Goal: Information Seeking & Learning: Learn about a topic

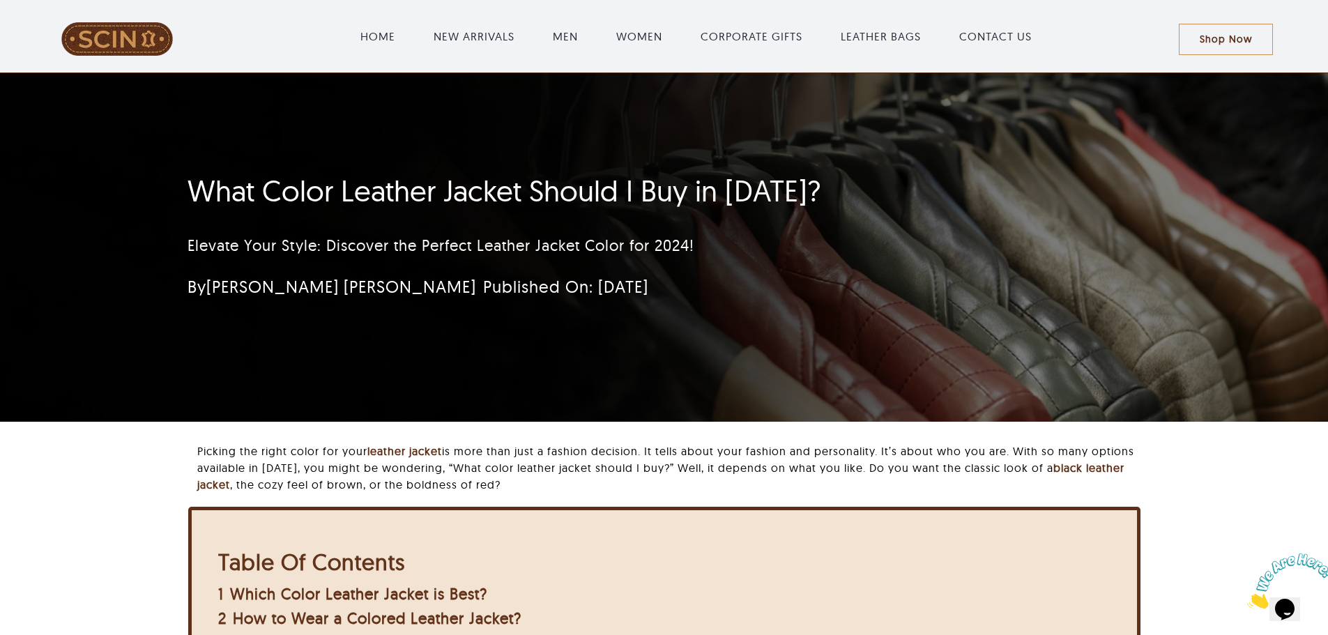
click at [116, 36] on span at bounding box center [117, 38] width 193 height 33
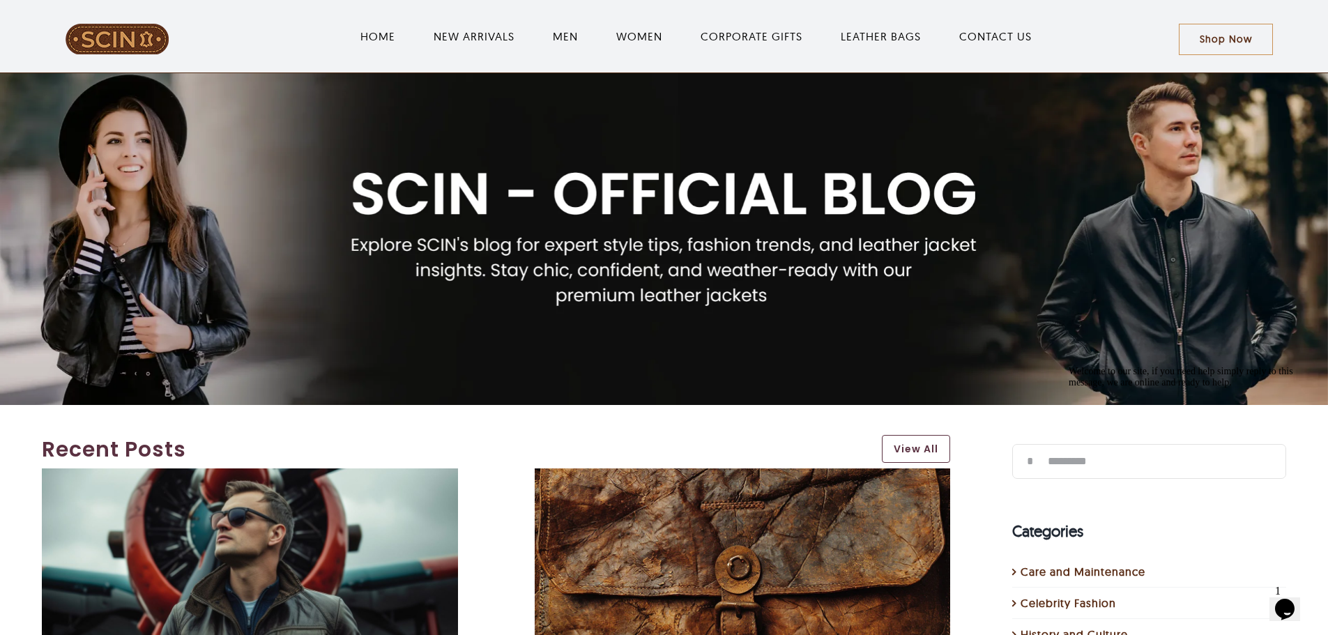
click at [114, 39] on img "LeatherSCIN" at bounding box center [117, 39] width 105 height 32
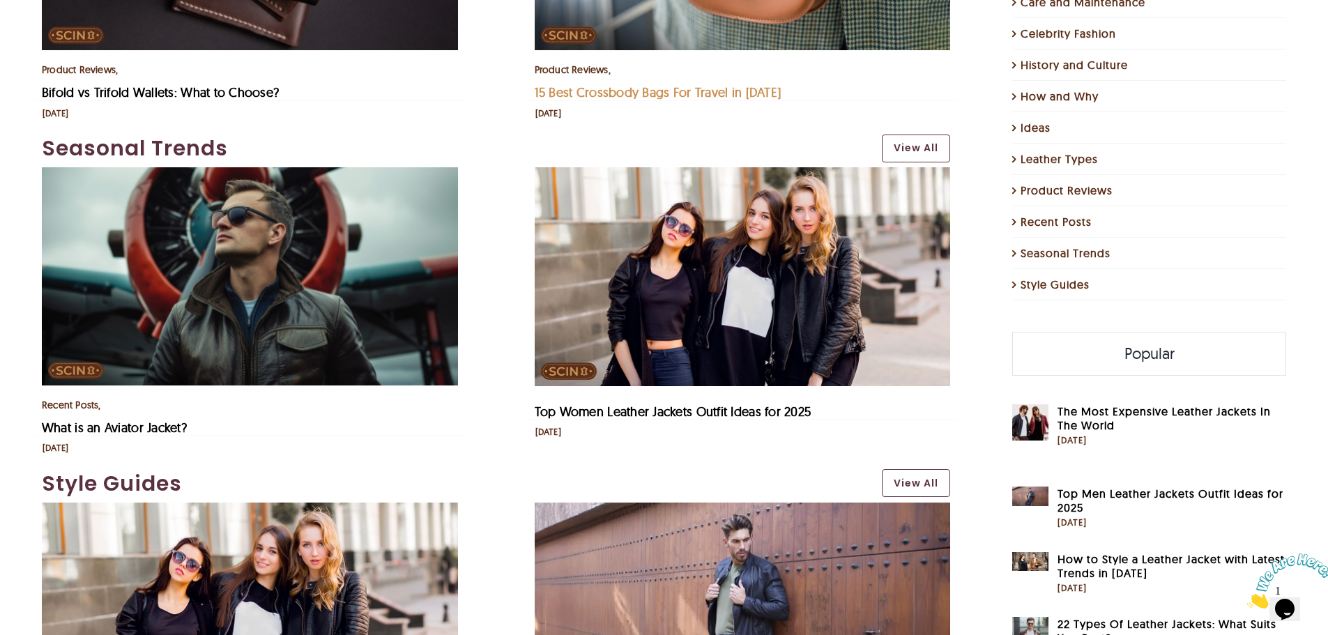
scroll to position [2933, 0]
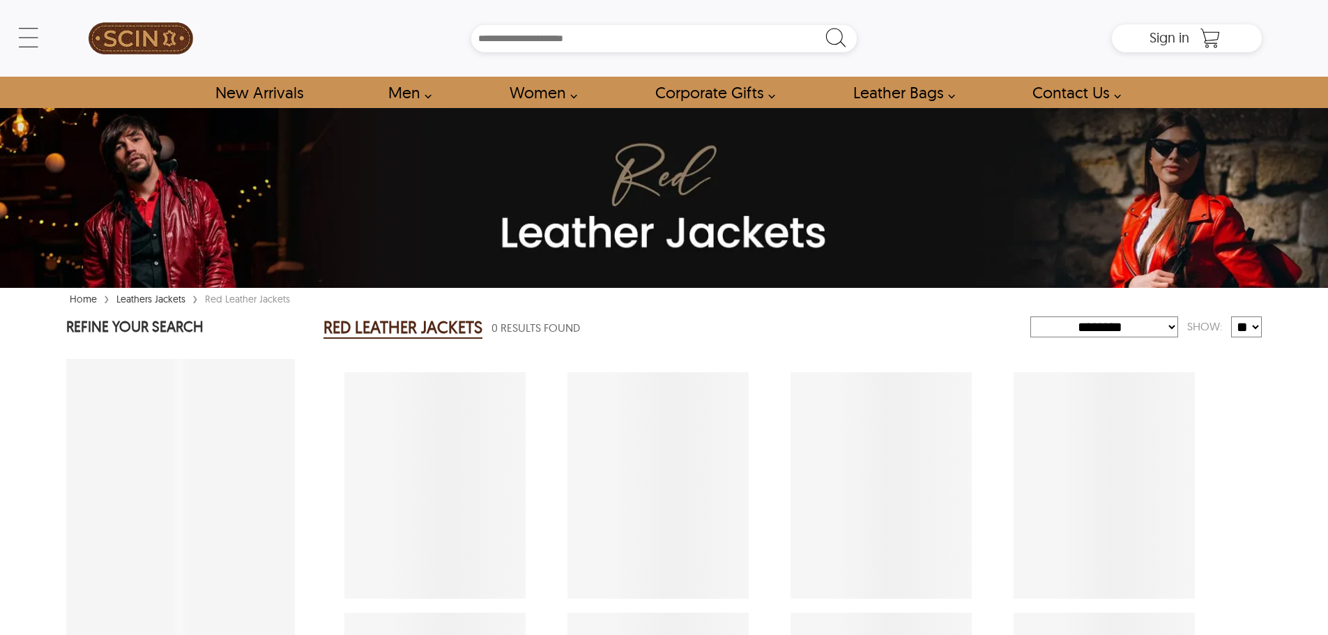
select select "********"
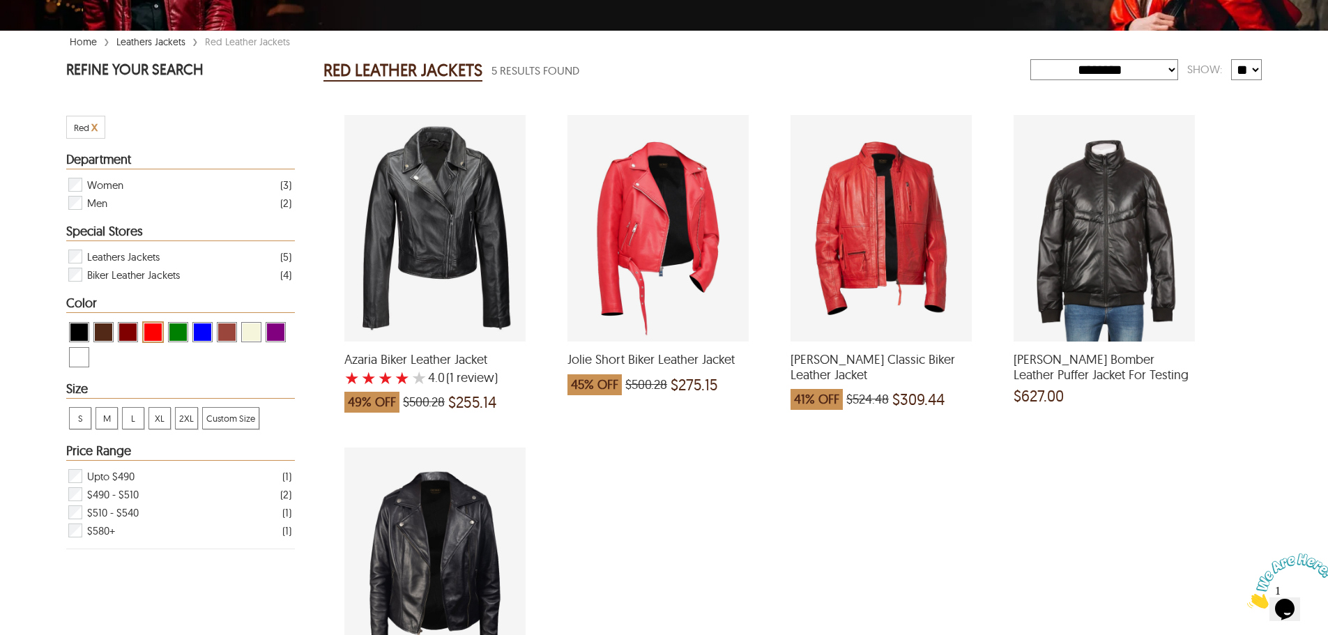
scroll to position [279, 0]
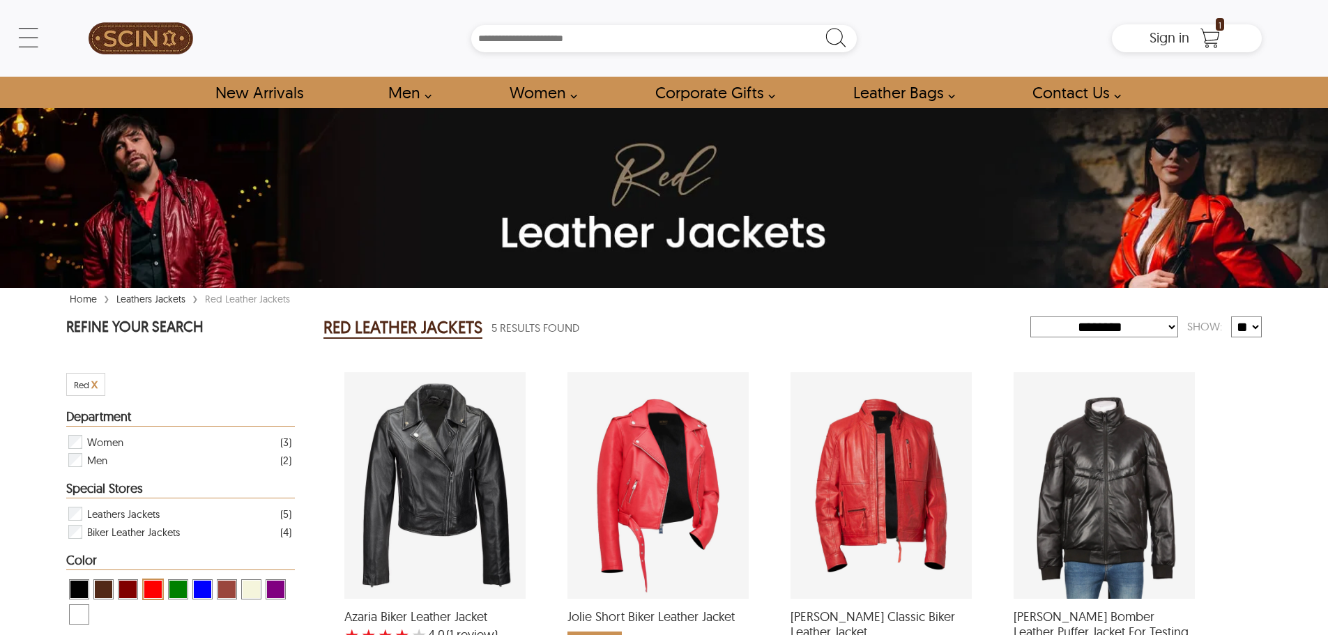
select select "********"
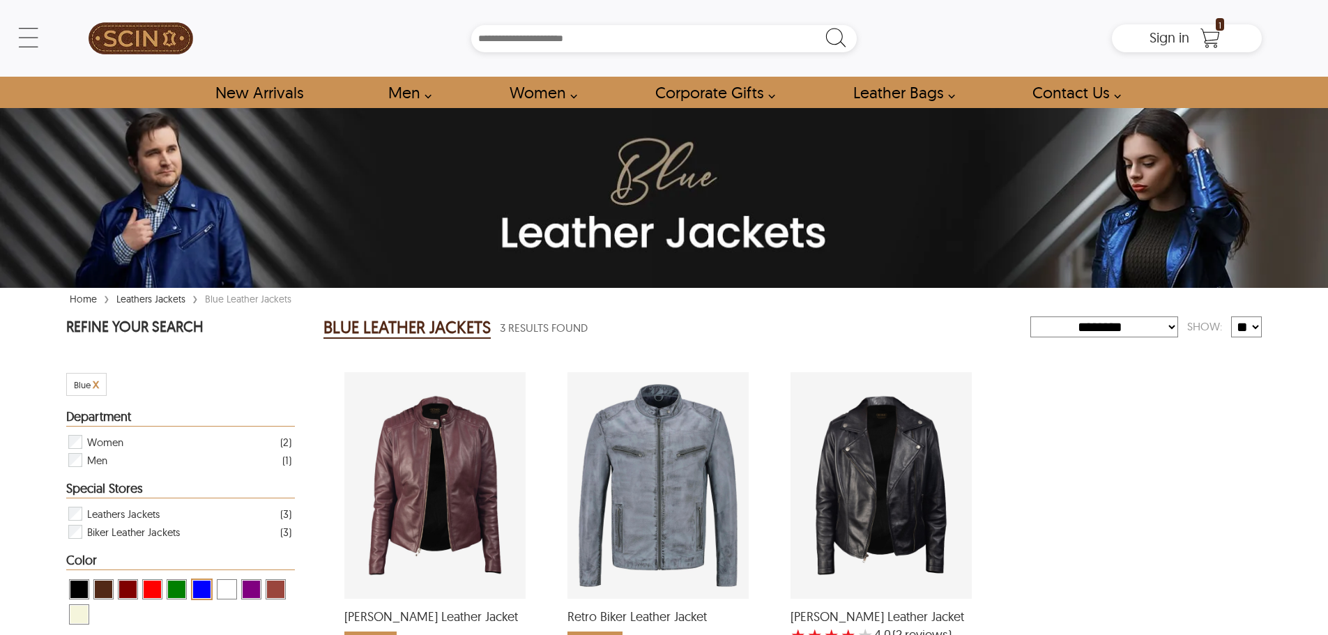
select select "********"
click at [66, 40] on div "← Menu New Arrivals Men Leather Jackets Aviator Leather Jackets Bomber Leather …" at bounding box center [663, 38] width 1195 height 77
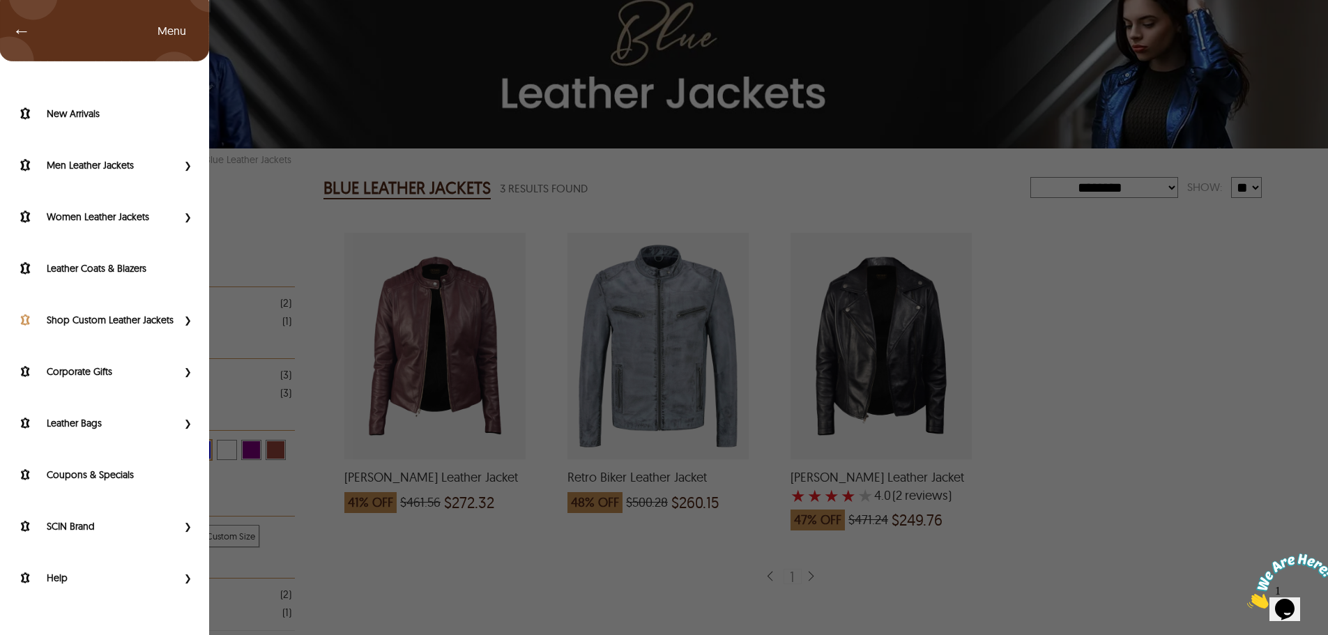
scroll to position [279, 0]
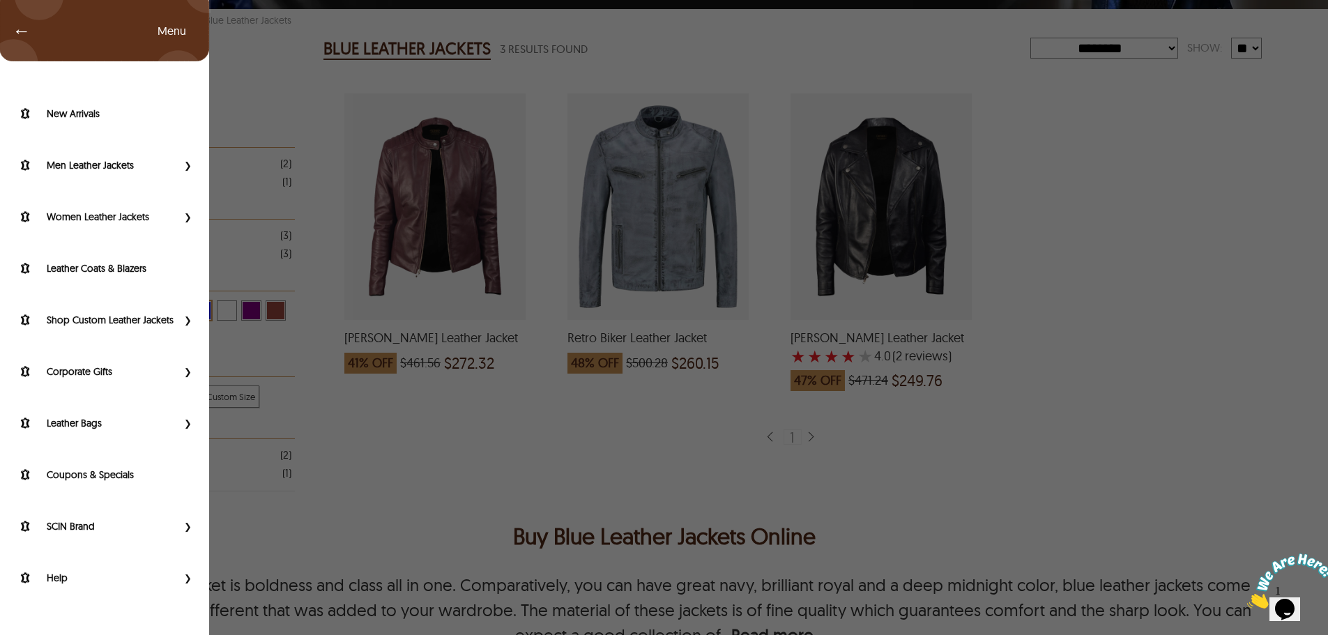
click at [15, 35] on span "←" at bounding box center [15, 31] width 32 height 14
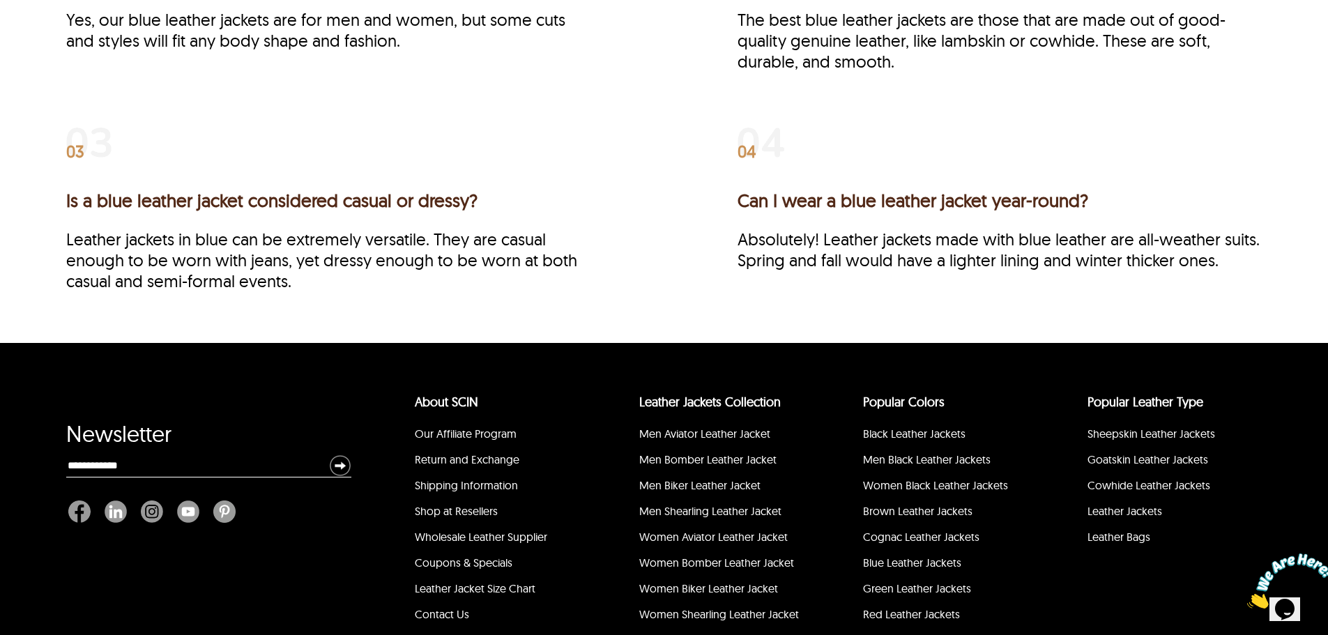
scroll to position [1538, 0]
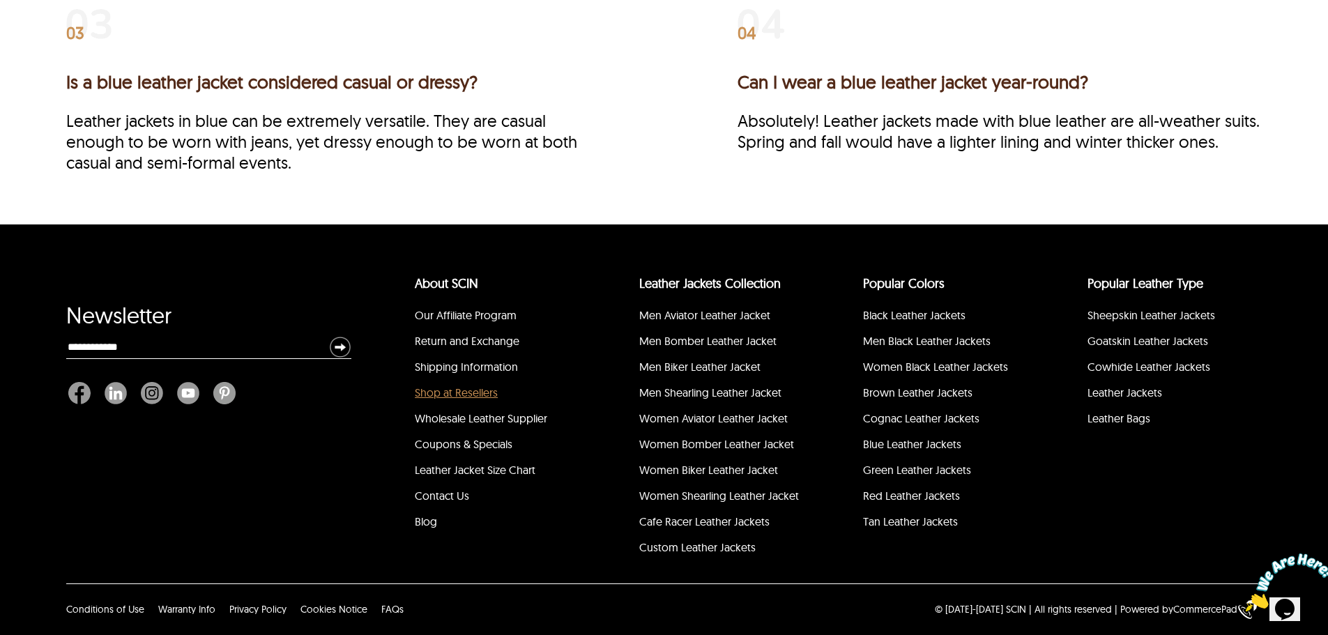
click at [463, 397] on link "Shop at Resellers" at bounding box center [456, 392] width 83 height 14
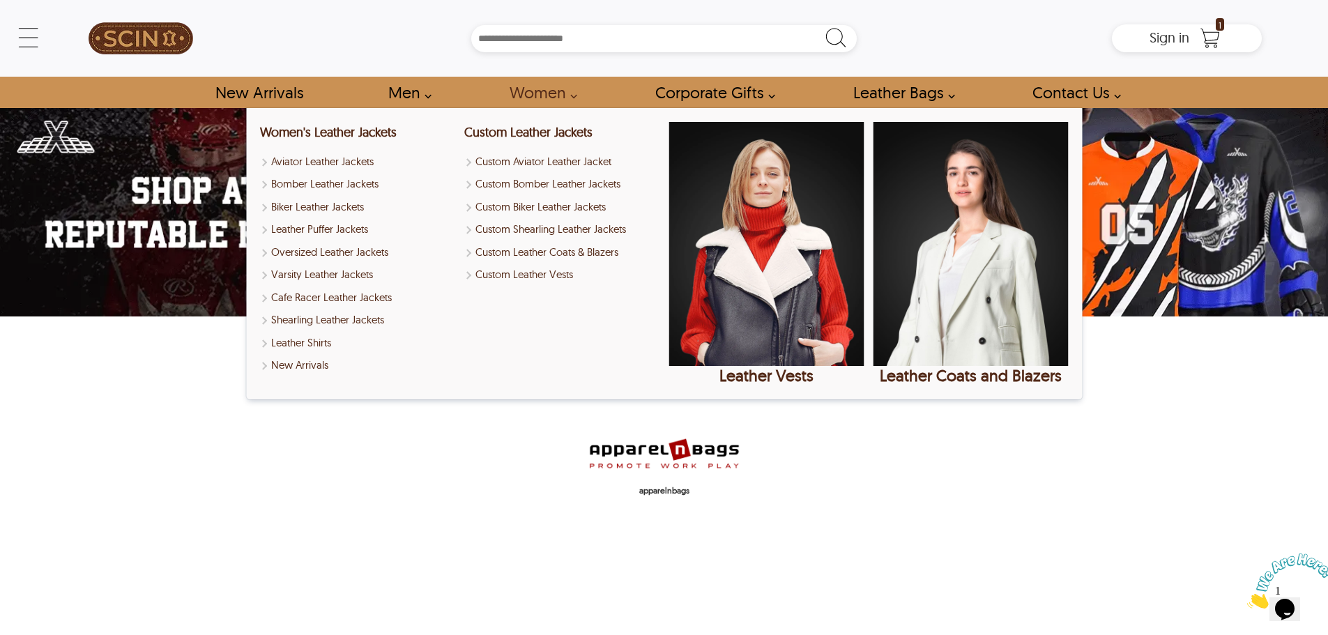
click at [531, 89] on link "Women" at bounding box center [538, 92] width 91 height 31
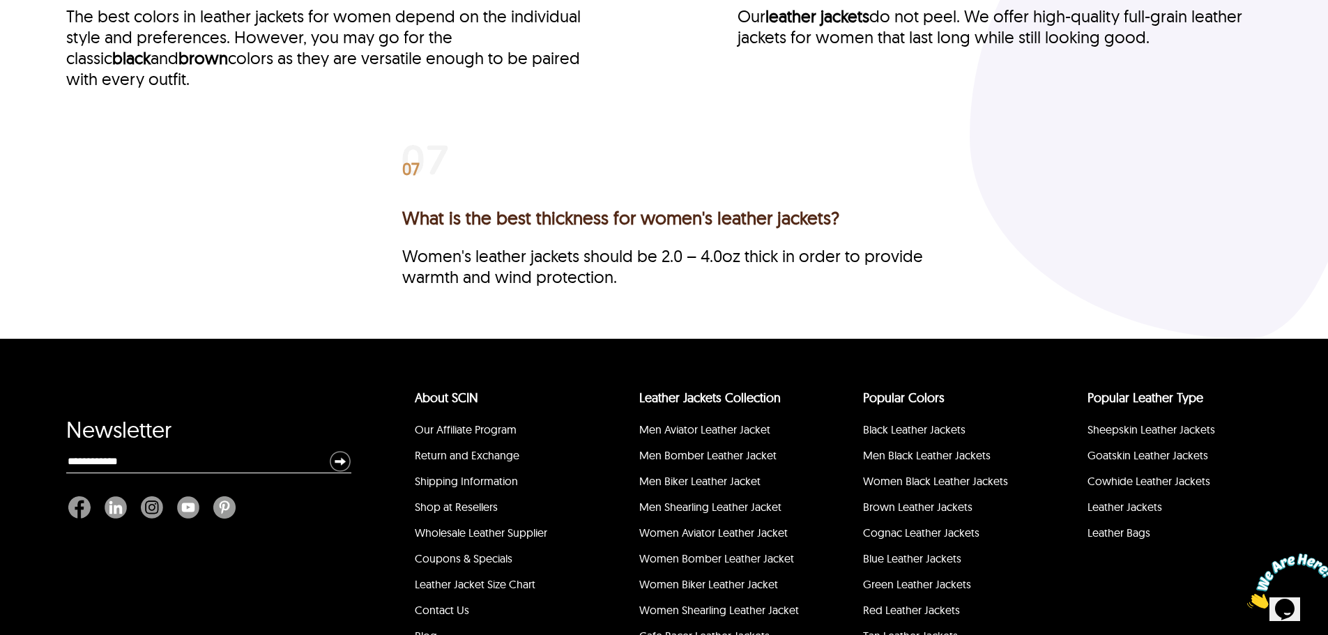
scroll to position [4033, 0]
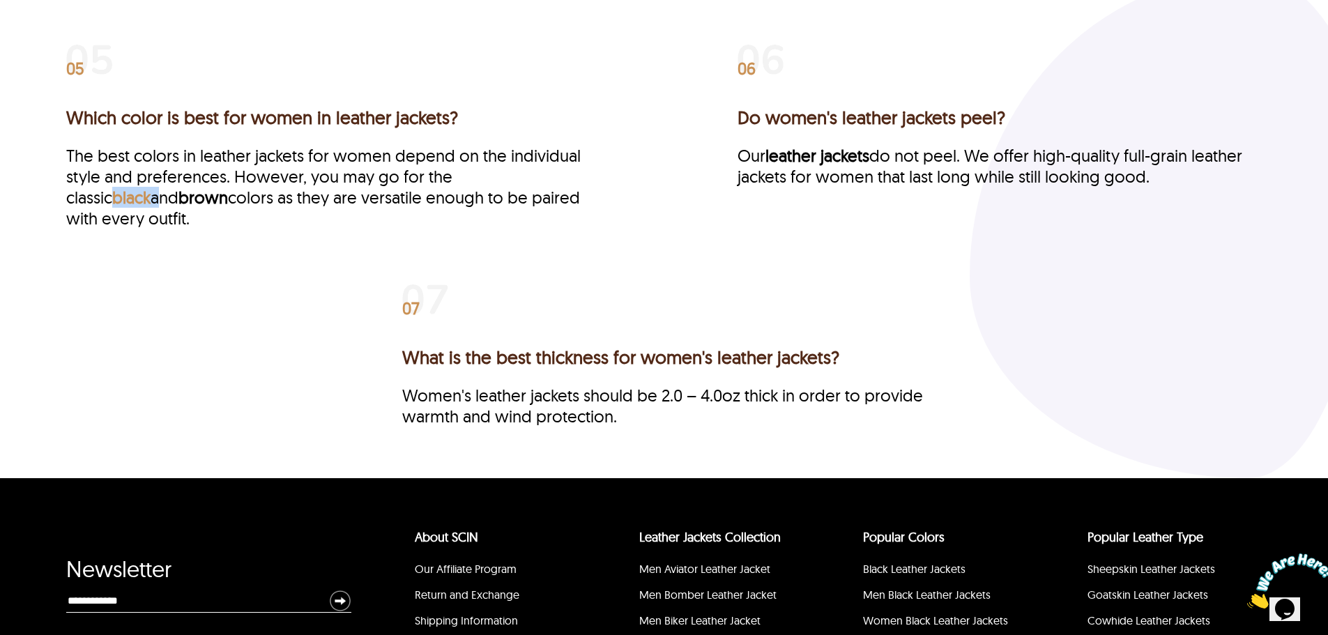
drag, startPoint x: 545, startPoint y: 198, endPoint x: 505, endPoint y: 196, distance: 39.8
click at [505, 196] on p "The best colors in leather jackets for women depend on the individual style and…" at bounding box center [328, 187] width 524 height 84
copy p "black"
drag, startPoint x: 117, startPoint y: 224, endPoint x: 63, endPoint y: 222, distance: 53.7
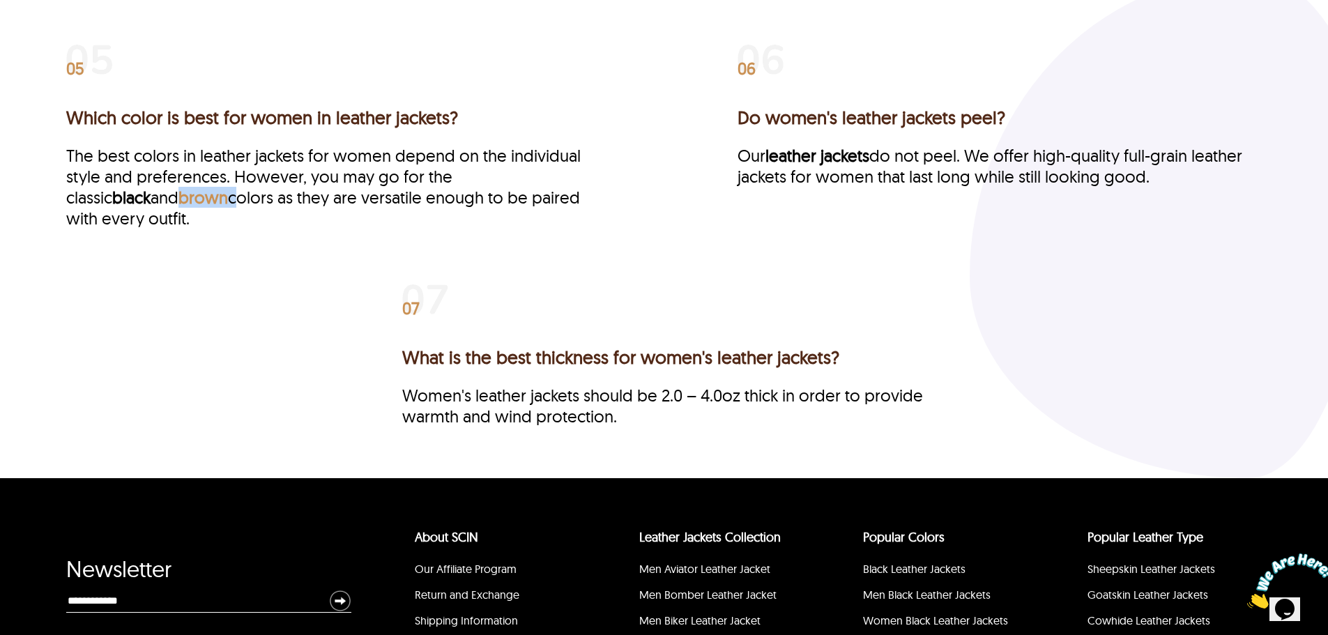
copy p "brown"
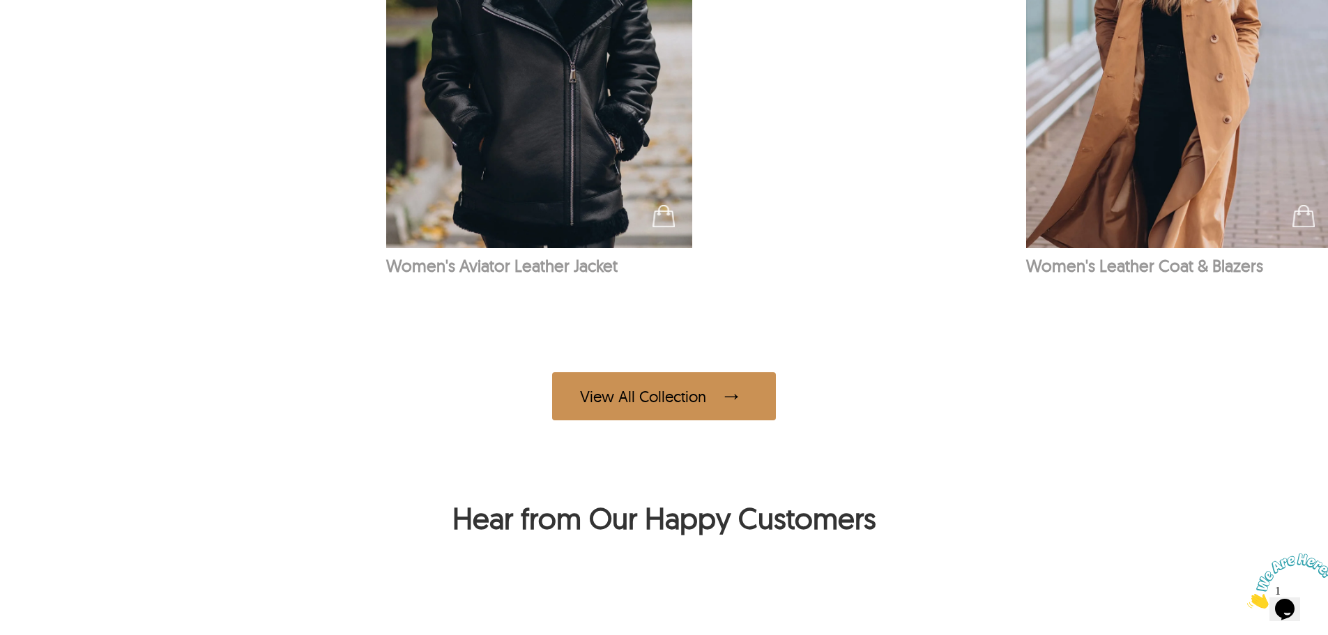
scroll to position [1105, 0]
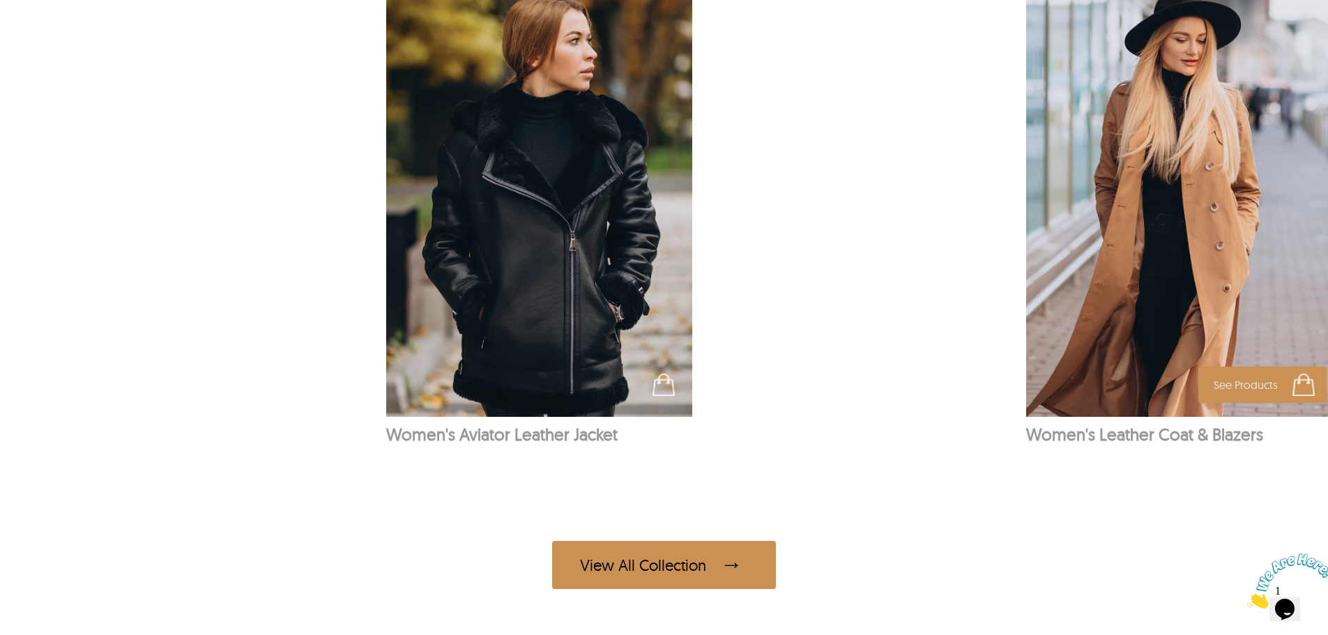
click at [1167, 433] on p "Women's Leather Coat & Blazers" at bounding box center [1179, 434] width 306 height 21
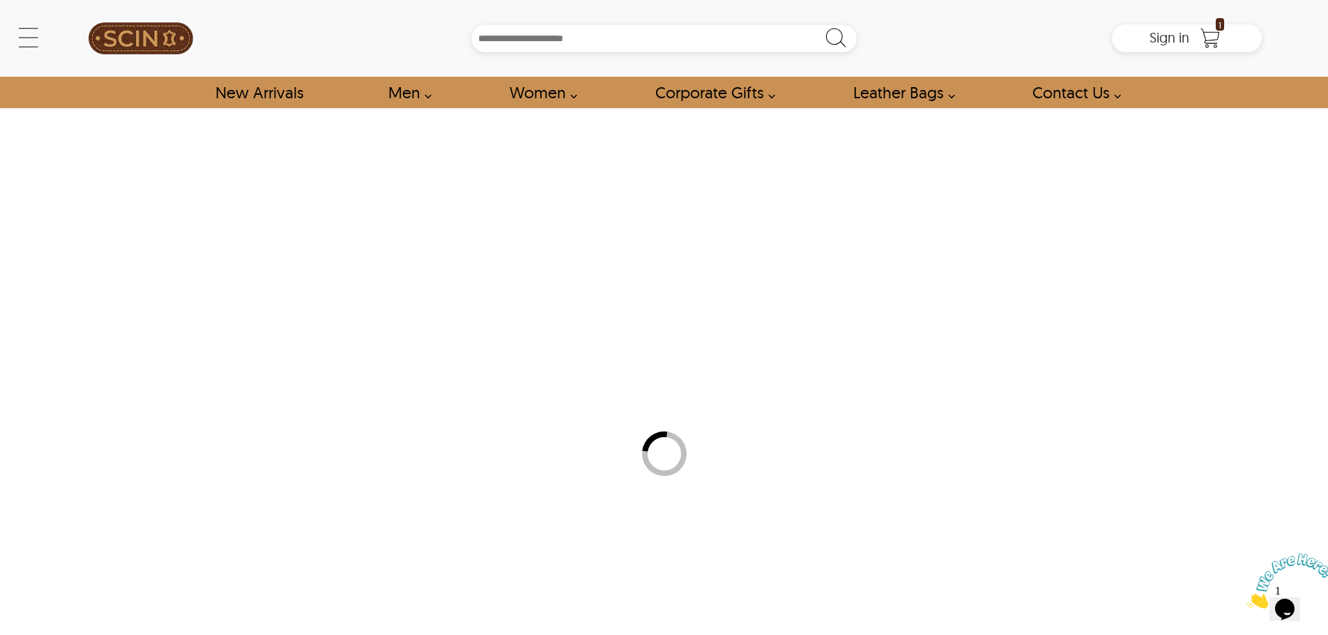
select select "********"
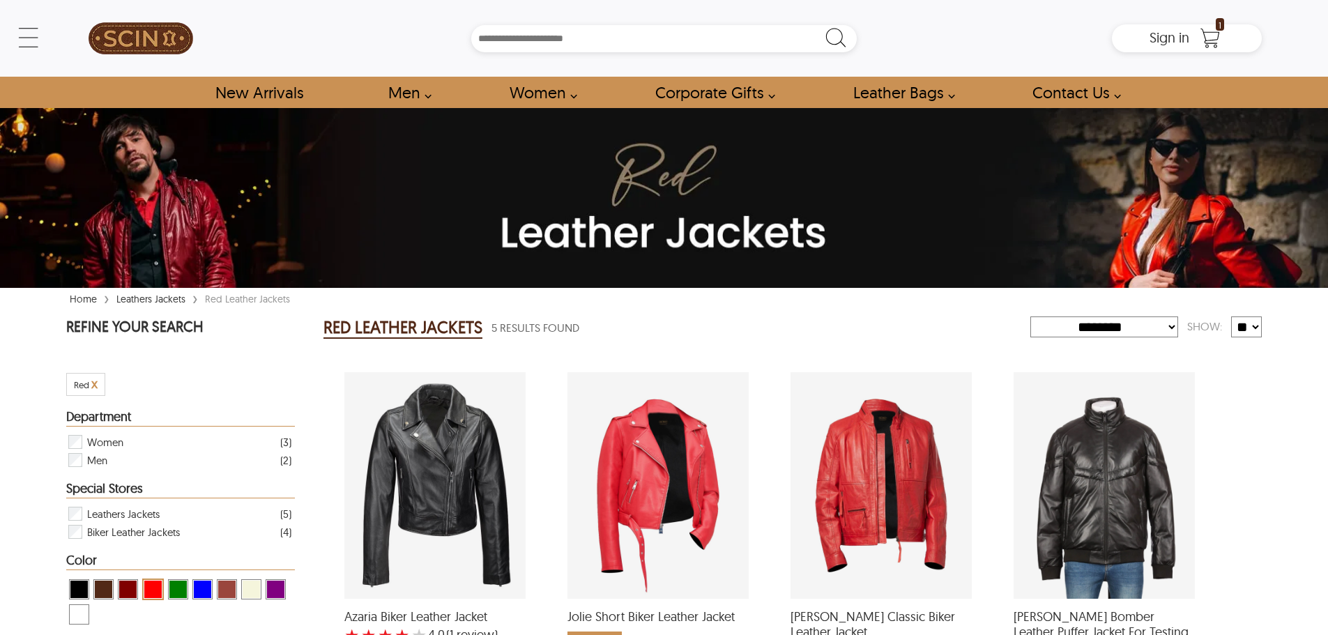
select select "********"
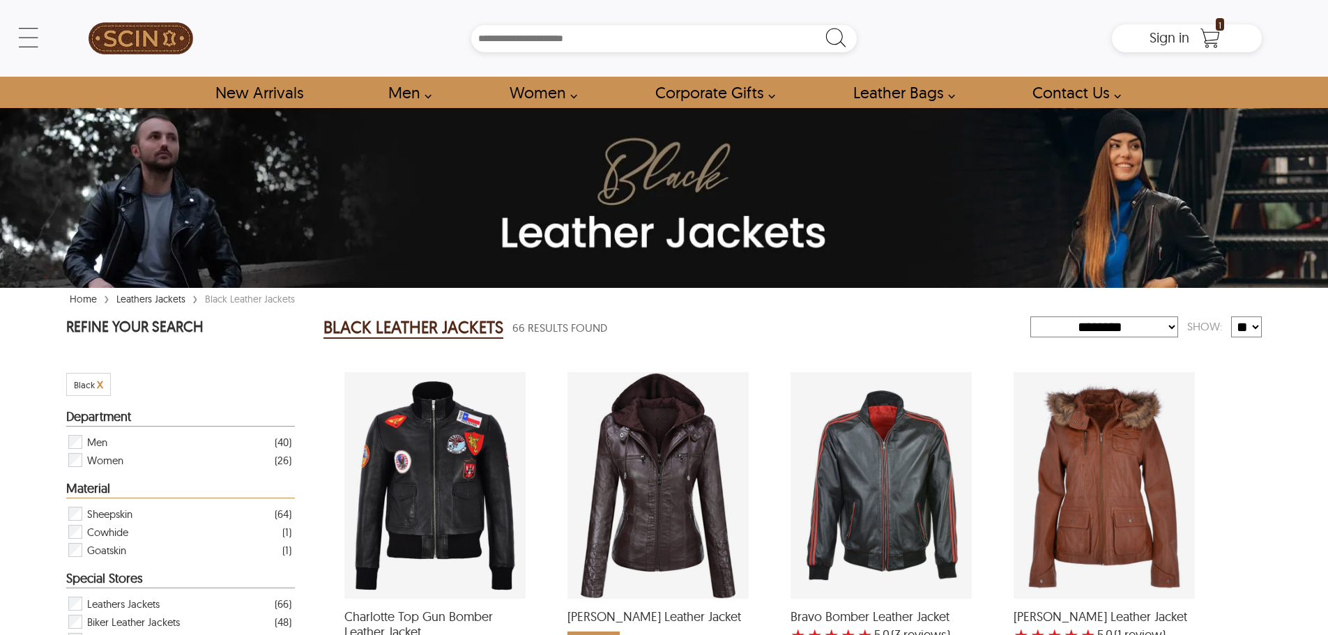
select select "********"
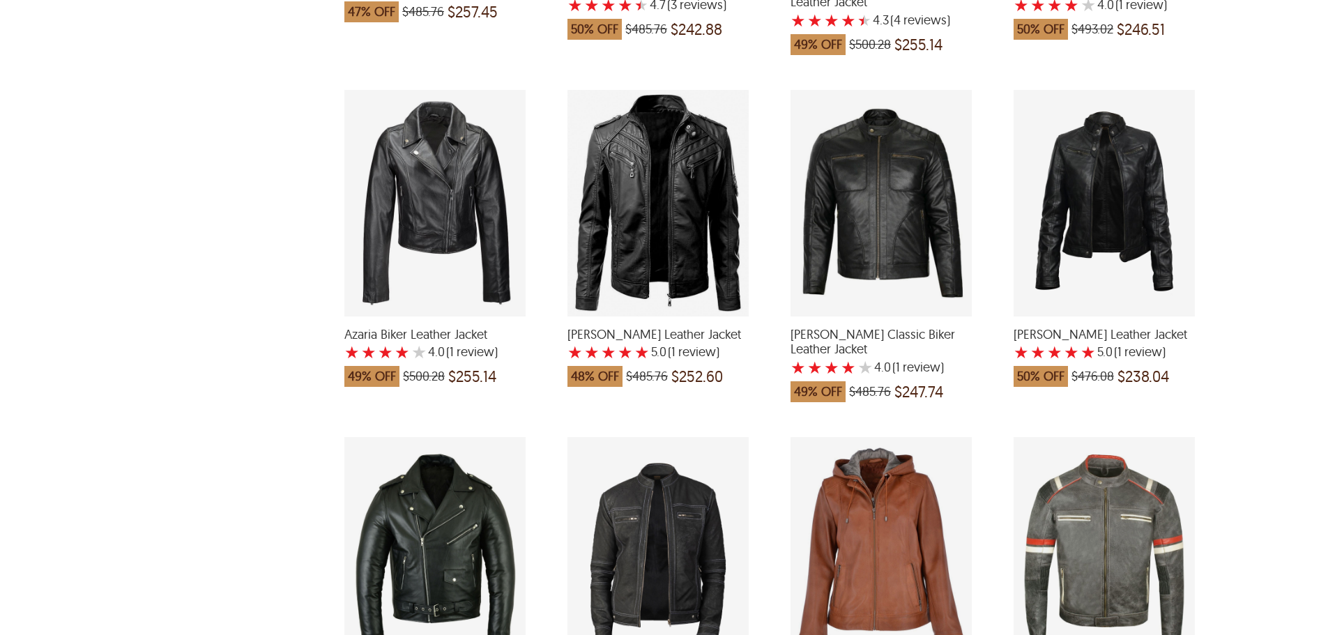
scroll to position [1323, 0]
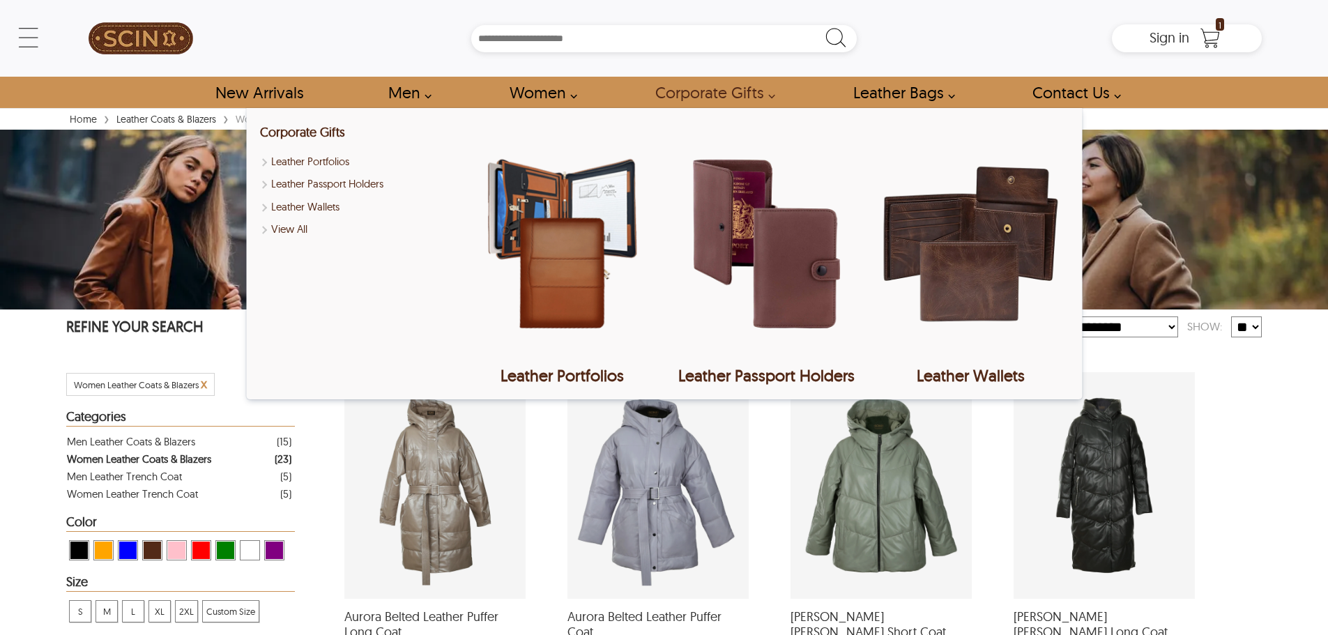
select select "********"
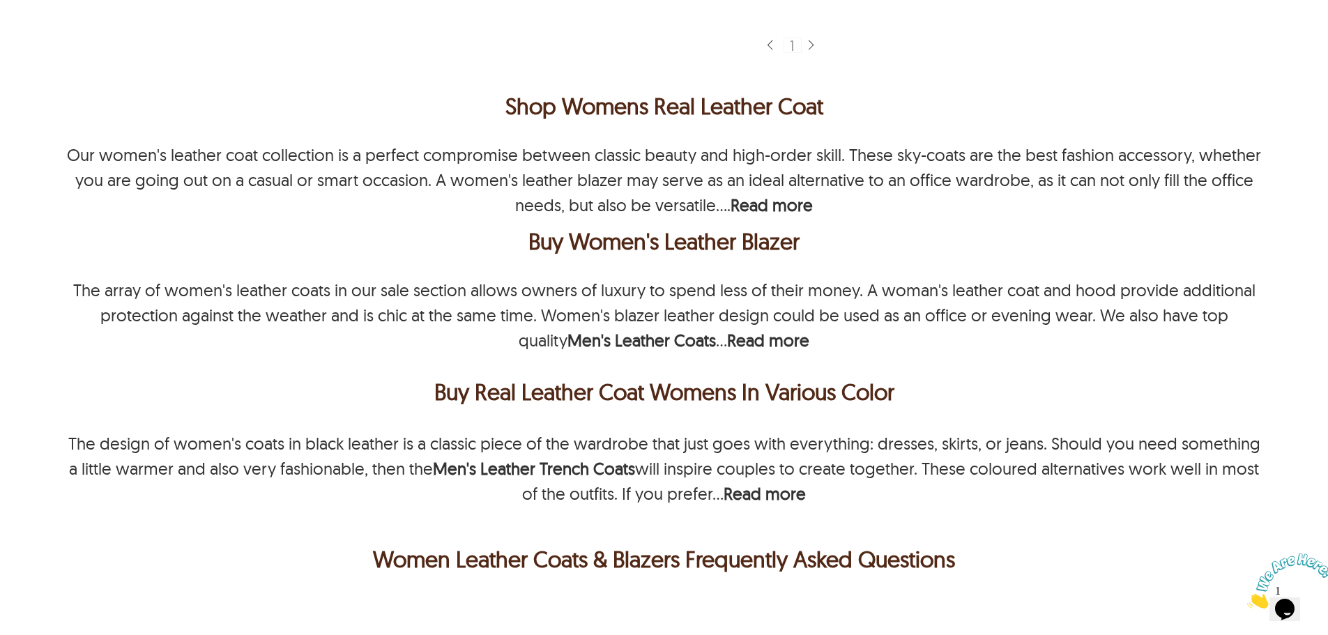
scroll to position [2439, 0]
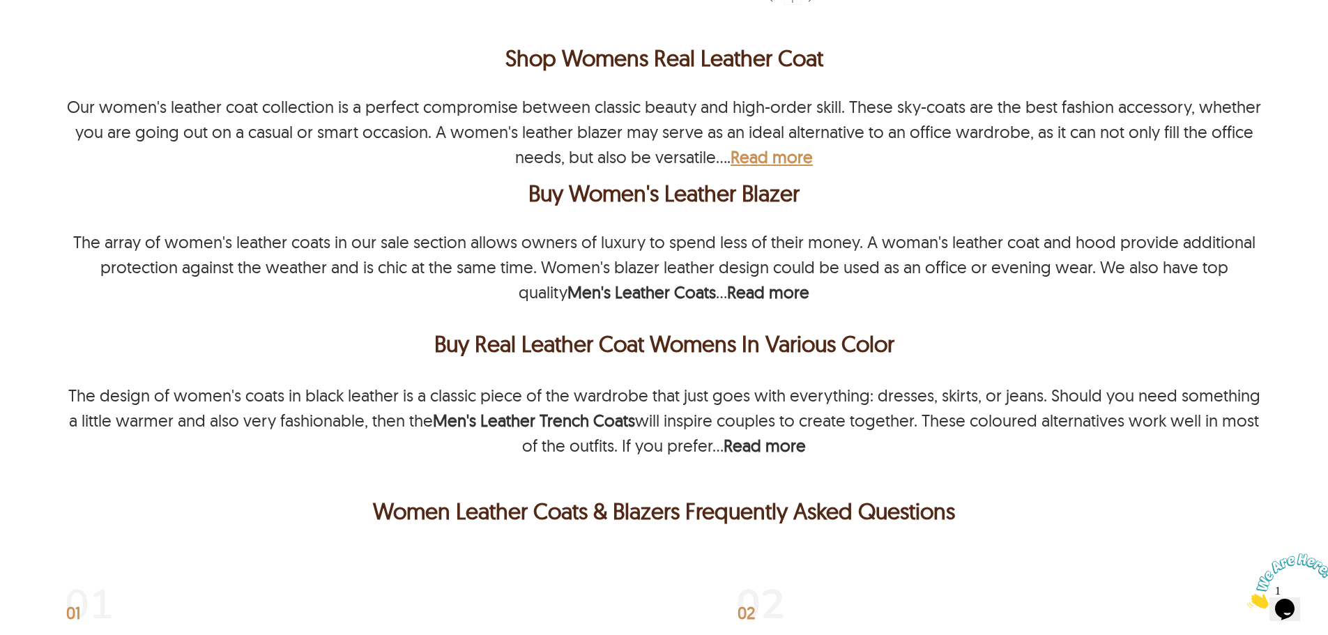
click at [788, 146] on b "Read more" at bounding box center [771, 156] width 82 height 21
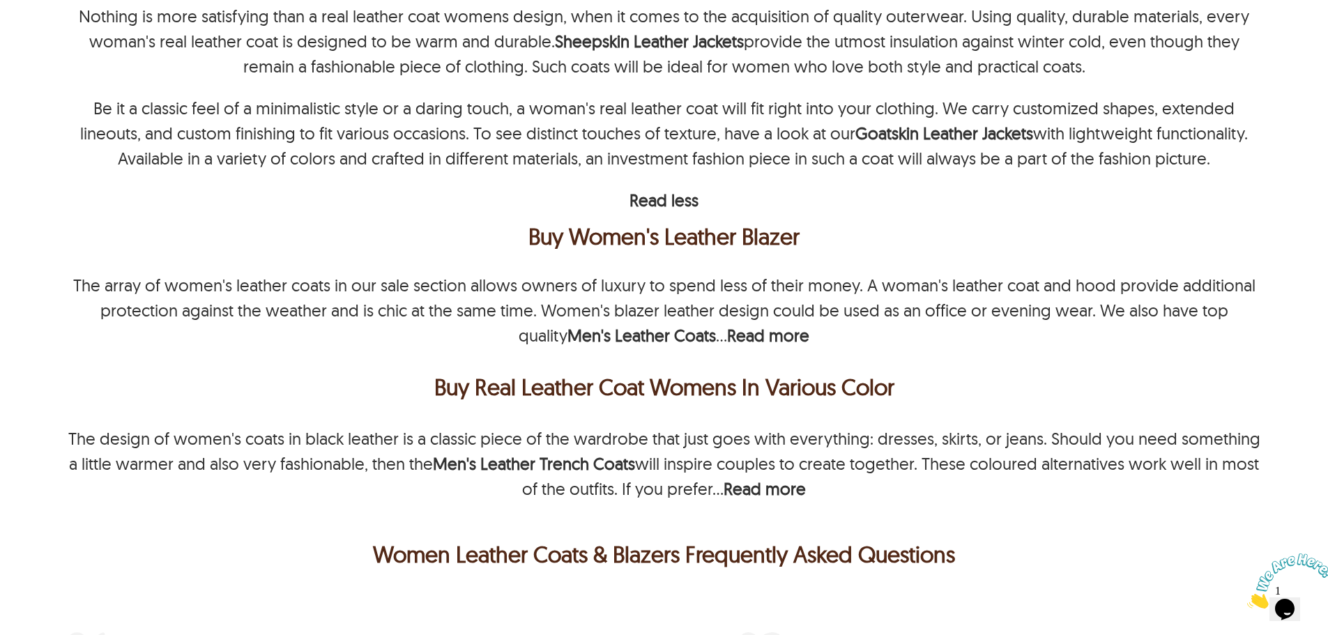
scroll to position [2649, 0]
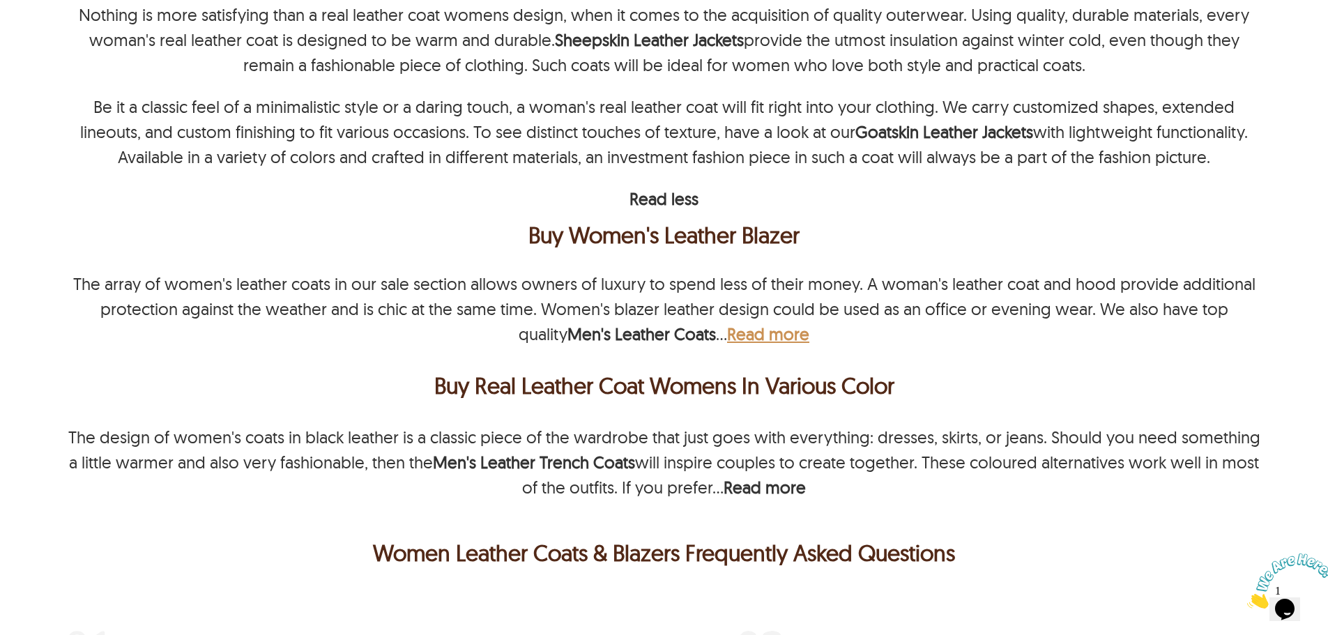
click at [743, 323] on b "Read more" at bounding box center [768, 333] width 82 height 21
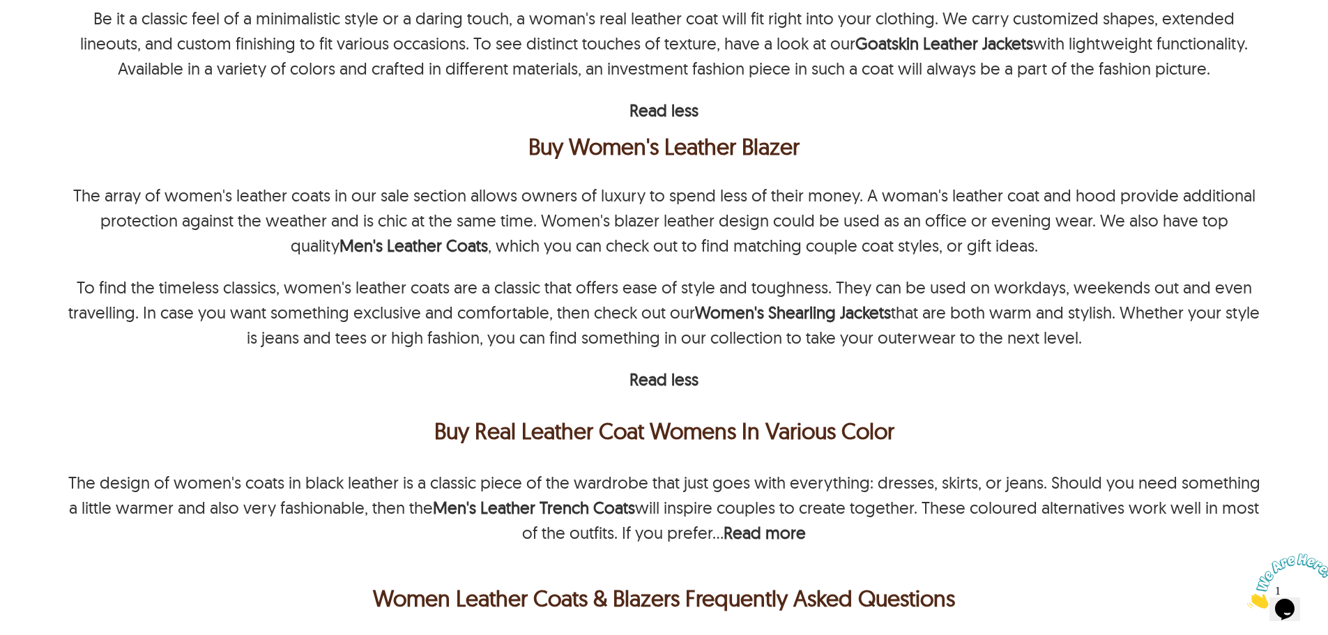
scroll to position [2858, 0]
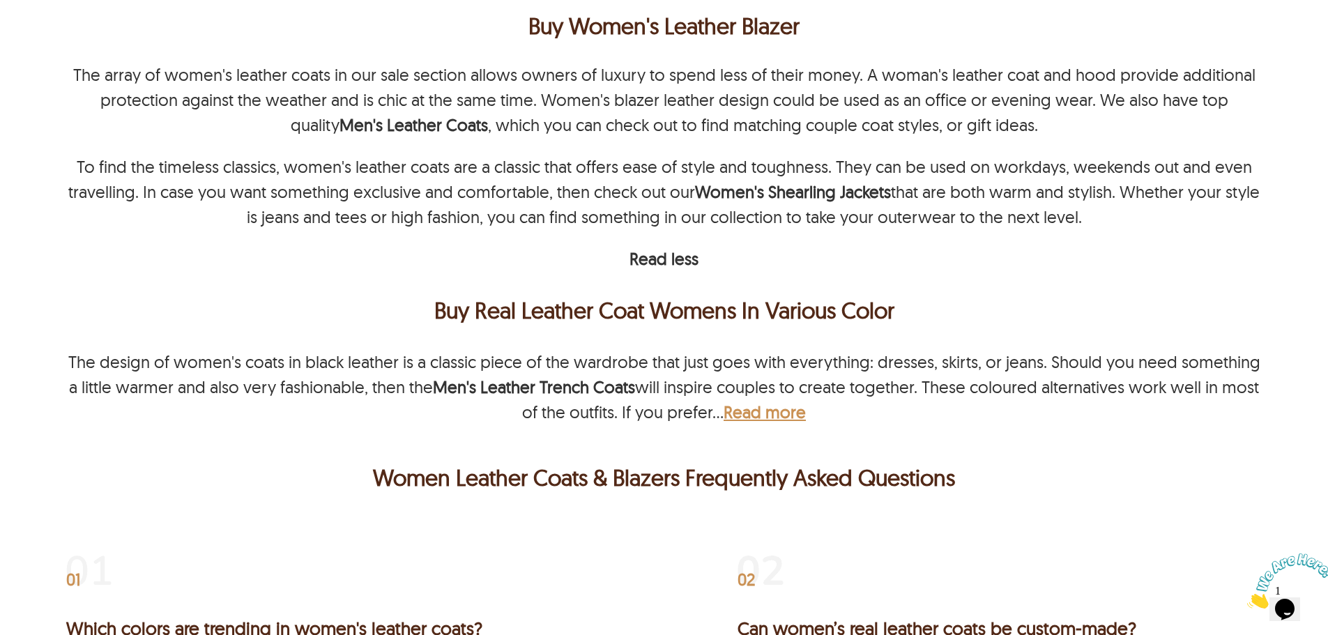
click at [782, 401] on b "Read more" at bounding box center [764, 411] width 82 height 21
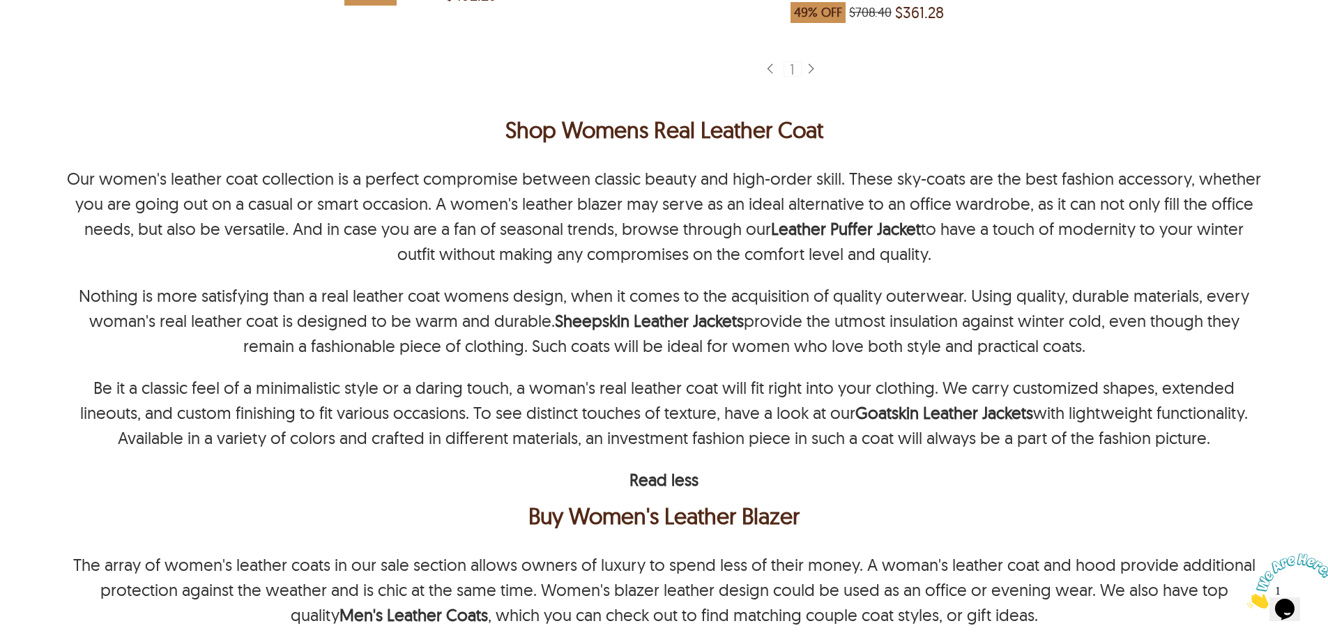
scroll to position [2294, 0]
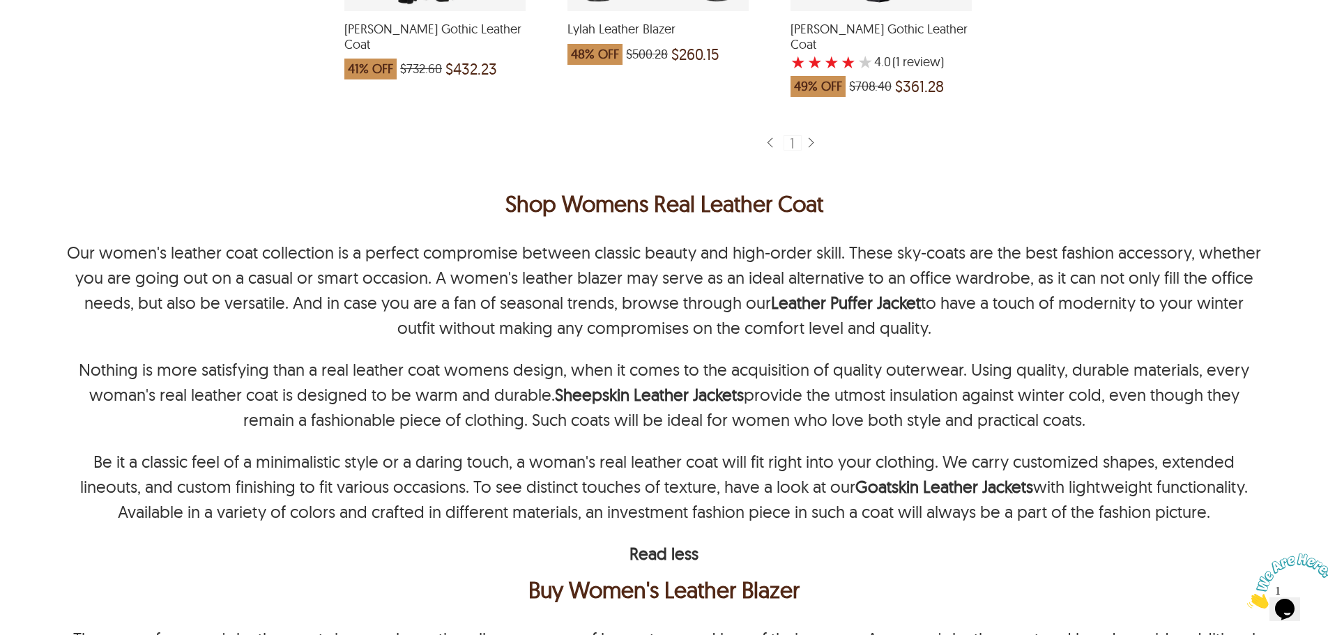
click at [567, 260] on p "Our women's leather coat collection is a perfect compromise between classic bea…" at bounding box center [663, 290] width 1195 height 100
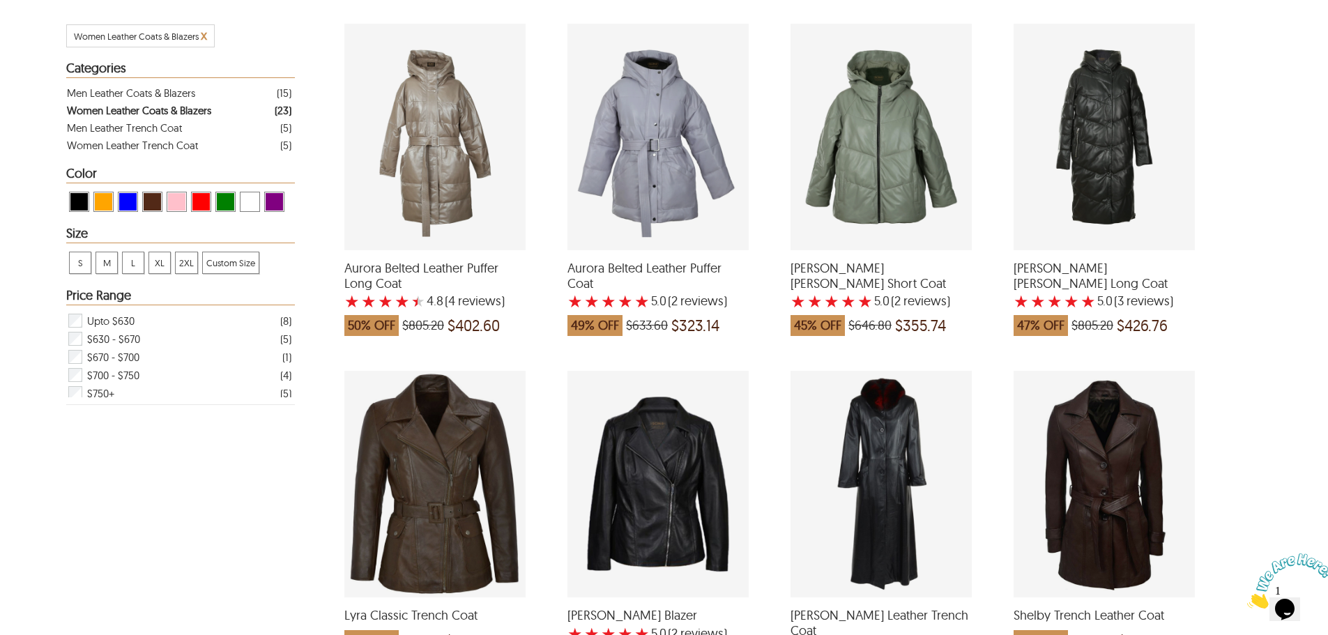
scroll to position [0, 0]
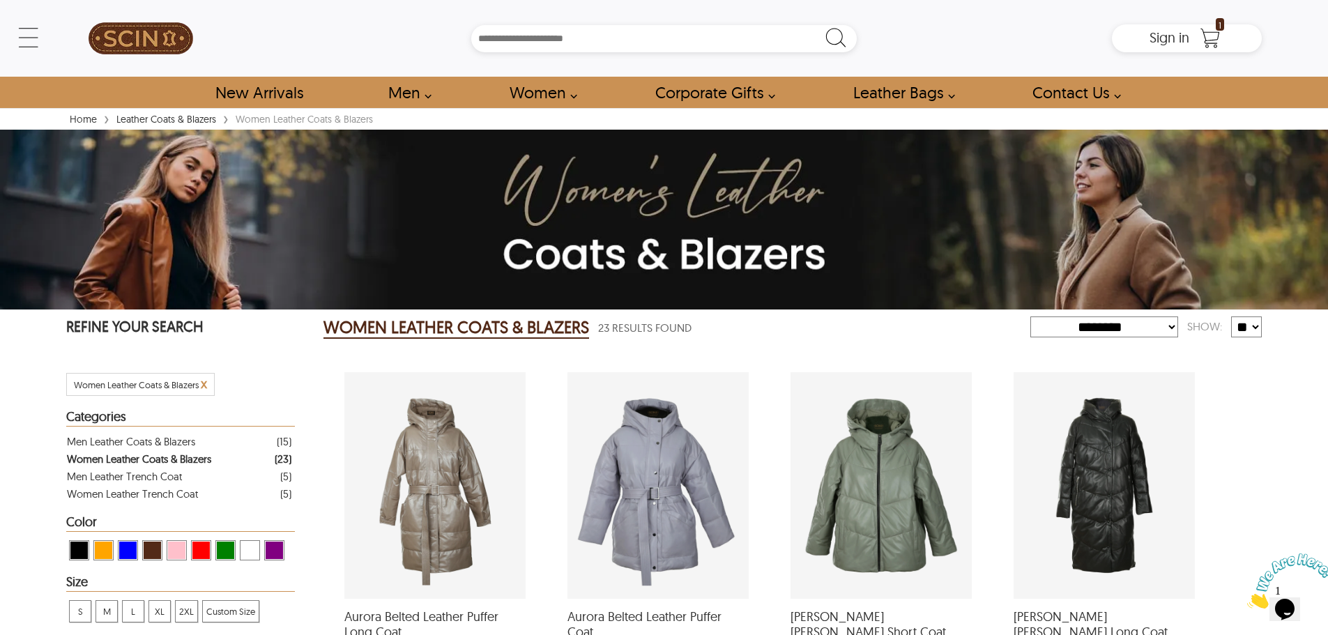
click at [543, 326] on h2 "WOMEN LEATHER COATS & BLAZERS" at bounding box center [456, 327] width 266 height 22
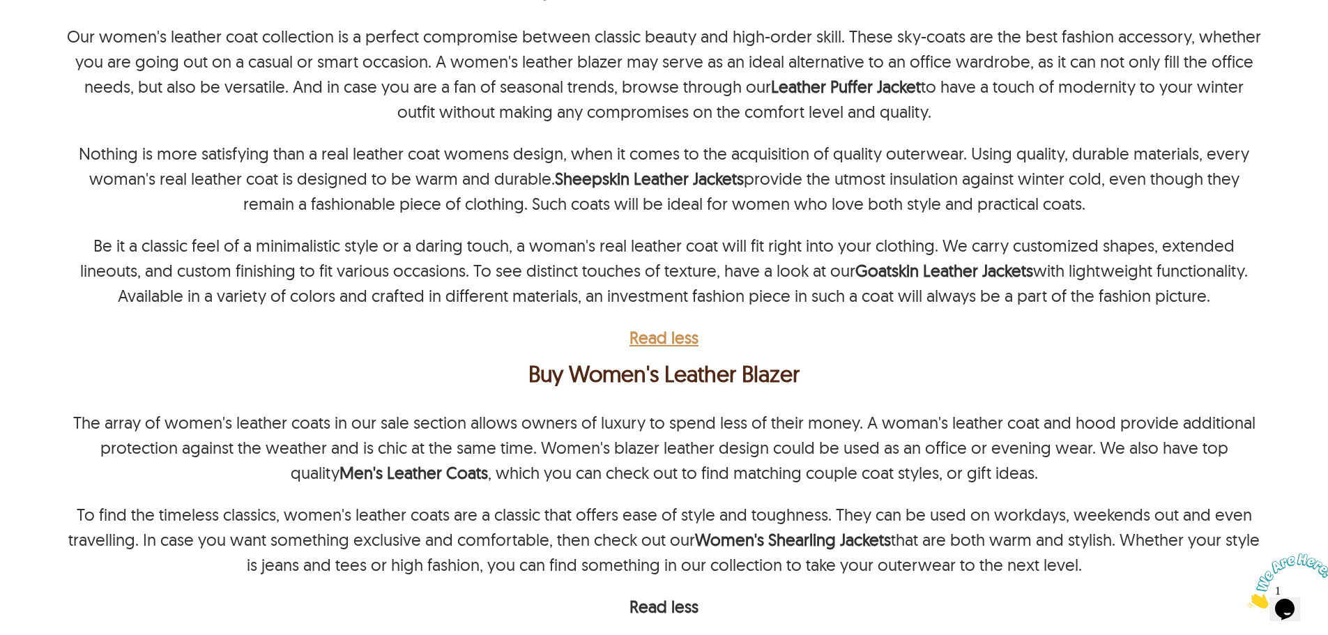
scroll to position [2433, 0]
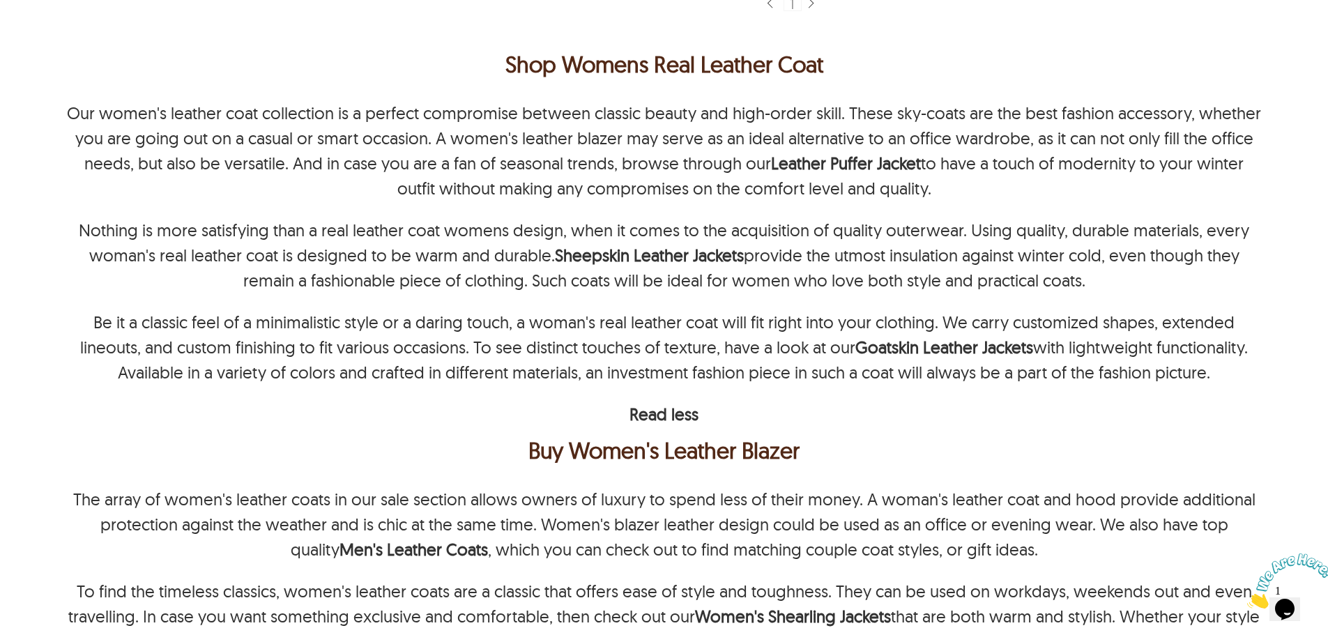
click at [574, 125] on p "Our women's leather coat collection is a perfect compromise between classic bea…" at bounding box center [663, 150] width 1195 height 100
drag, startPoint x: 204, startPoint y: 253, endPoint x: 162, endPoint y: 245, distance: 43.2
click at [203, 253] on p "Nothing is more satisfying than a real leather coat womens design, when it come…" at bounding box center [663, 254] width 1195 height 75
click at [138, 244] on p "Nothing is more satisfying than a real leather coat womens design, when it come…" at bounding box center [663, 254] width 1195 height 75
click at [252, 244] on p "Nothing is more satisfying than a real leather coat womens design, when it come…" at bounding box center [663, 254] width 1195 height 75
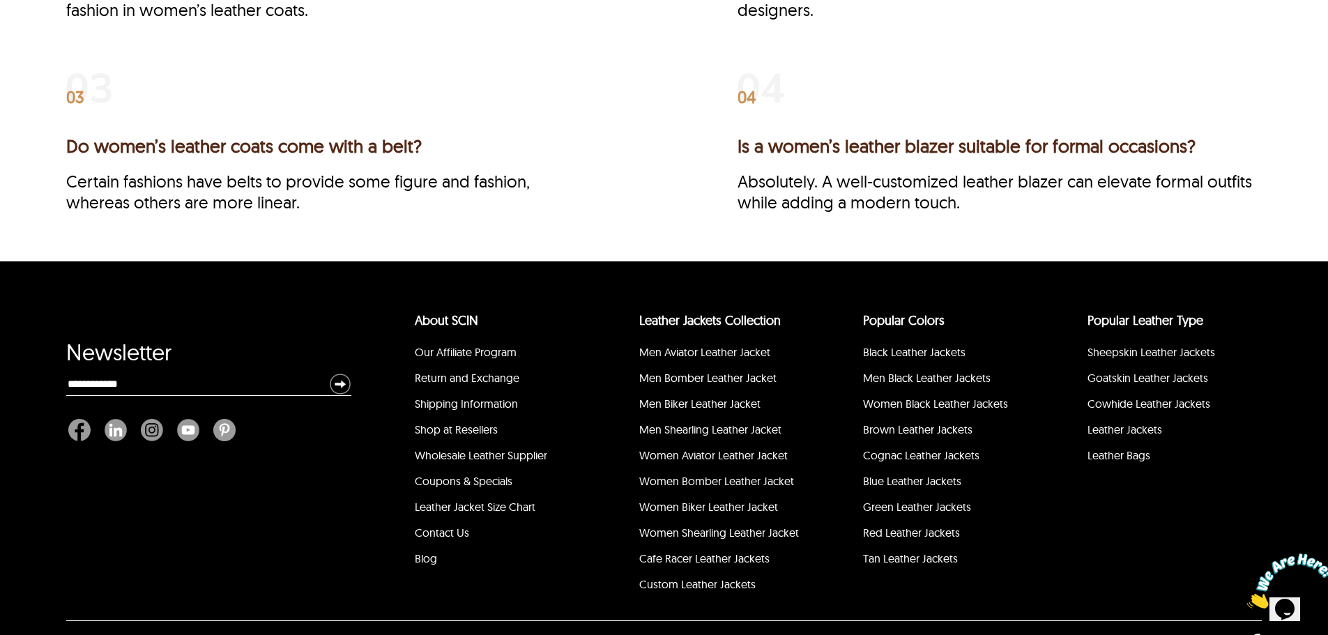
scroll to position [3688, 0]
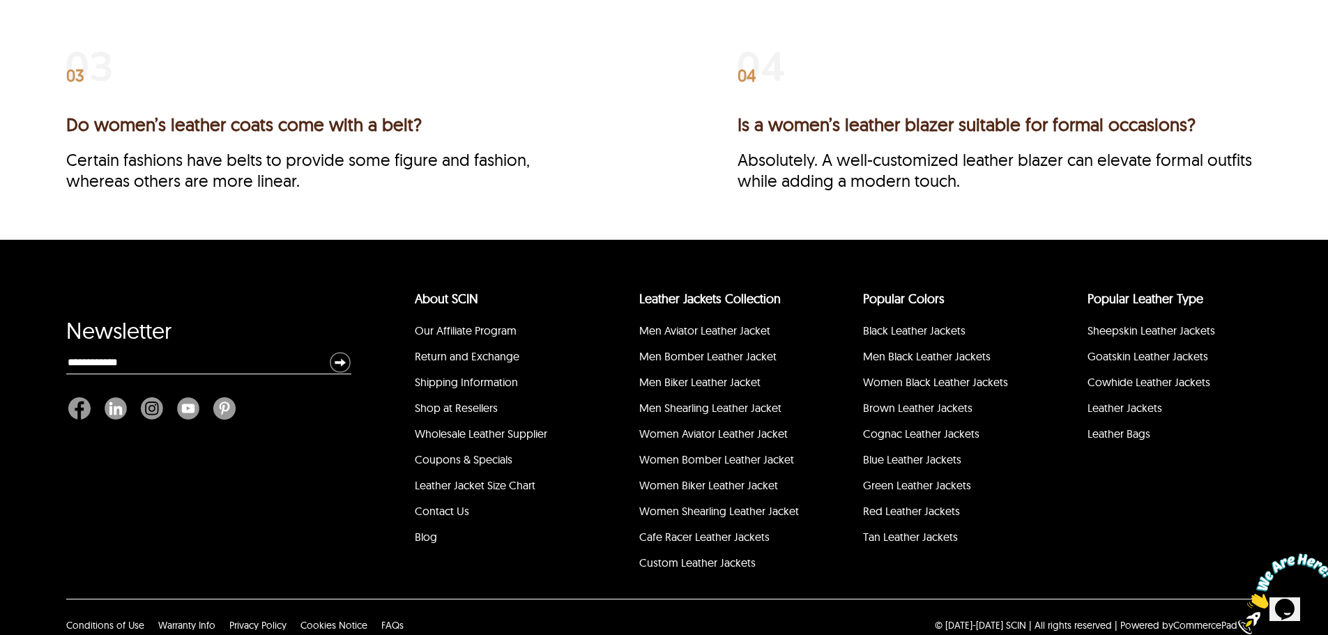
click at [726, 452] on link "Women Bomber Leather Jacket" at bounding box center [716, 459] width 155 height 14
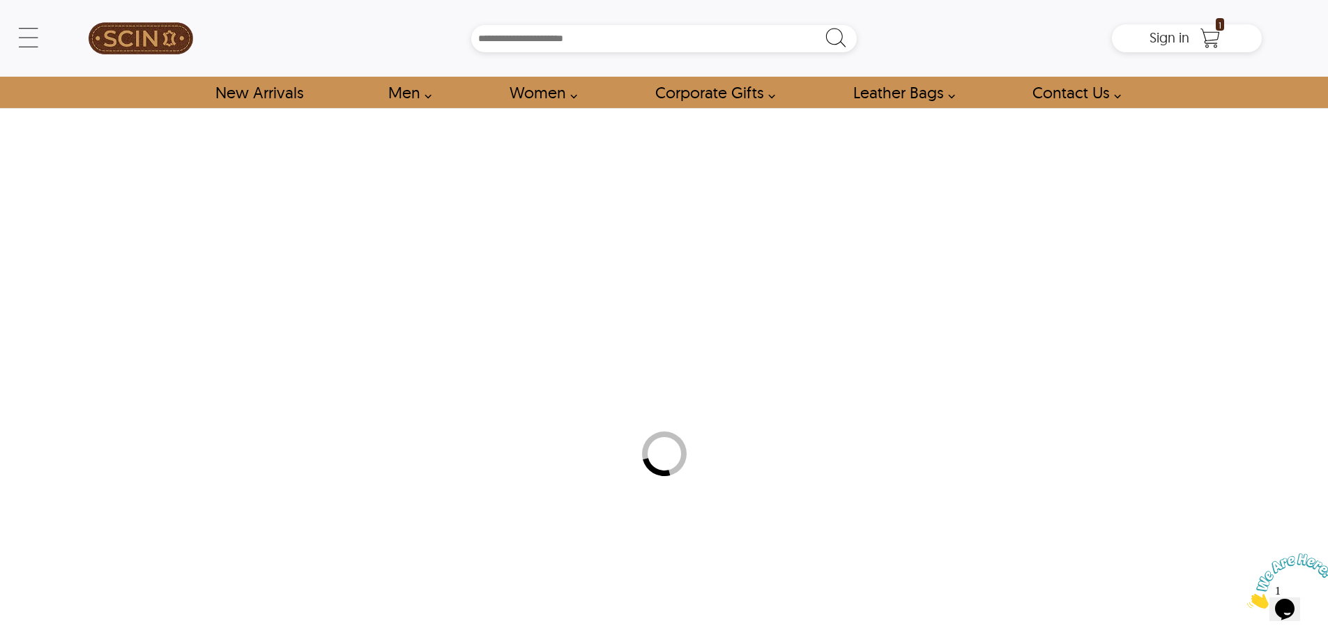
select select "********"
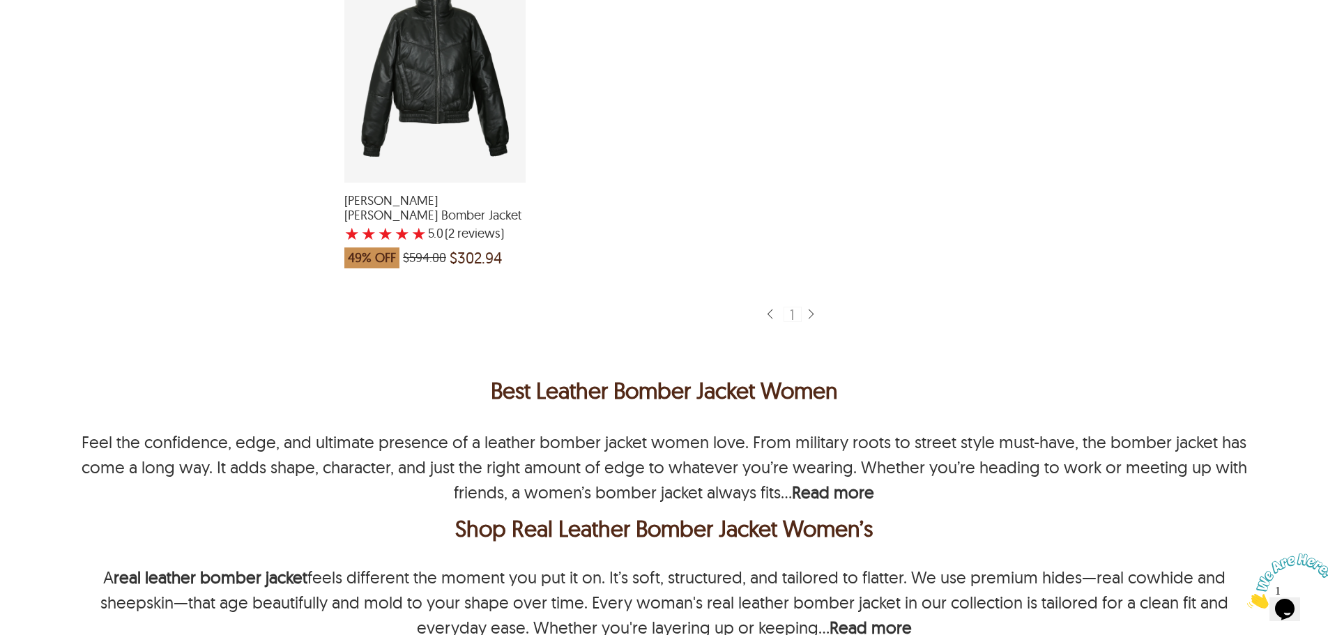
scroll to position [1673, 0]
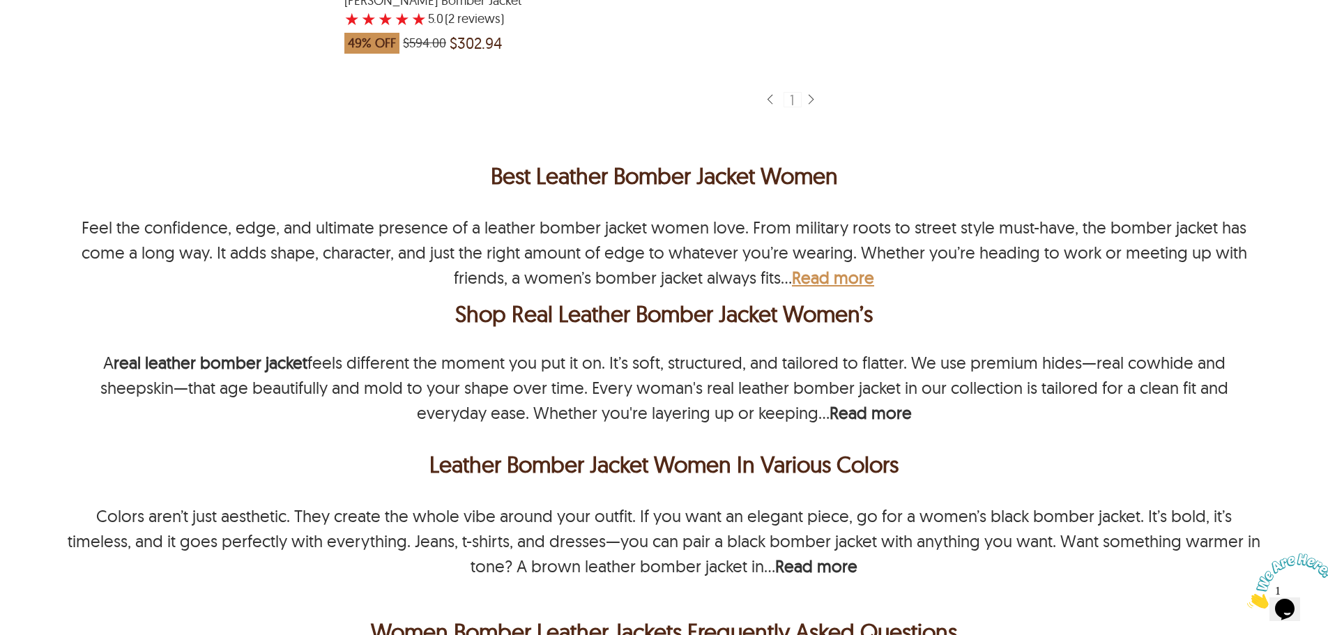
click at [843, 267] on b "Read more" at bounding box center [833, 277] width 82 height 21
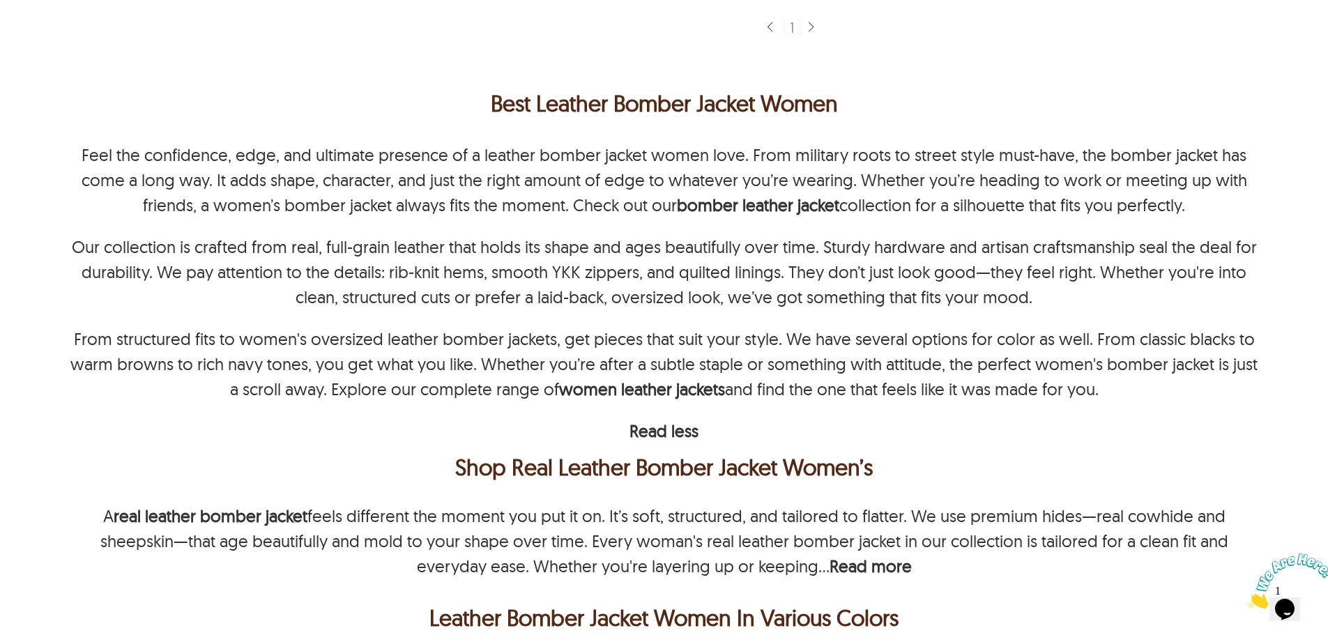
scroll to position [1812, 0]
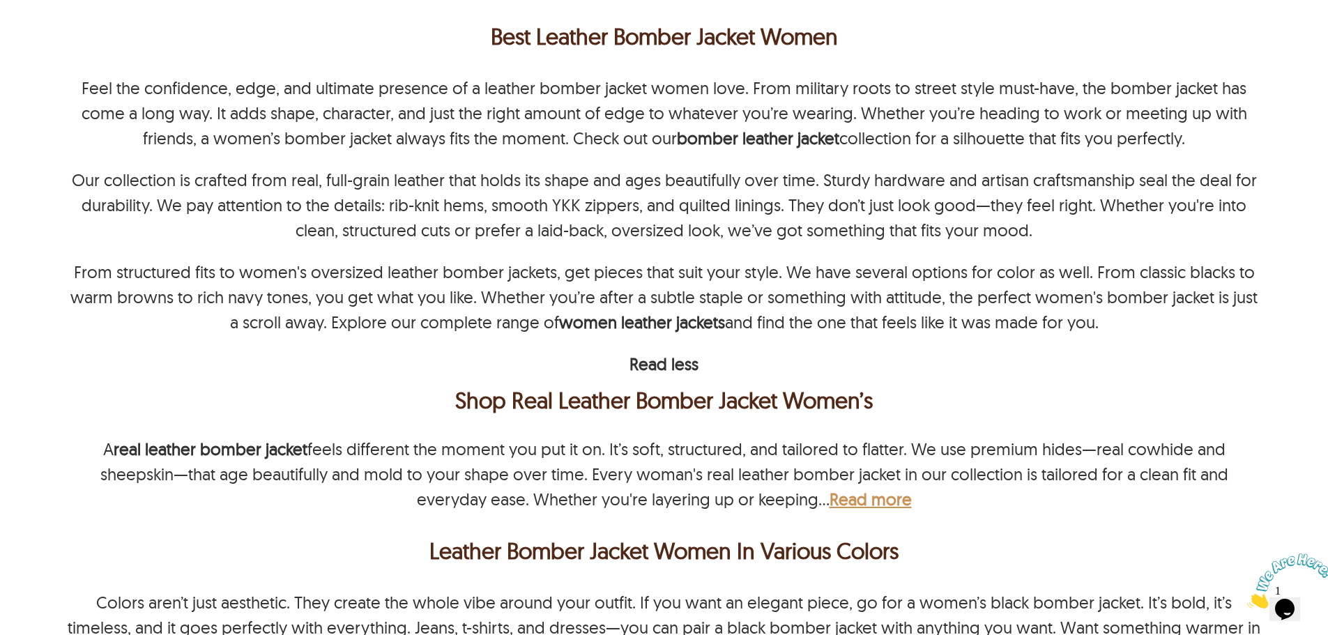
click at [841, 489] on b "Read more" at bounding box center [870, 499] width 82 height 21
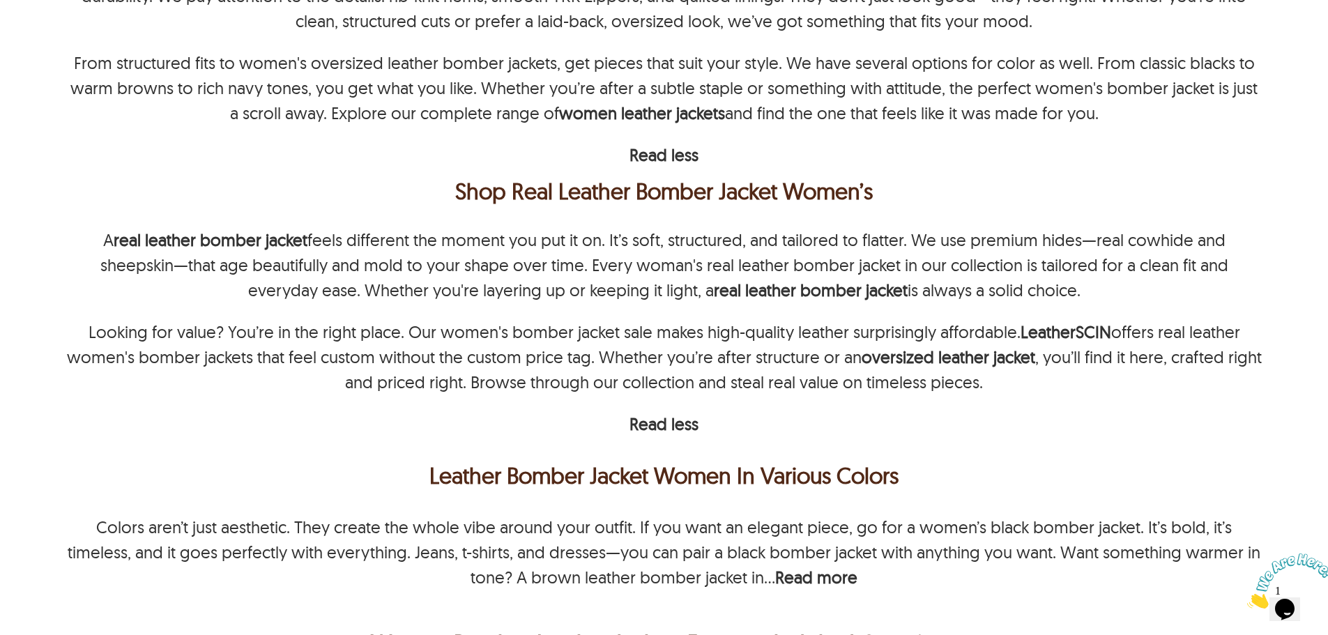
scroll to position [2161, 0]
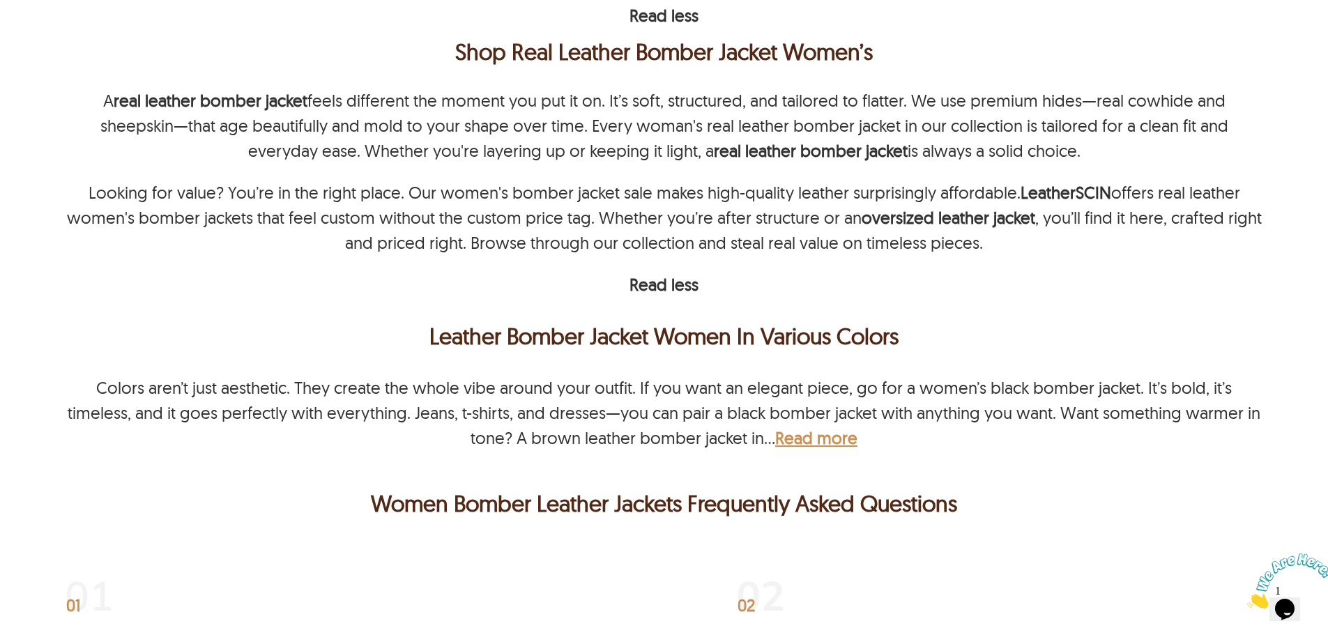
click at [813, 429] on b "Read more" at bounding box center [816, 437] width 82 height 21
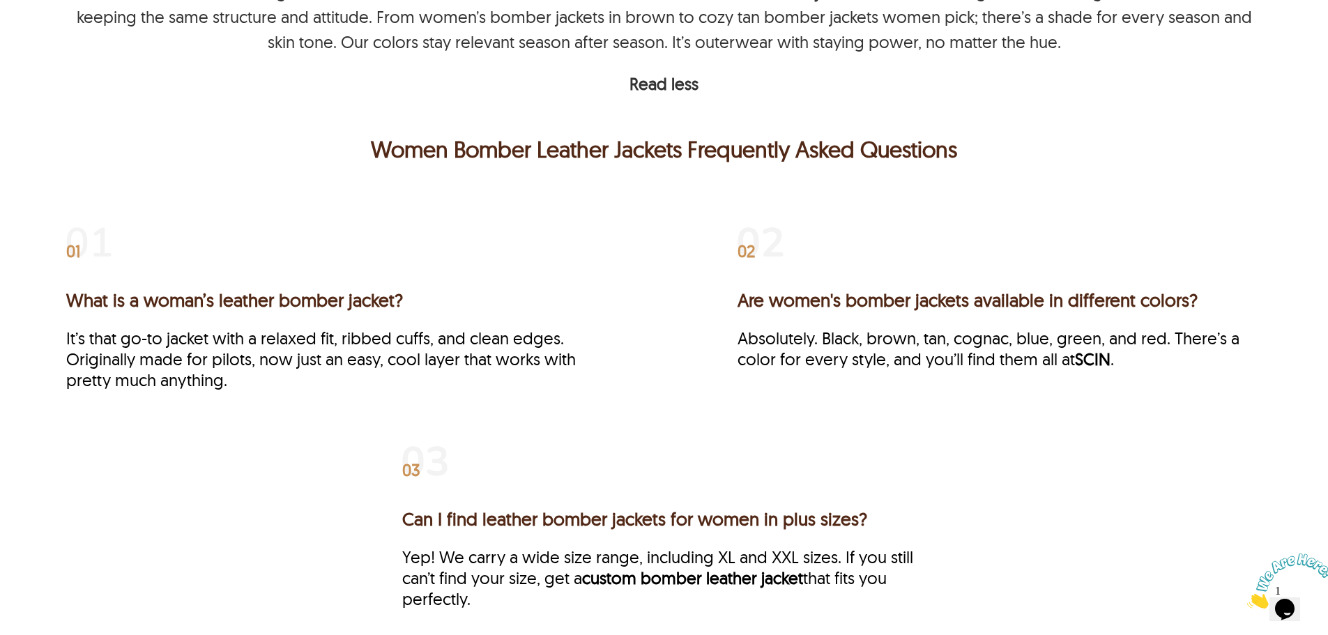
scroll to position [2927, 0]
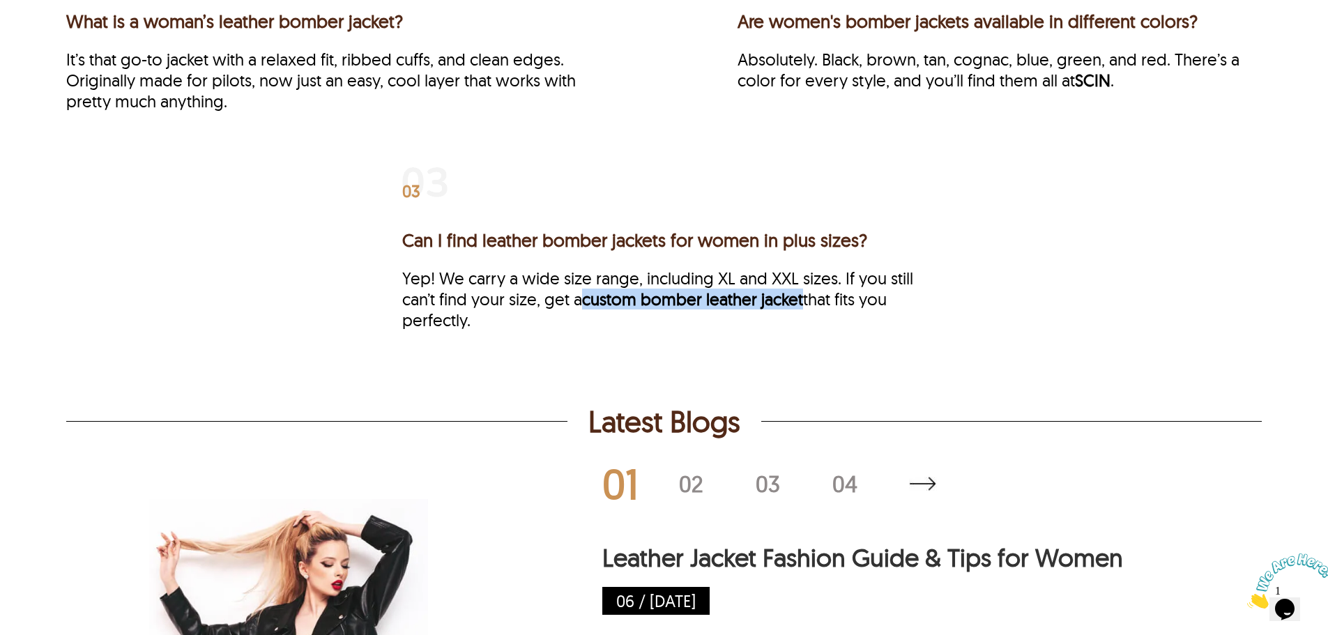
drag, startPoint x: 808, startPoint y: 286, endPoint x: 578, endPoint y: 286, distance: 230.0
click at [588, 286] on p "Yep! We carry a wide size range, including XL and XXL sizes. If you still can’t…" at bounding box center [664, 299] width 524 height 63
copy link "custom bomber leather jacket"
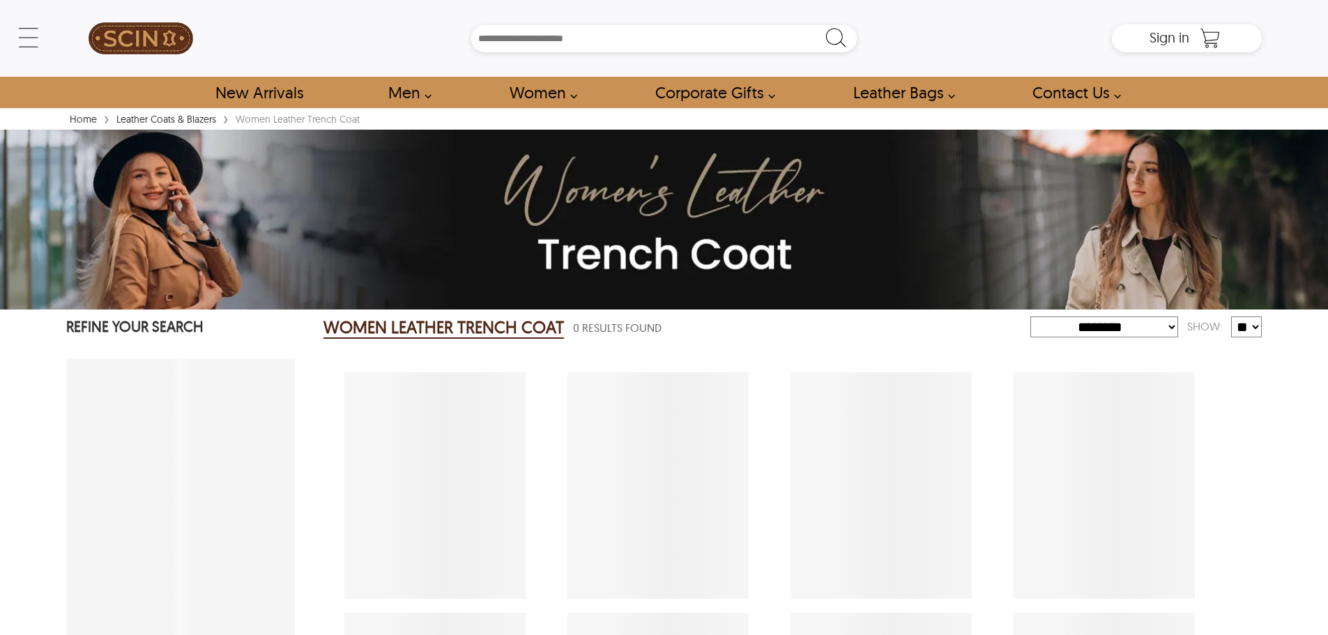
select select "********"
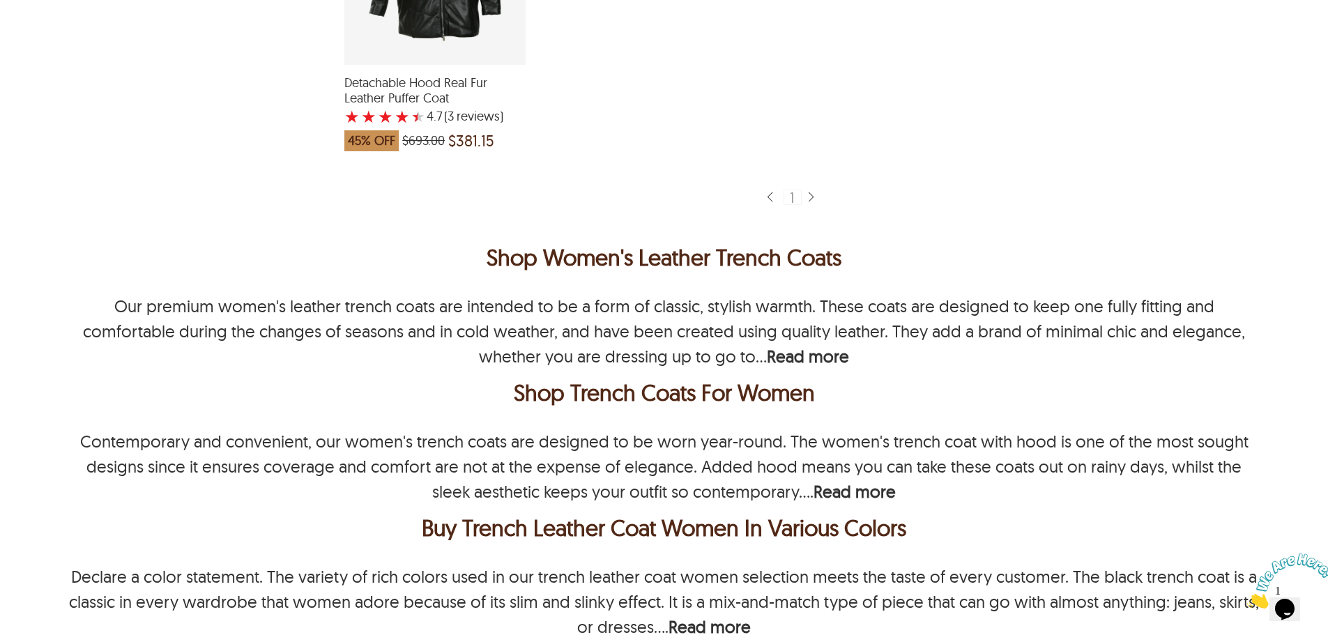
scroll to position [1045, 0]
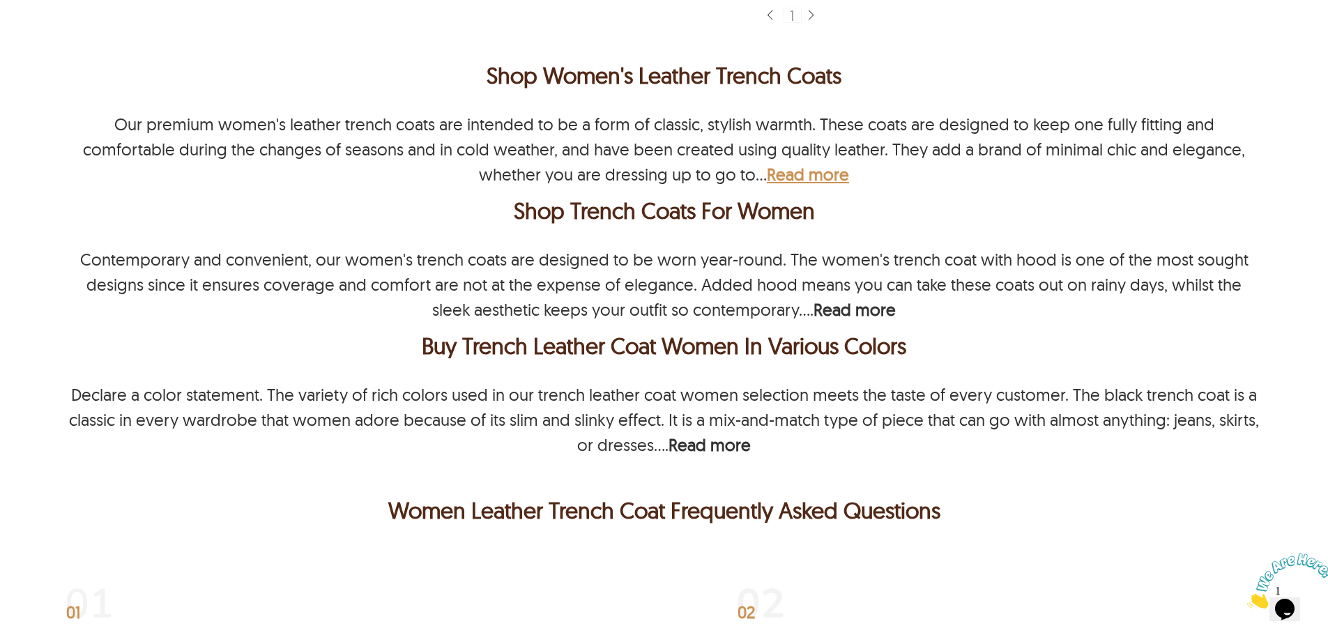
click at [767, 176] on b "Read more" at bounding box center [808, 174] width 82 height 21
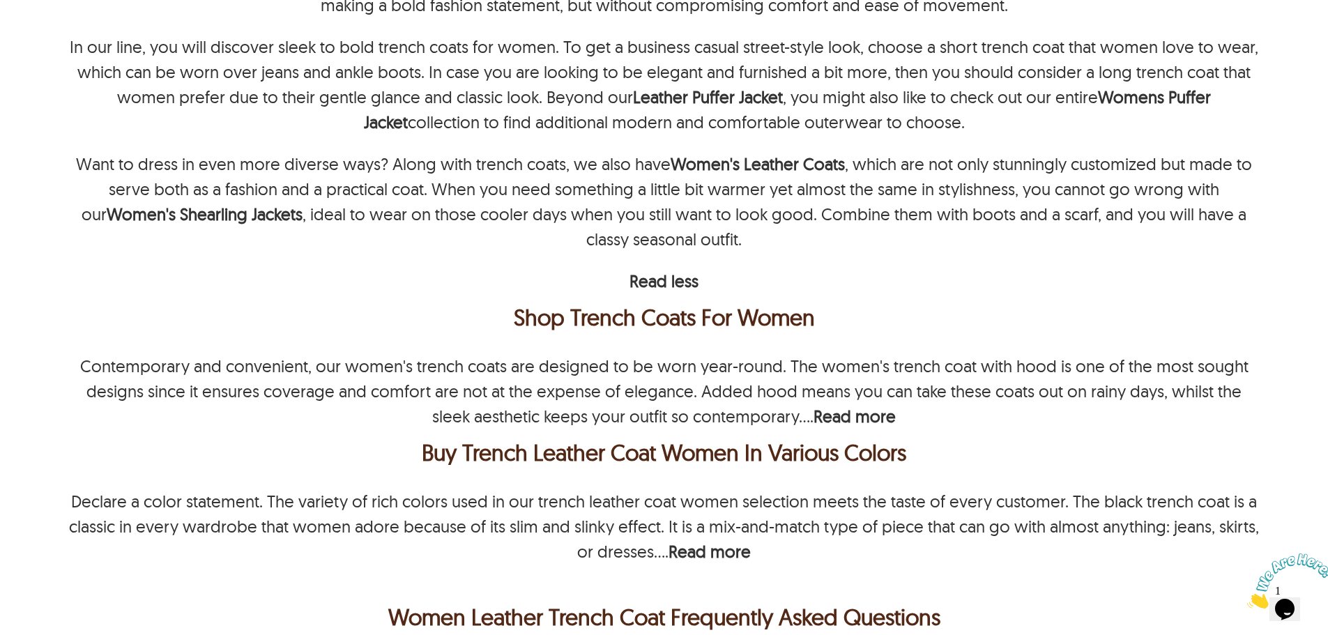
scroll to position [1324, 0]
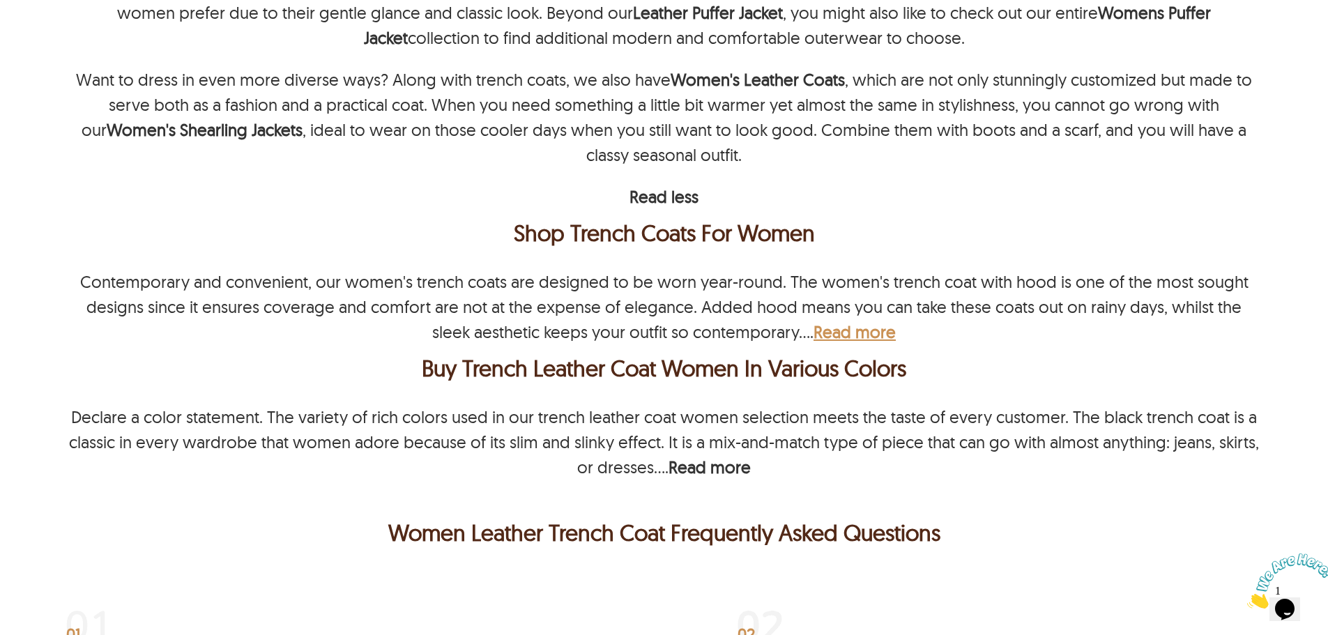
click at [841, 329] on b "Read more" at bounding box center [854, 331] width 82 height 21
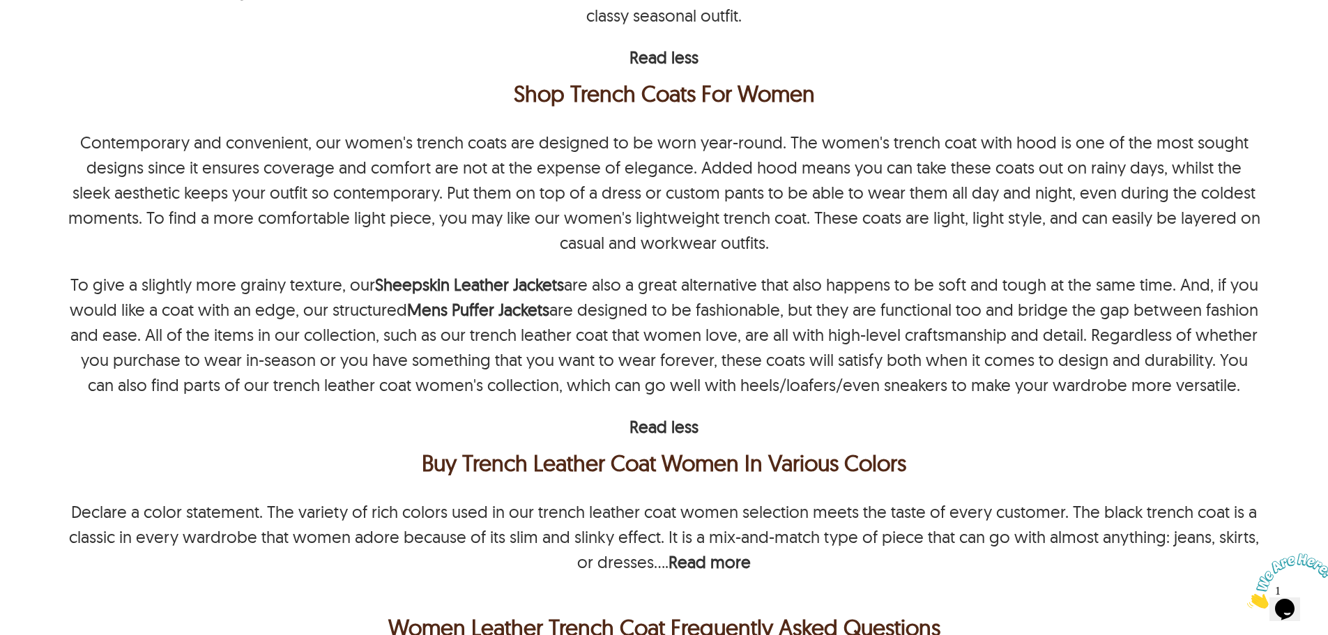
scroll to position [1673, 0]
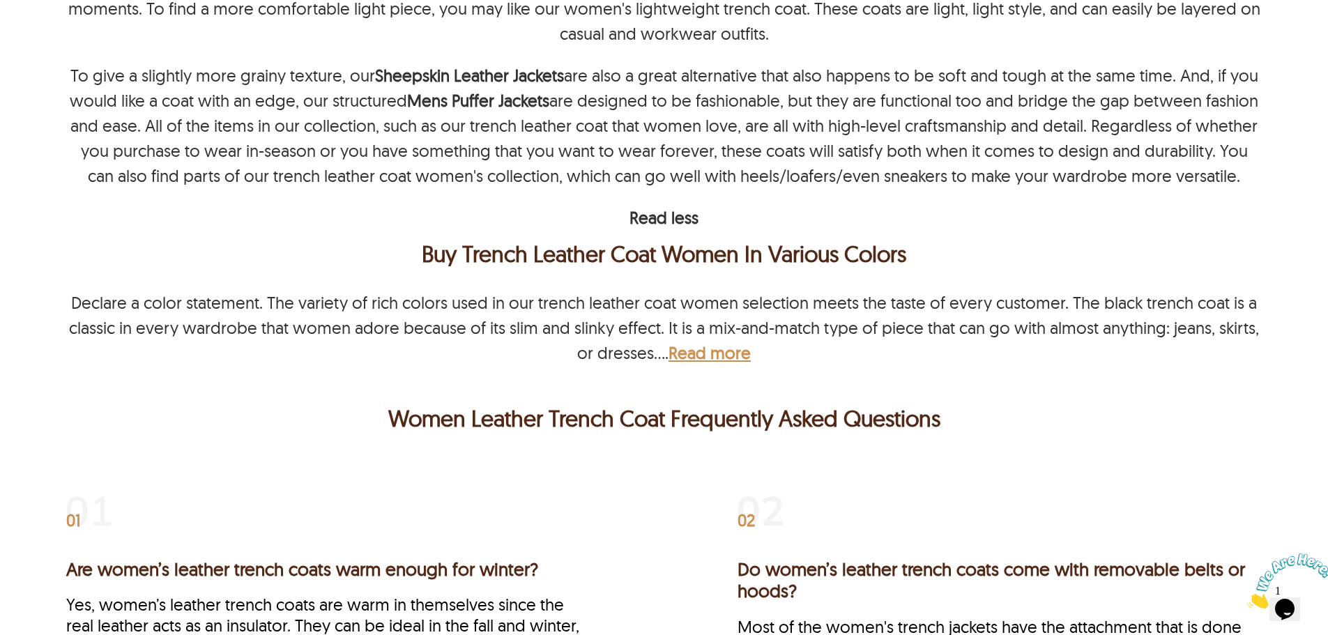
click at [707, 356] on b "Read more" at bounding box center [709, 352] width 82 height 21
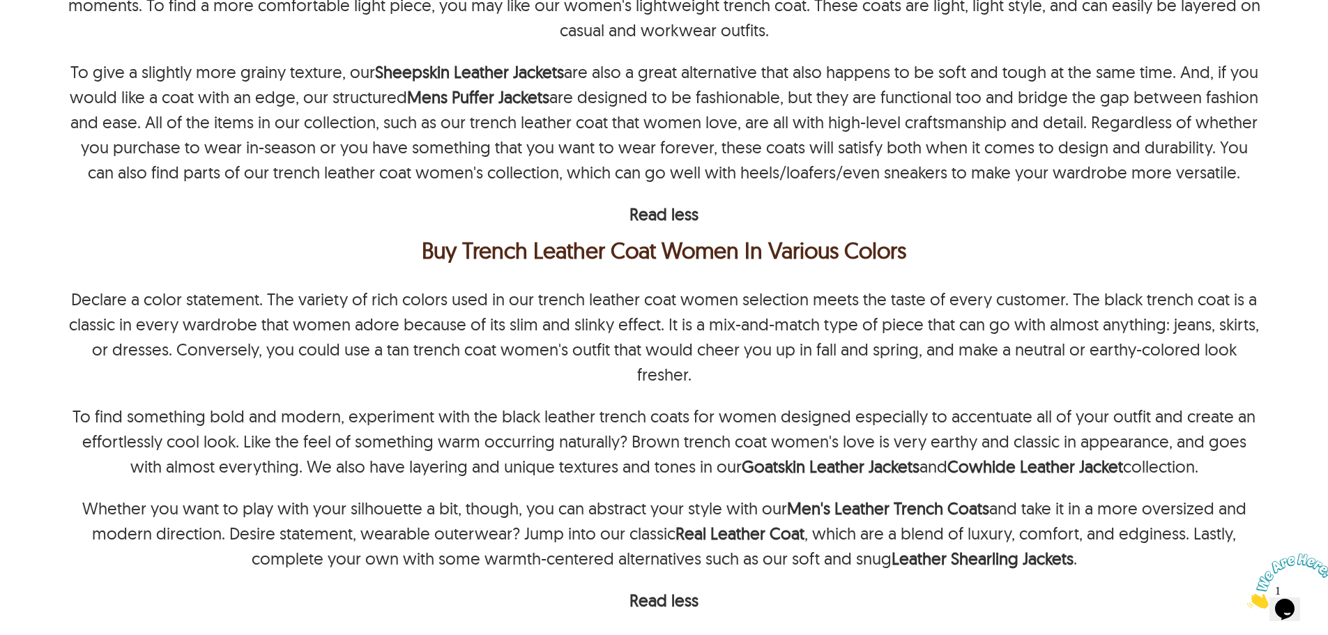
scroll to position [1533, 0]
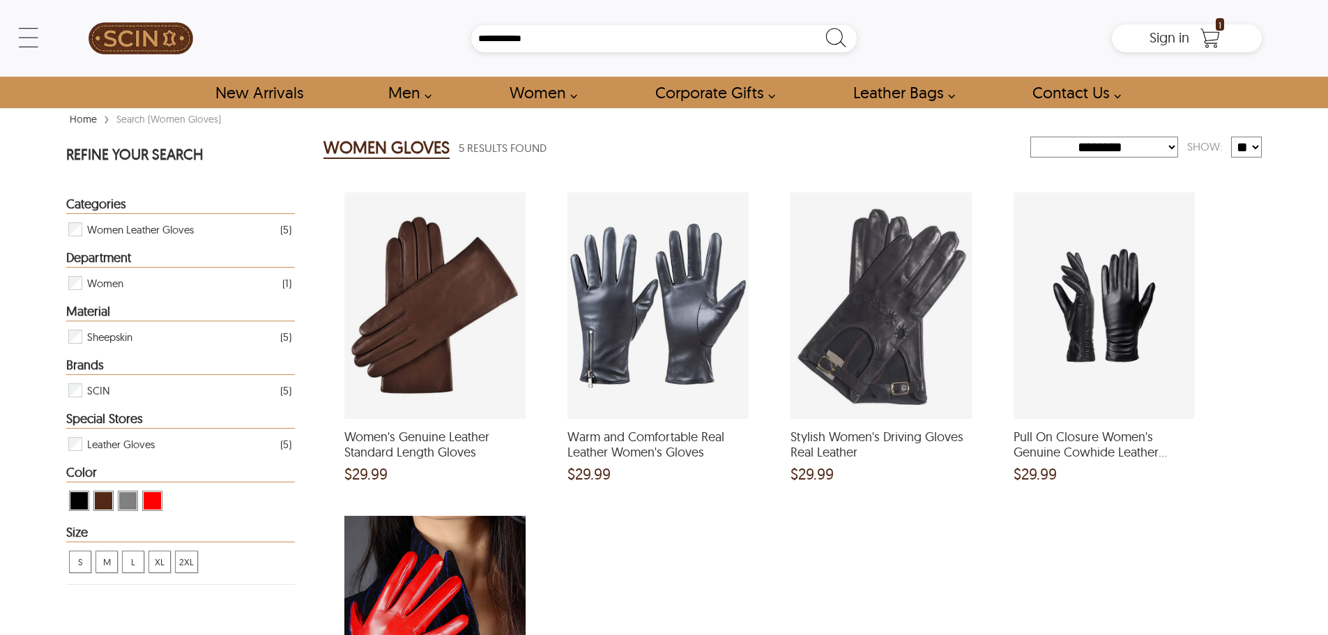
select select "********"
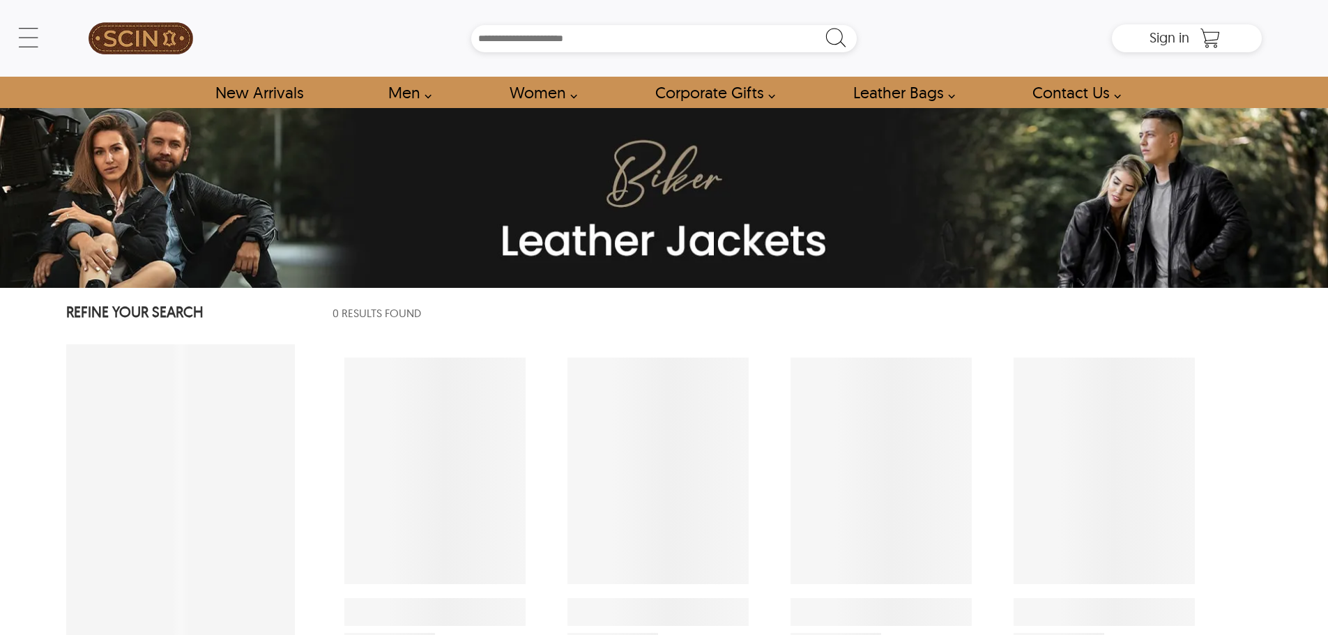
select select "********"
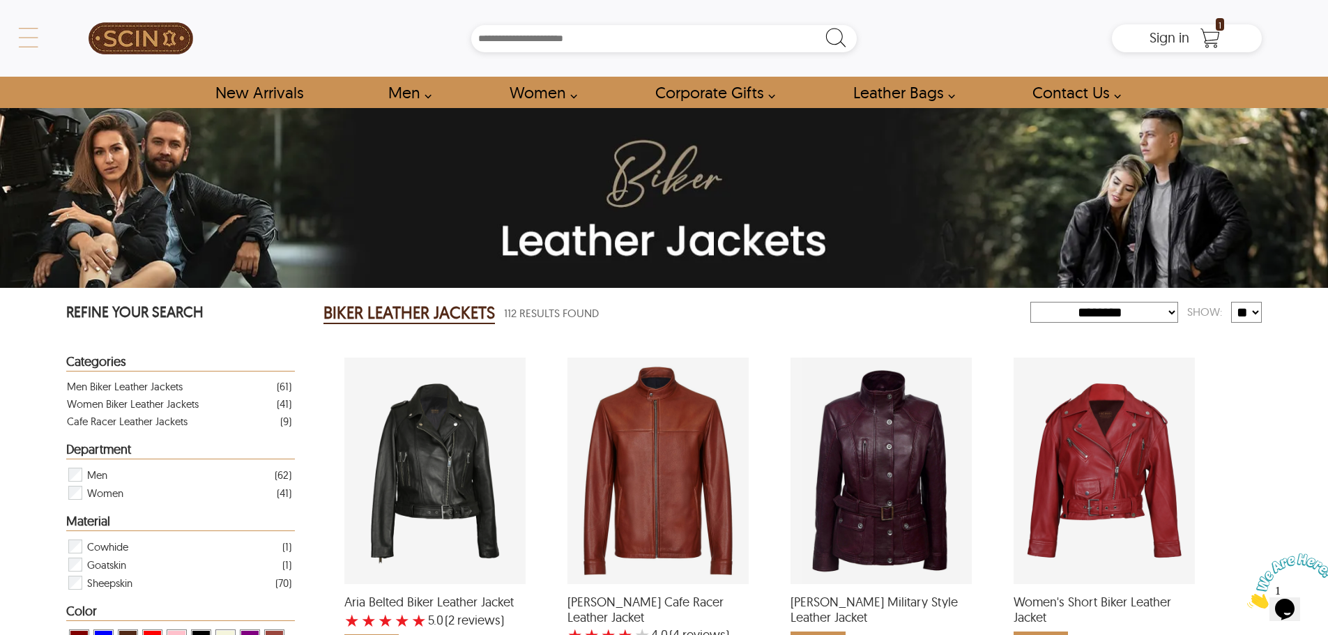
click at [66, 47] on div "← Menu New Arrivals Men Leather Jackets Aviator Leather Jackets Bomber Leather …" at bounding box center [663, 38] width 1195 height 77
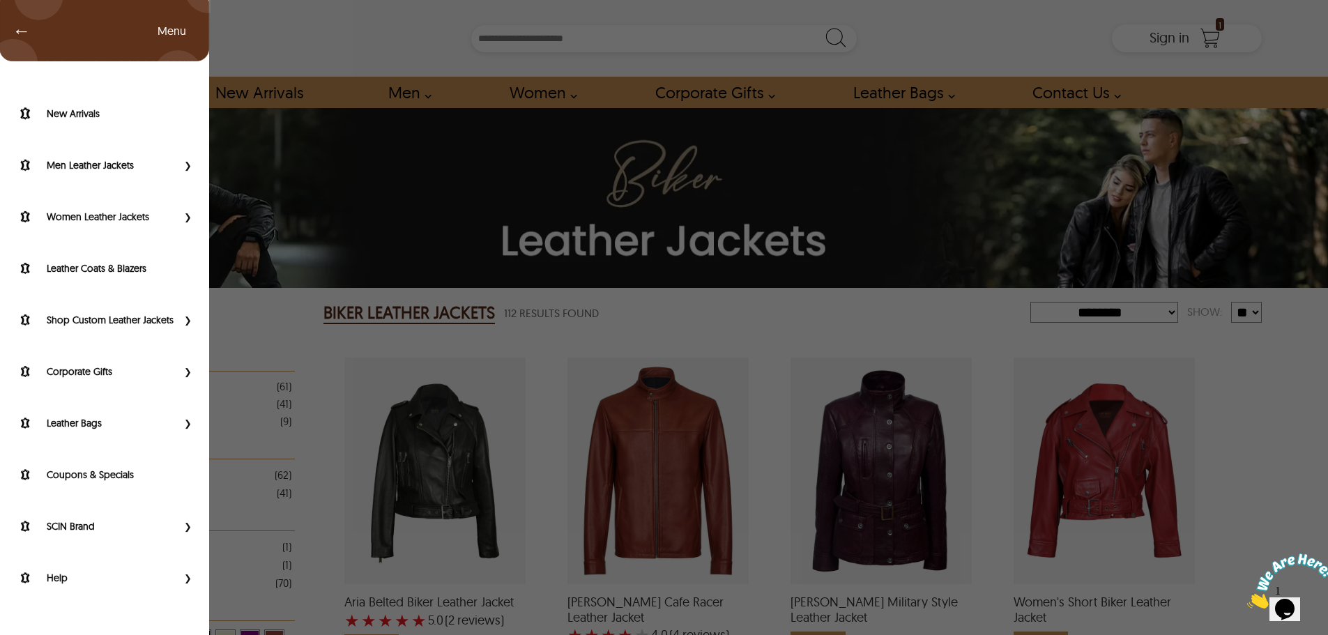
click at [12, 27] on span "←" at bounding box center [15, 31] width 32 height 14
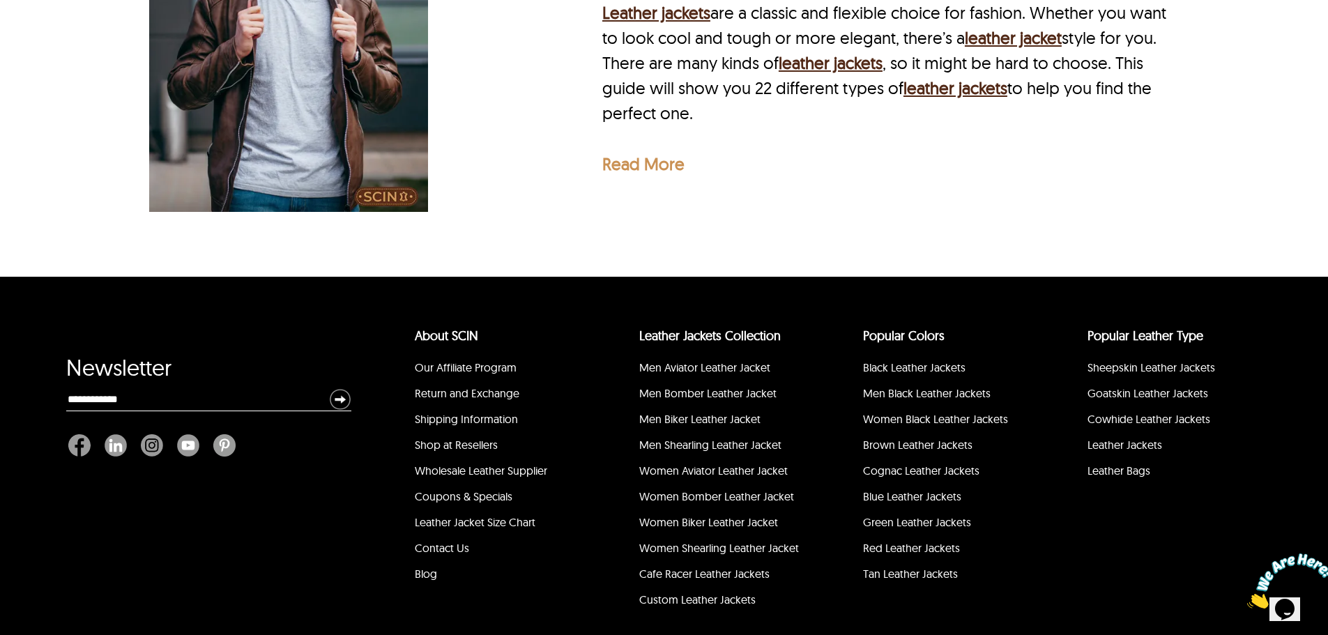
scroll to position [4745, 0]
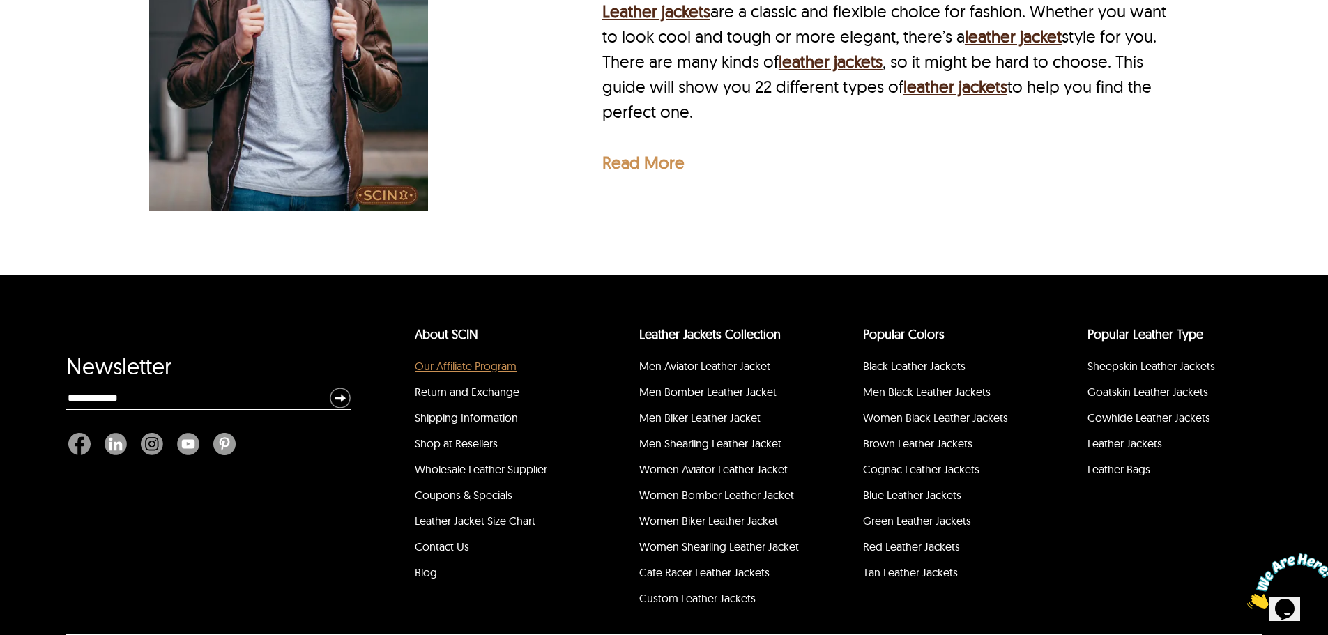
click at [494, 359] on link "Our Affiliate Program" at bounding box center [466, 366] width 102 height 14
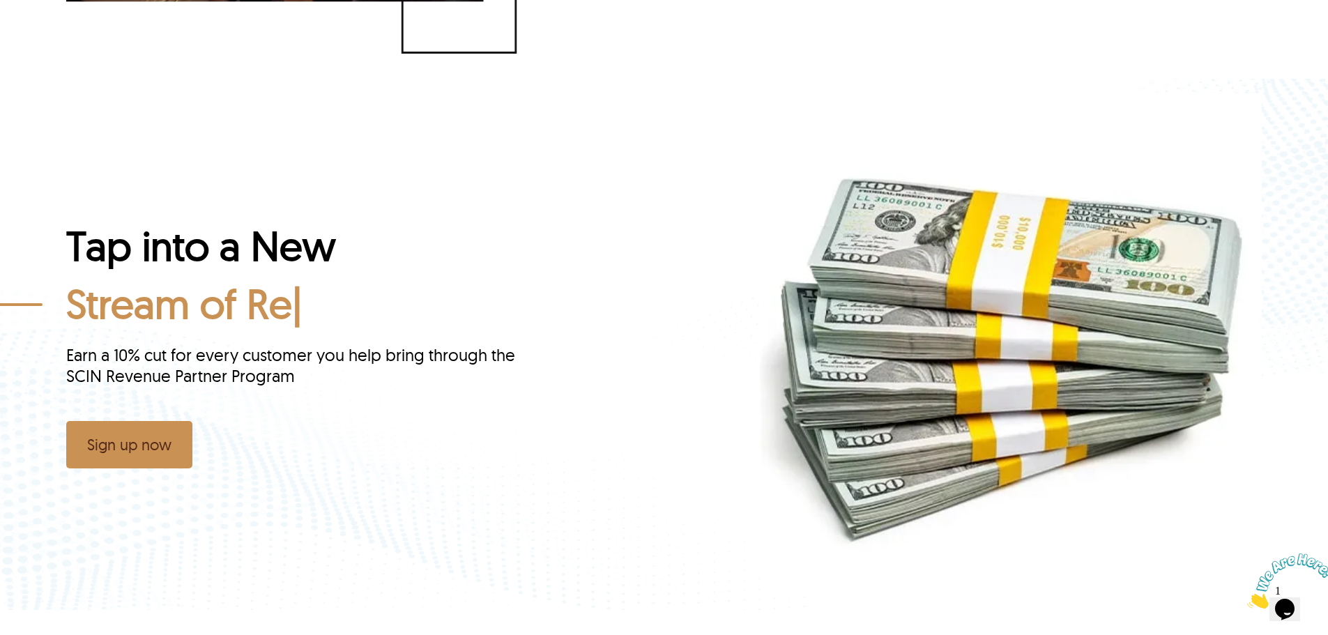
scroll to position [4391, 0]
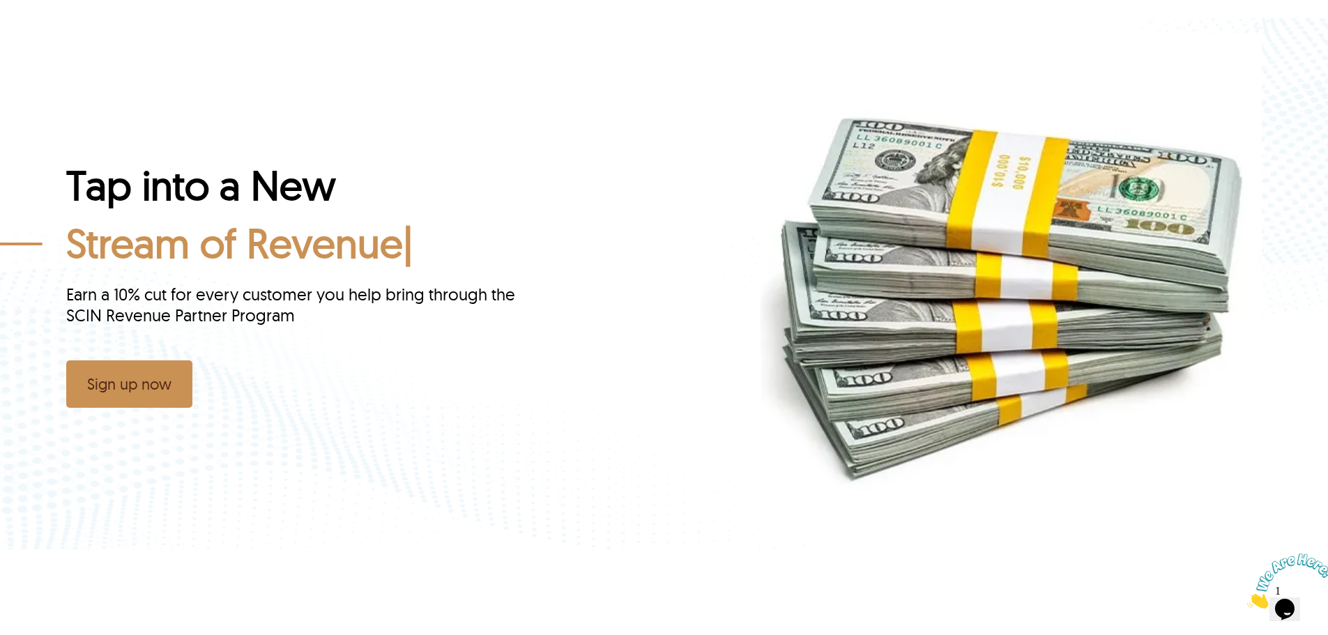
click at [175, 383] on link "Sign up now" at bounding box center [129, 383] width 126 height 47
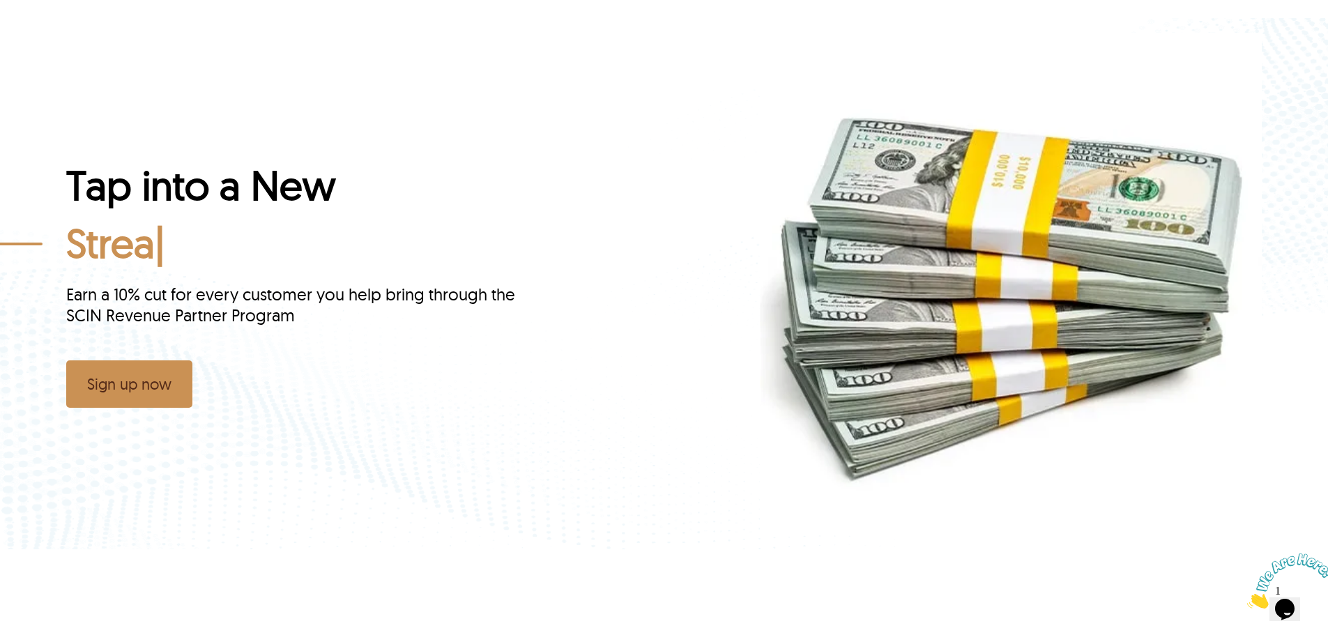
click at [175, 383] on link "Sign up now" at bounding box center [129, 383] width 126 height 47
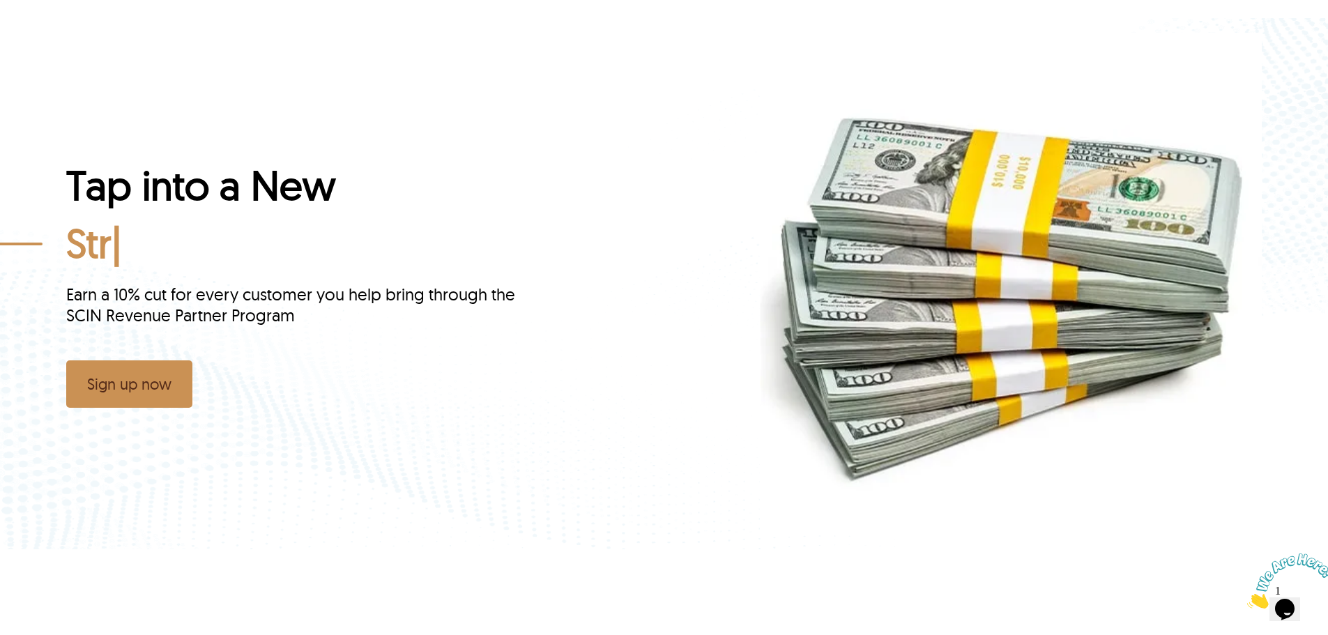
click at [175, 383] on link "Sign up now" at bounding box center [129, 383] width 126 height 47
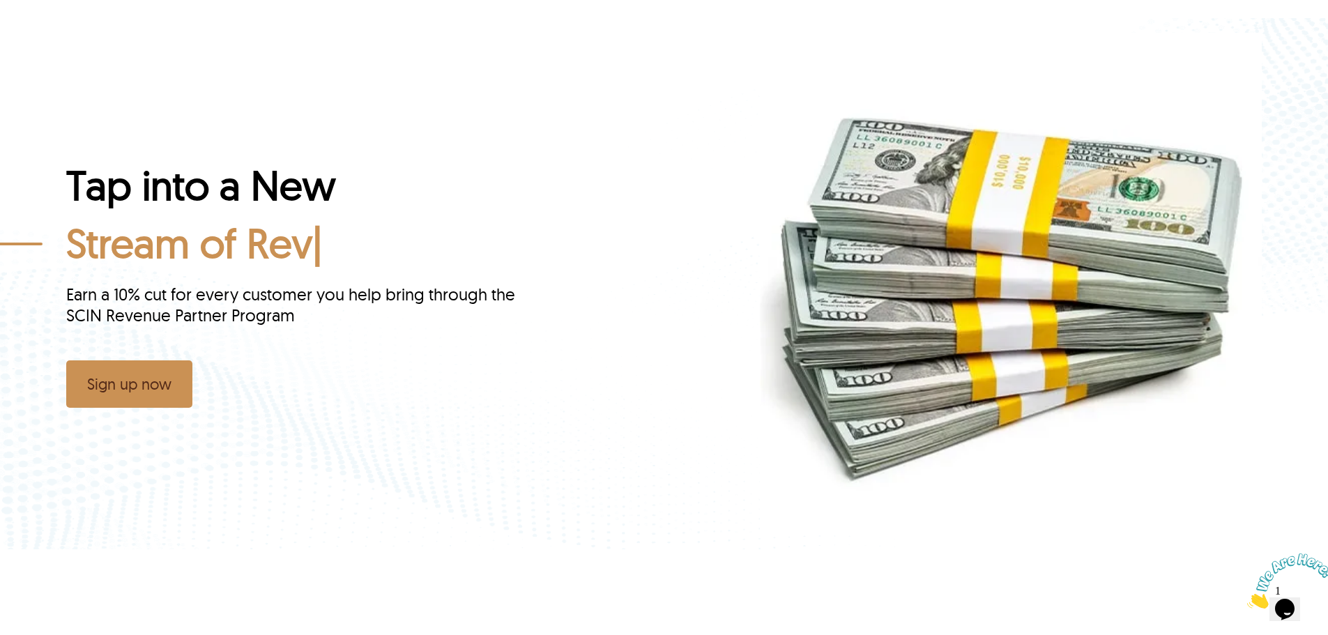
click at [175, 383] on link "Sign up now" at bounding box center [129, 383] width 126 height 47
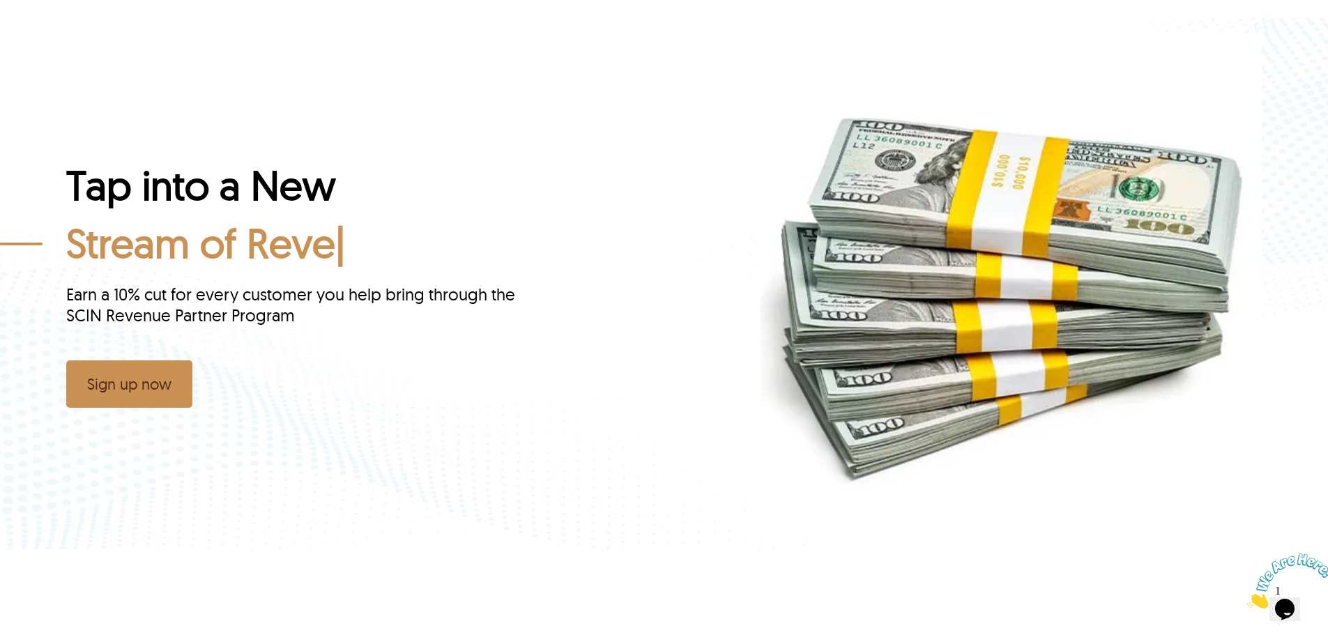
click at [175, 383] on link "Sign up now" at bounding box center [129, 383] width 126 height 47
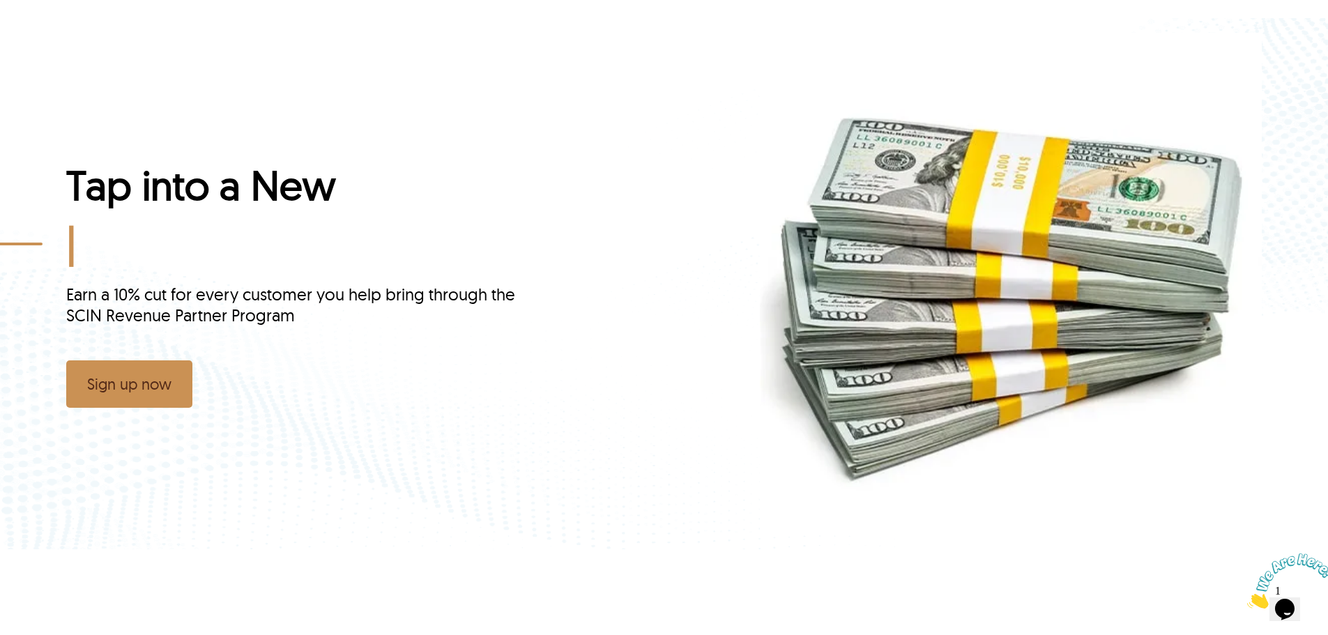
click at [175, 383] on link "Sign up now" at bounding box center [129, 383] width 126 height 47
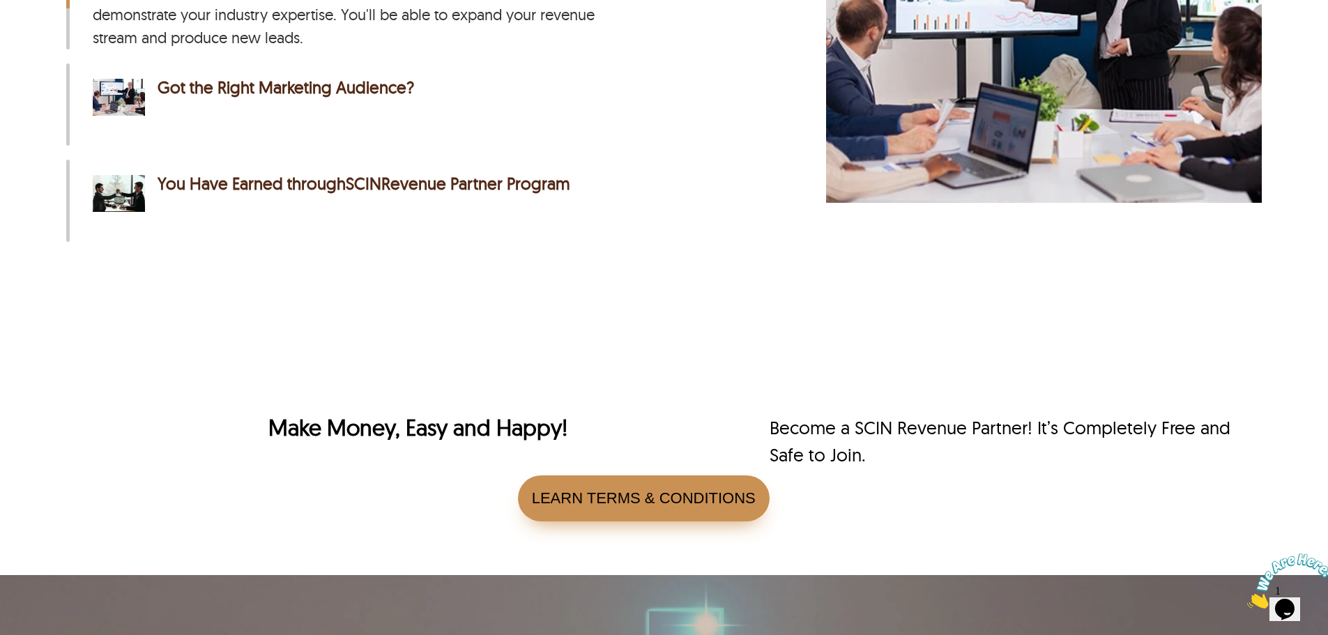
scroll to position [3276, 0]
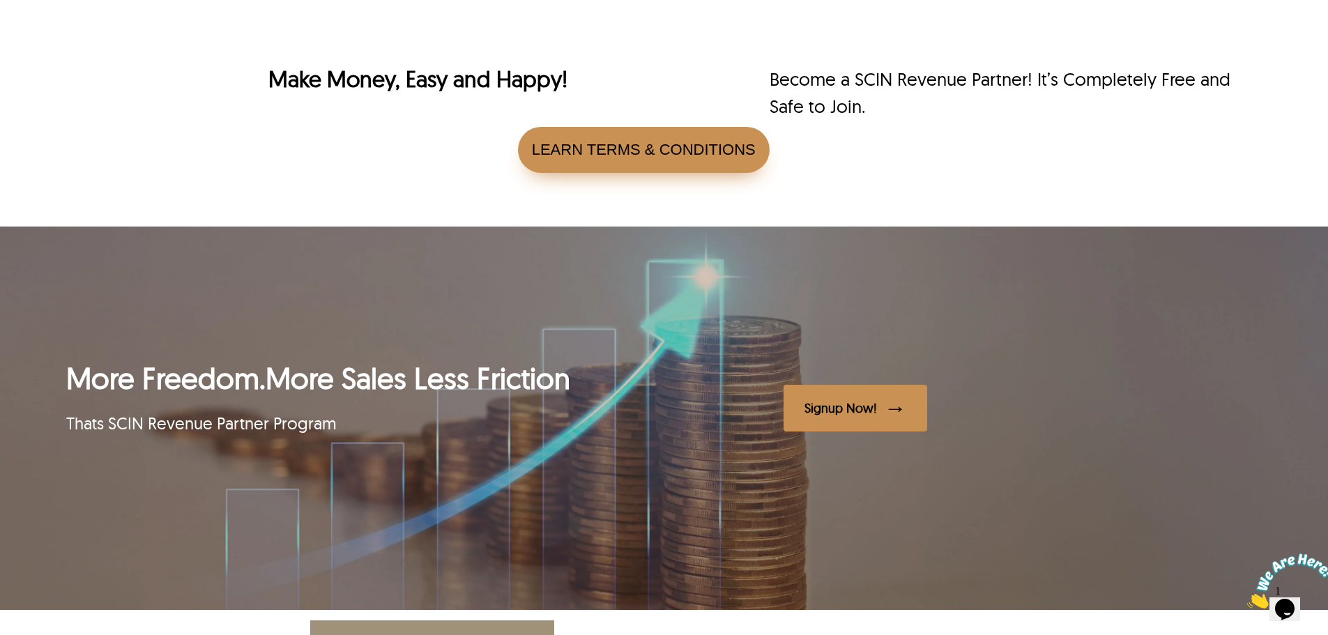
click at [788, 425] on div "Signup Now!" at bounding box center [855, 408] width 144 height 47
click at [791, 420] on div "Signup Now!" at bounding box center [855, 408] width 144 height 47
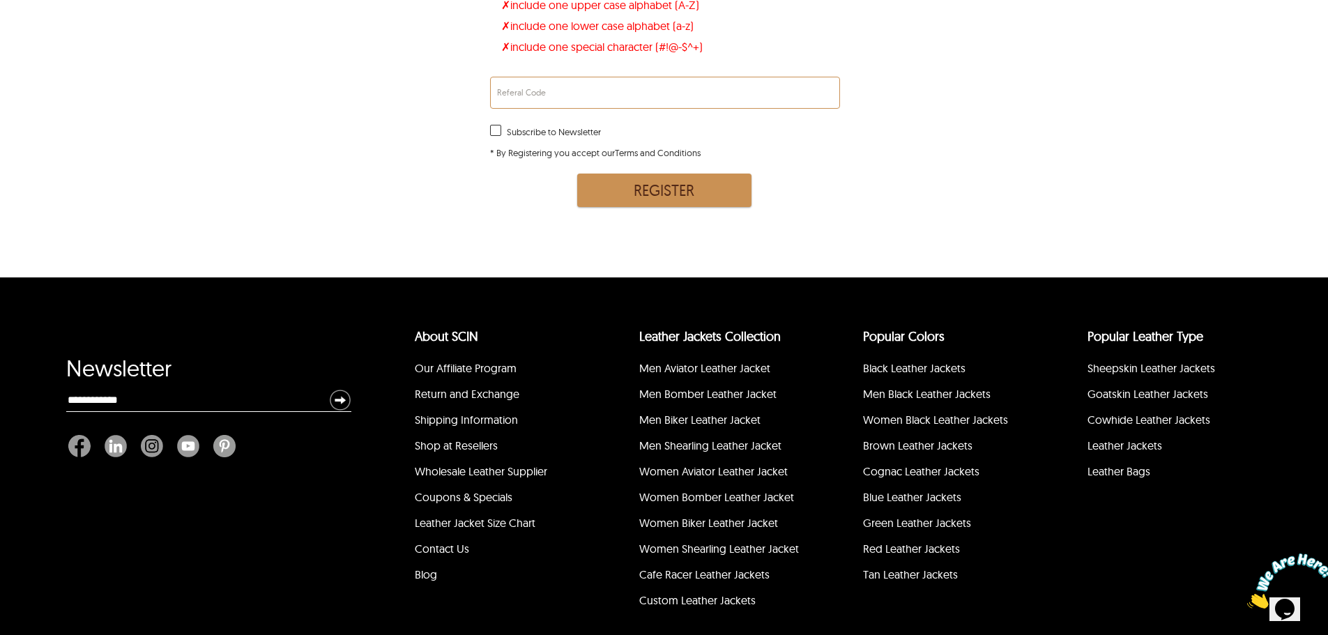
scroll to position [5589, 0]
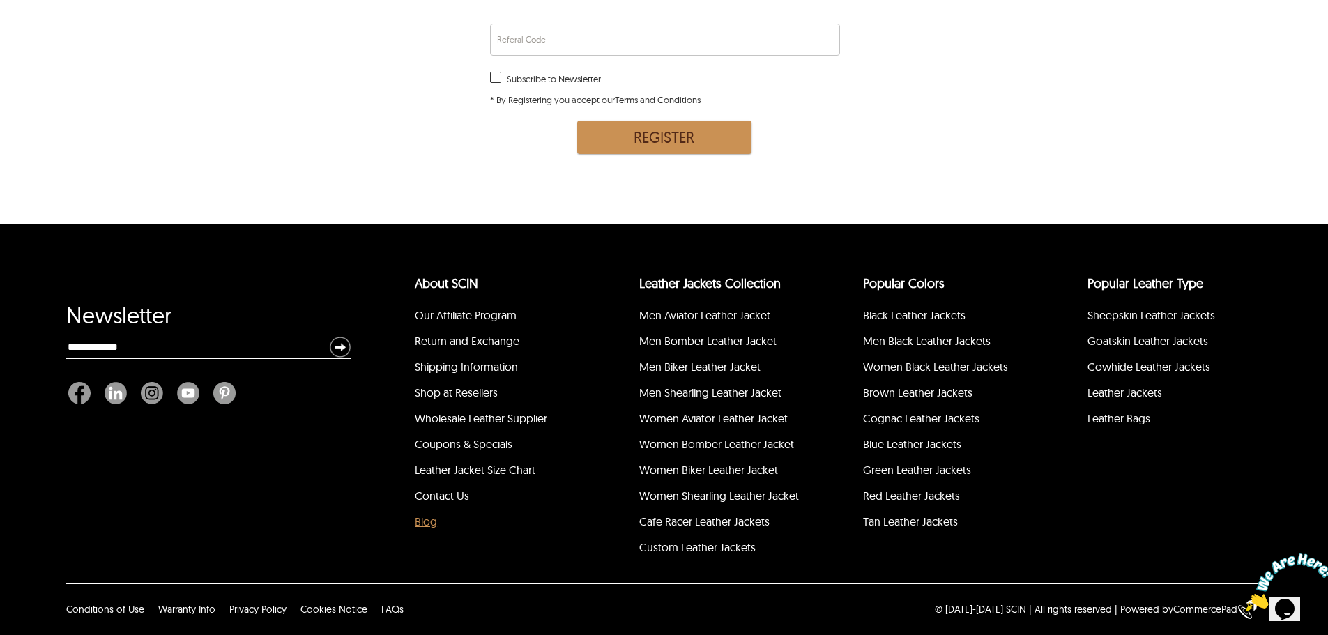
click at [431, 521] on link "Blog" at bounding box center [426, 521] width 22 height 14
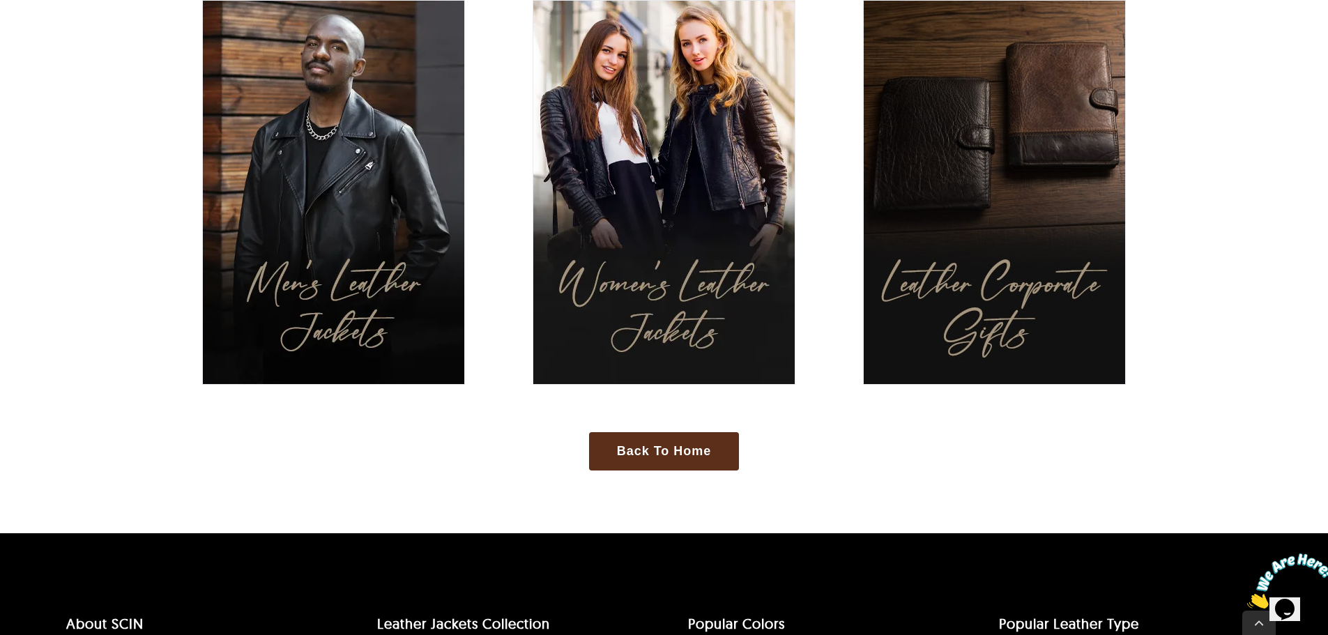
scroll to position [883, 0]
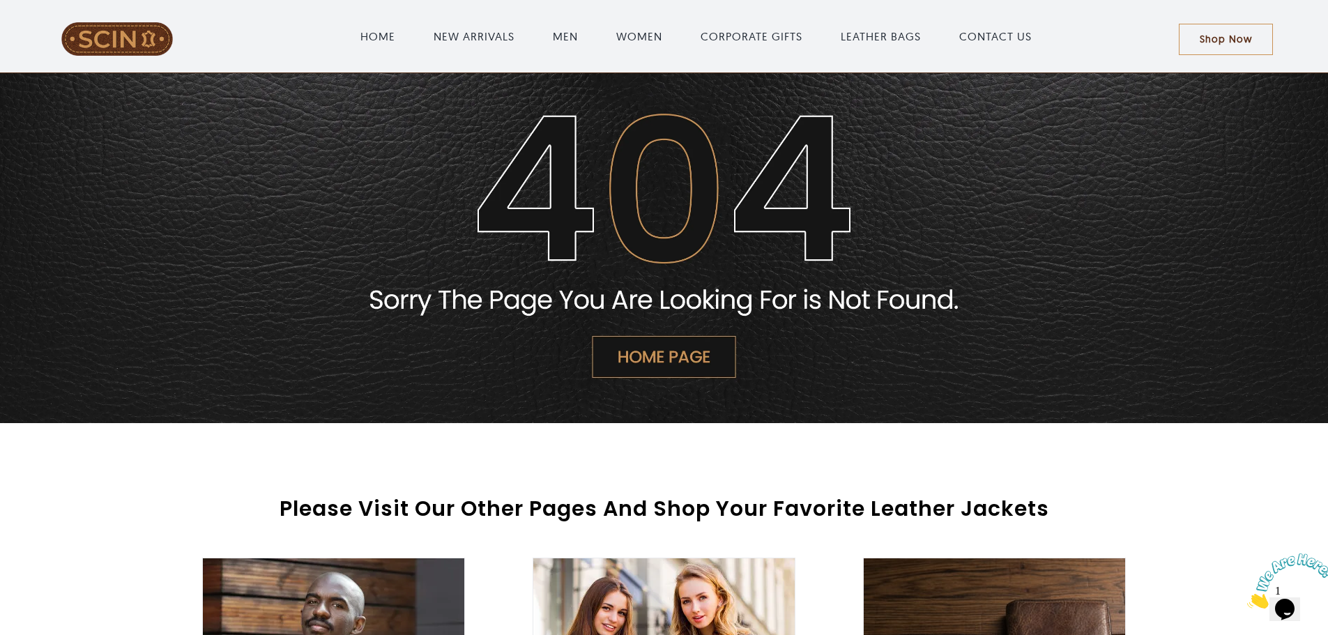
click at [75, 40] on span at bounding box center [117, 38] width 193 height 33
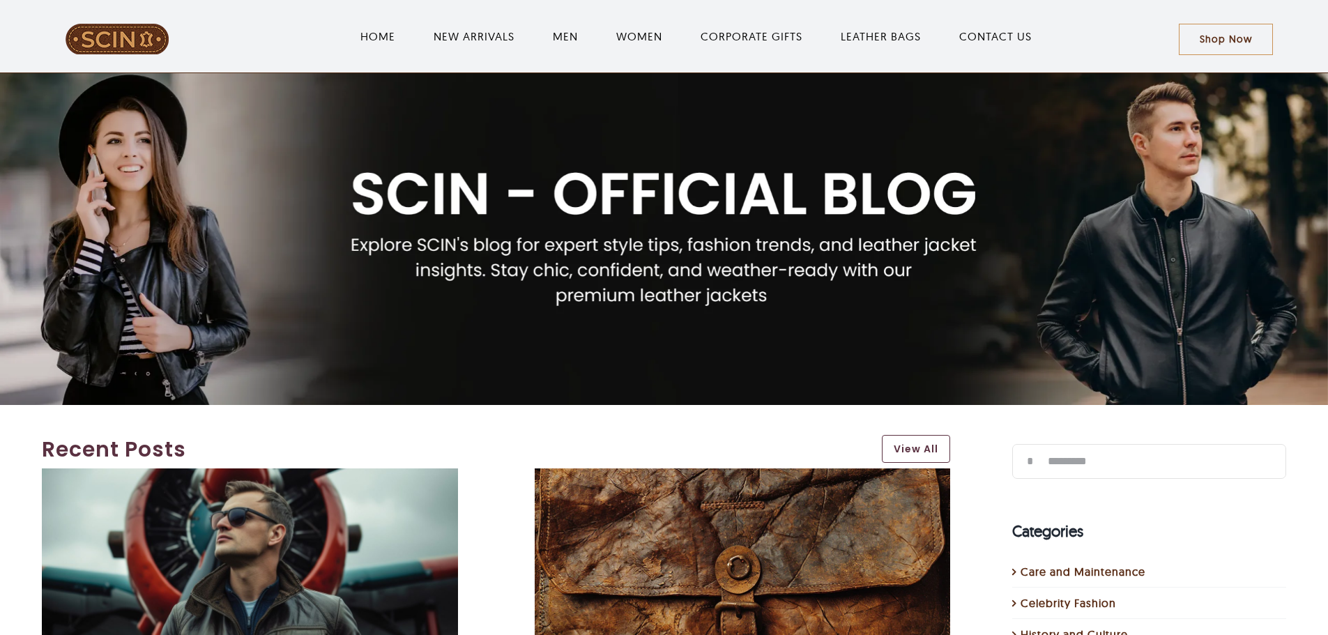
click at [42, 36] on div at bounding box center [117, 39] width 193 height 32
click at [138, 25] on img "LeatherSCIN" at bounding box center [117, 39] width 105 height 32
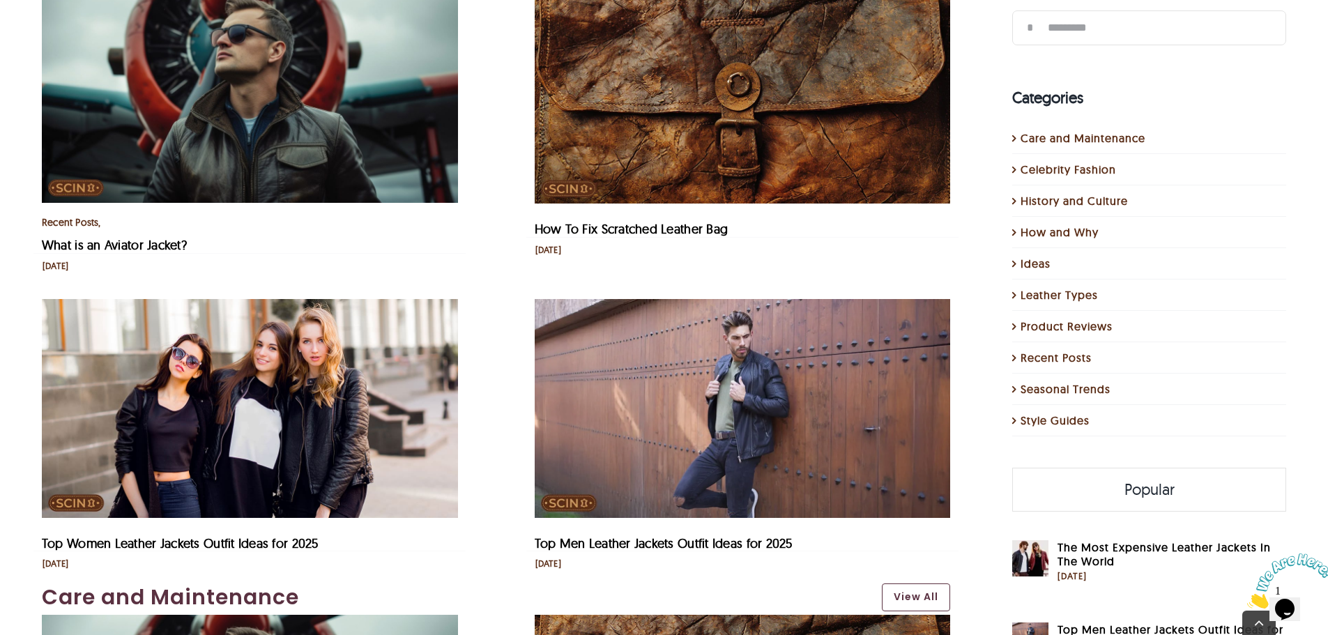
scroll to position [627, 0]
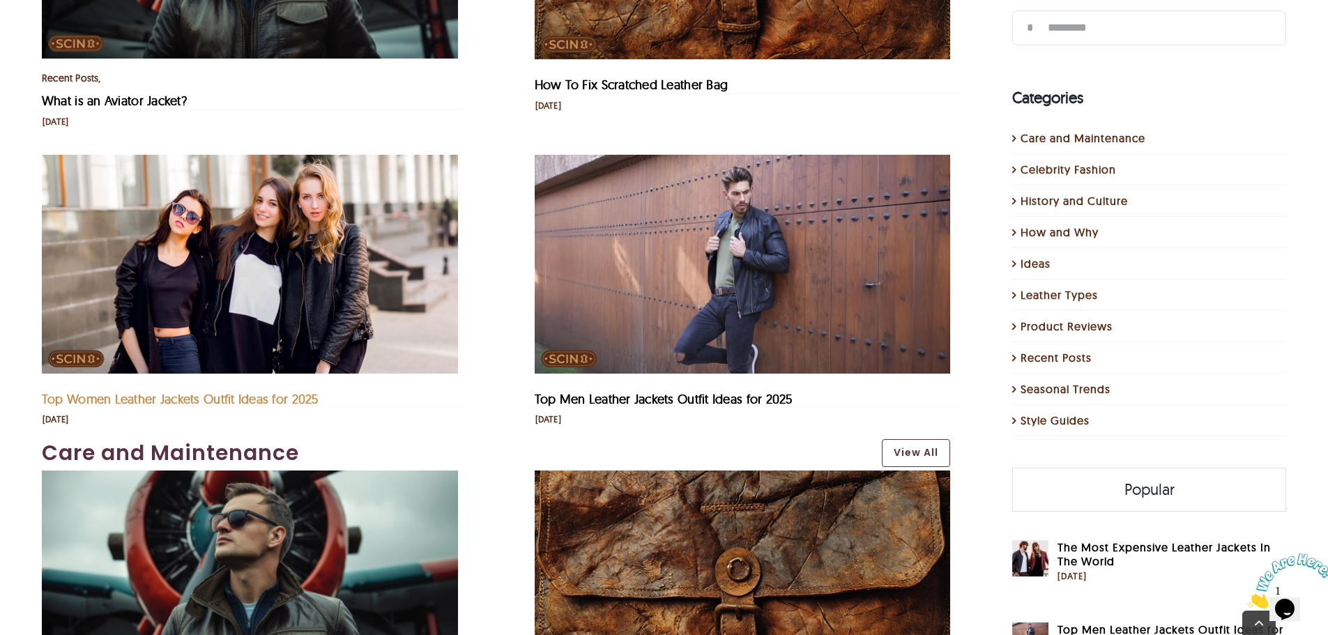
click at [284, 396] on link "Top Women Leather Jackets Outfit Ideas for 2025" at bounding box center [180, 399] width 277 height 16
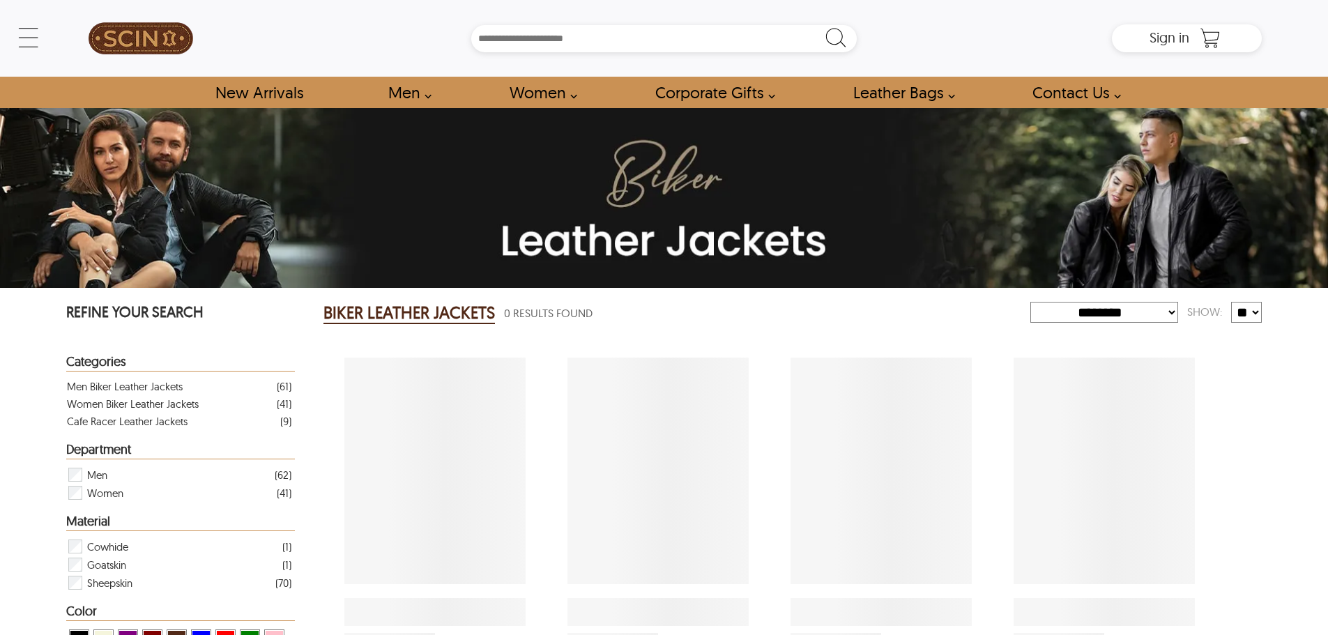
select select "********"
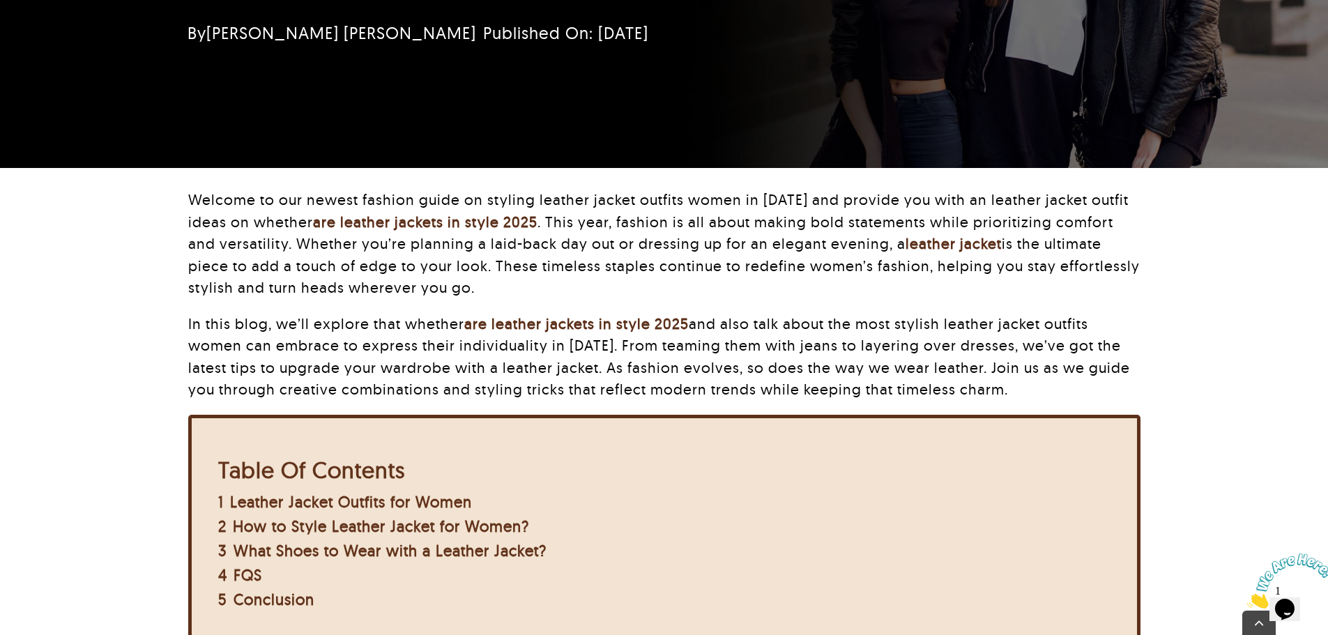
scroll to position [279, 0]
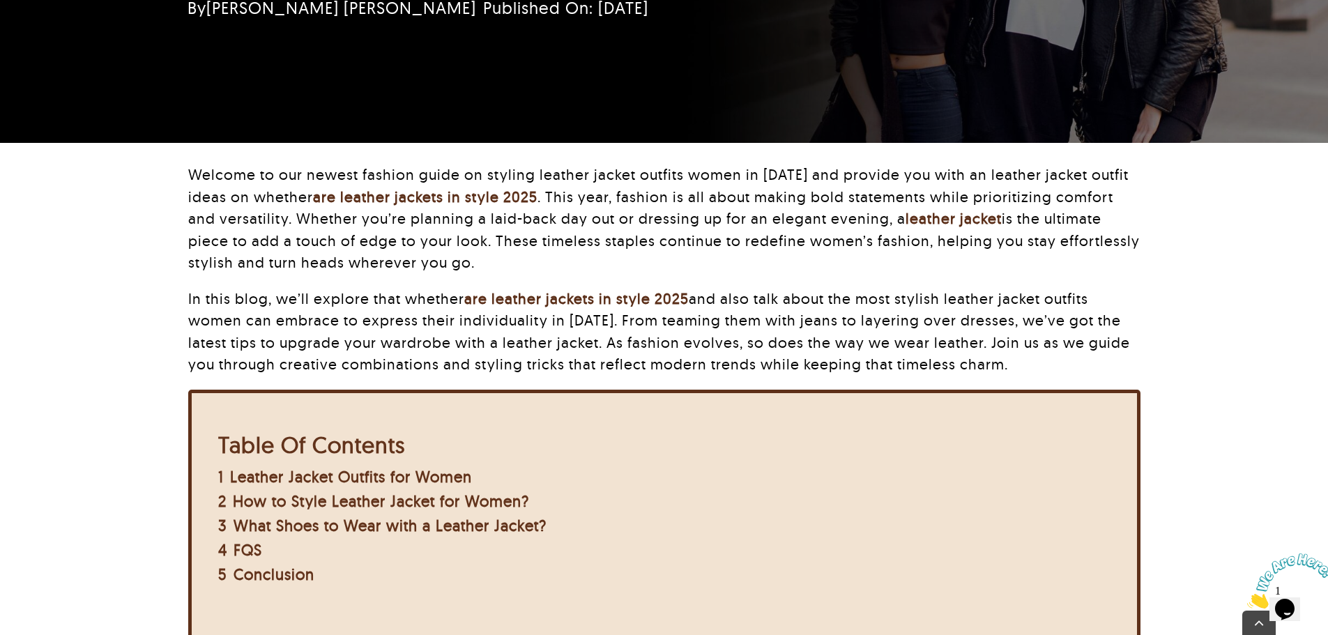
click at [212, 197] on p "Welcome to our newest fashion guide on styling leather jacket outfits women in …" at bounding box center [664, 219] width 952 height 110
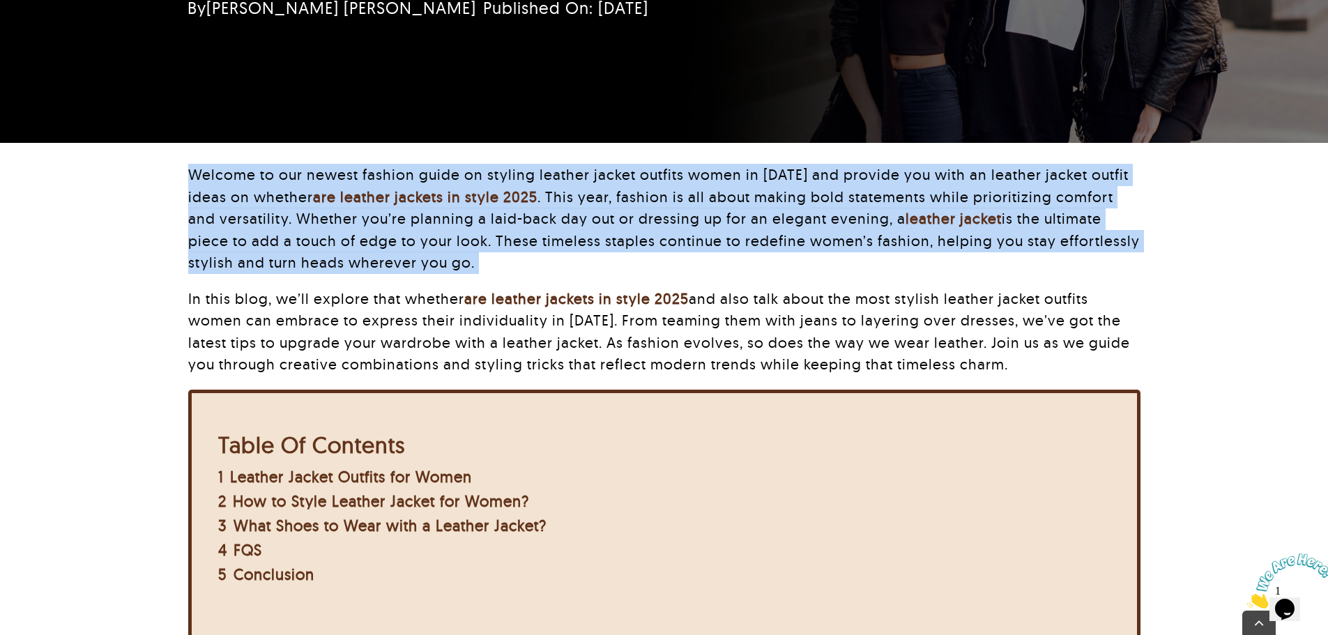
click at [212, 197] on p "Welcome to our newest fashion guide on styling leather jacket outfits women in …" at bounding box center [664, 219] width 952 height 110
click at [309, 175] on p "Welcome to our newest fashion guide on styling leather jacket outfits women in …" at bounding box center [664, 219] width 952 height 110
click at [226, 186] on p "Welcome to our newest fashion guide on styling leather jacket outfits women in …" at bounding box center [664, 219] width 952 height 110
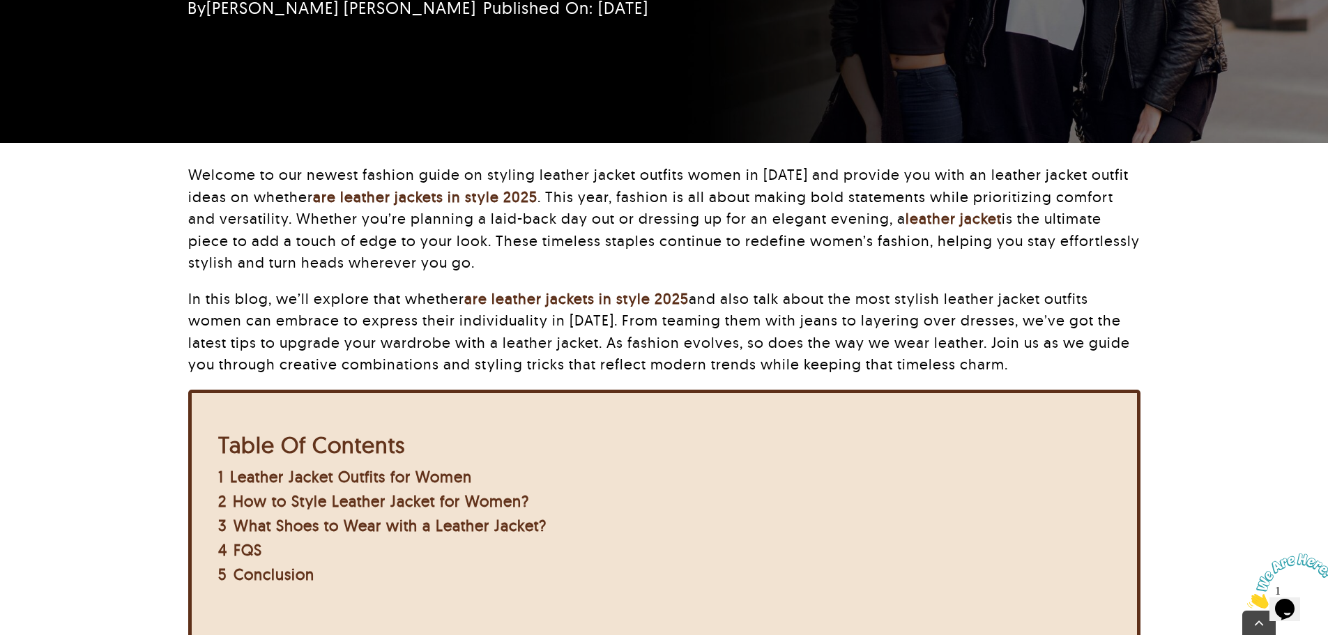
click at [1052, 174] on p "Welcome to our newest fashion guide on styling leather jacket outfits women in …" at bounding box center [664, 219] width 952 height 110
click at [1052, 172] on p "Welcome to our newest fashion guide on styling leather jacket outfits women in …" at bounding box center [664, 219] width 952 height 110
drag, startPoint x: 1013, startPoint y: 171, endPoint x: 991, endPoint y: 171, distance: 22.3
click at [1013, 171] on p "Welcome to our newest fashion guide on styling leather jacket outfits women in …" at bounding box center [664, 219] width 952 height 110
click at [991, 171] on p "Welcome to our newest fashion guide on styling leather jacket outfits women in …" at bounding box center [664, 219] width 952 height 110
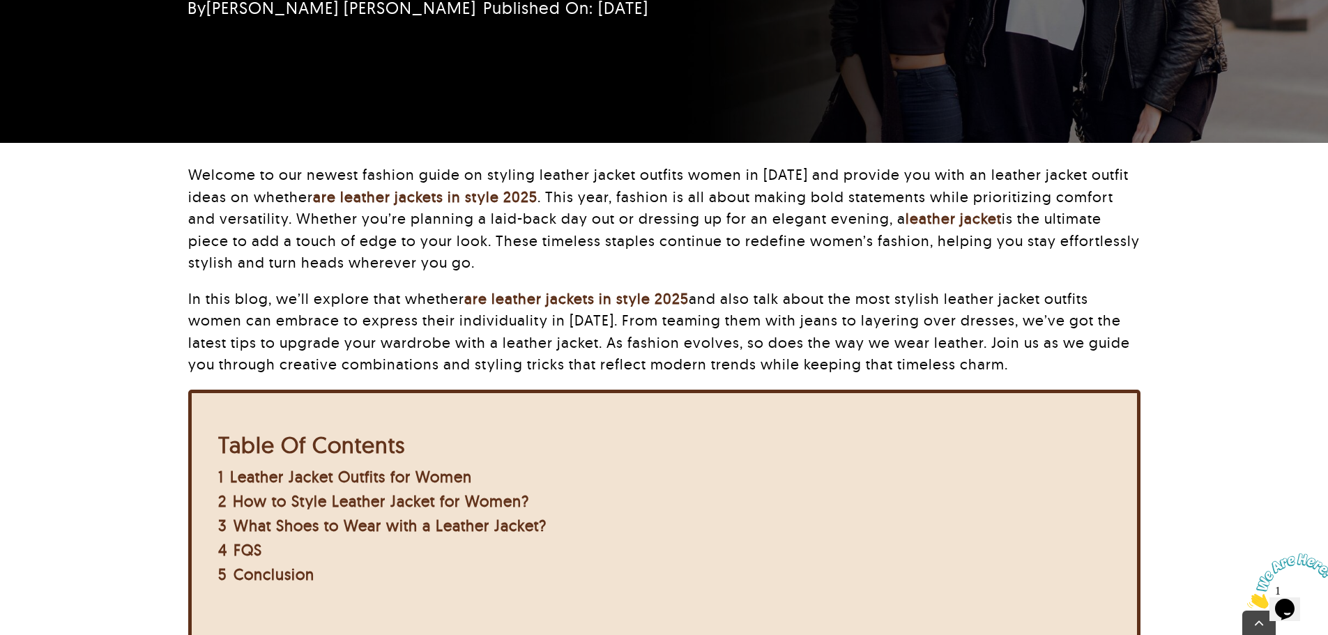
click at [1041, 176] on p "Welcome to our newest fashion guide on styling leather jacket outfits women in …" at bounding box center [664, 219] width 952 height 110
click at [1080, 175] on p "Welcome to our newest fashion guide on styling leather jacket outfits women in …" at bounding box center [664, 219] width 952 height 110
click at [199, 195] on p "Welcome to our newest fashion guide on styling leather jacket outfits women in …" at bounding box center [664, 219] width 952 height 110
drag, startPoint x: 972, startPoint y: 174, endPoint x: 224, endPoint y: 199, distance: 748.3
click at [224, 199] on p "Welcome to our newest fashion guide on styling leather jacket outfits women in …" at bounding box center [664, 219] width 952 height 110
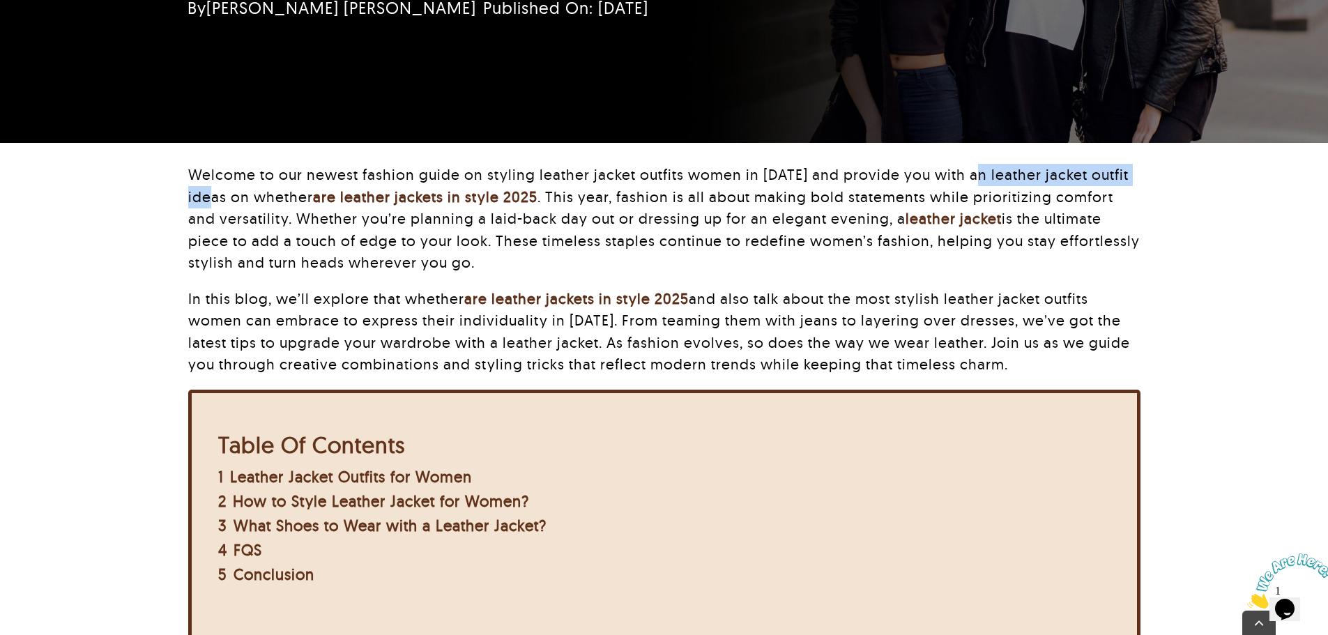
copy p "leather jacket outfit ideas"
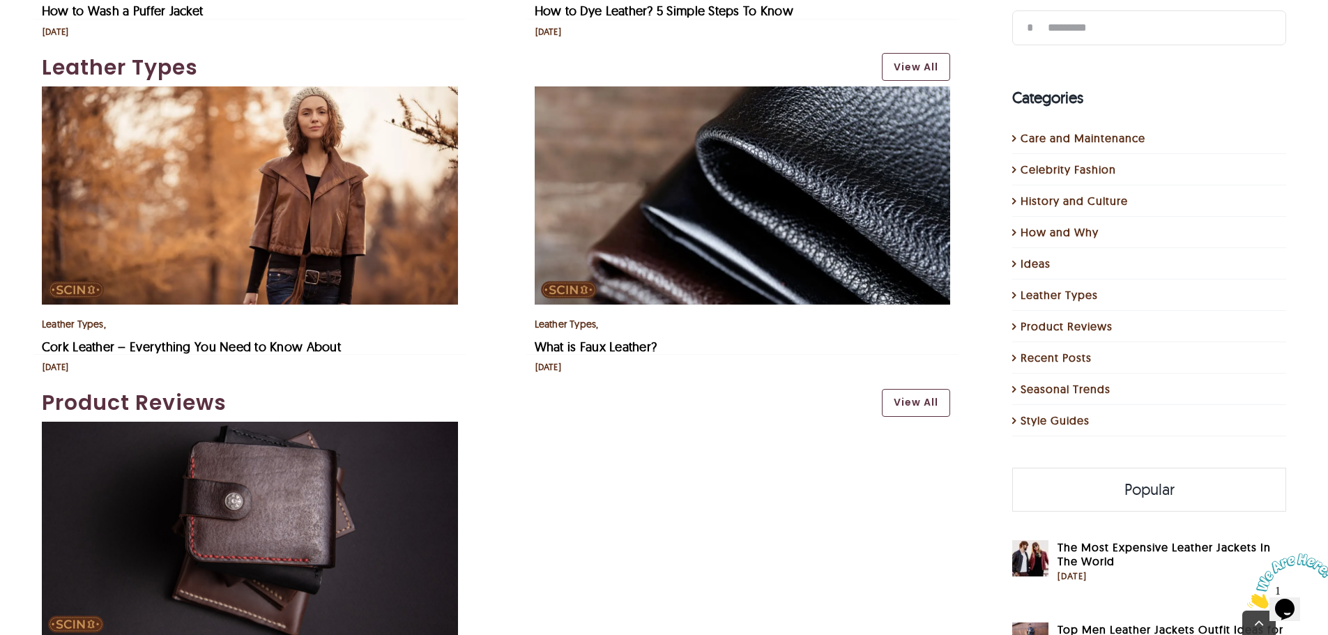
scroll to position [2718, 0]
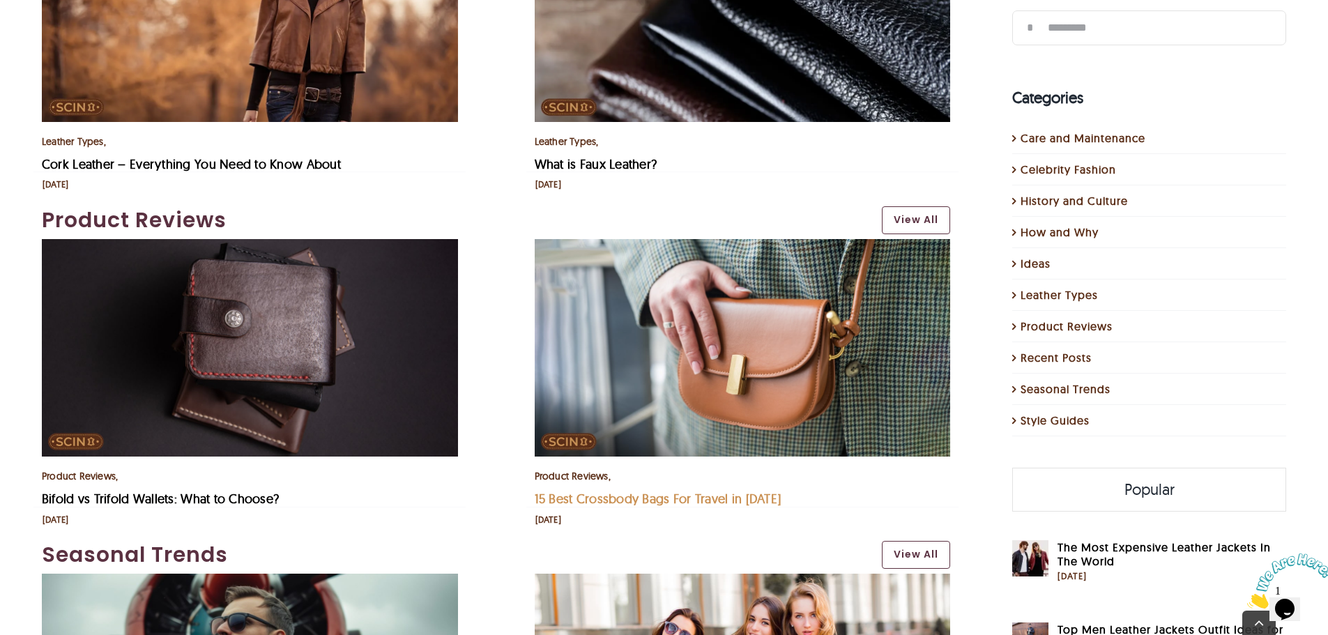
click at [620, 493] on link "15 Best Crossbody Bags For Travel in [DATE]" at bounding box center [658, 499] width 247 height 16
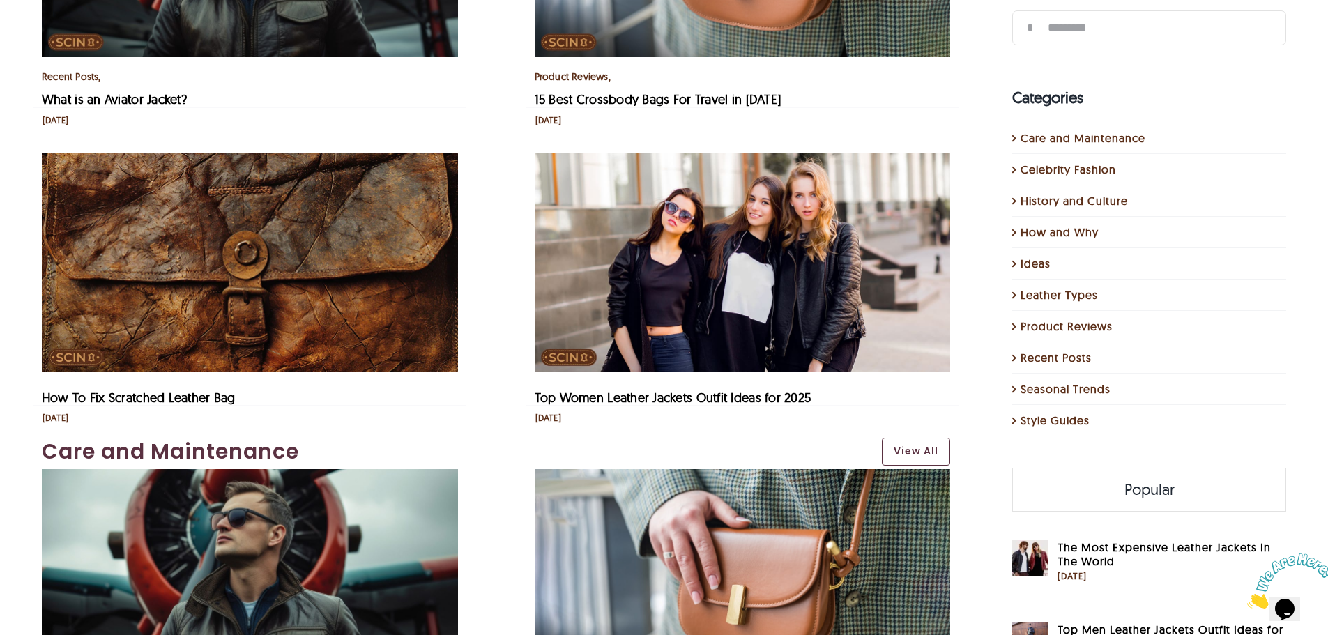
scroll to position [627, 0]
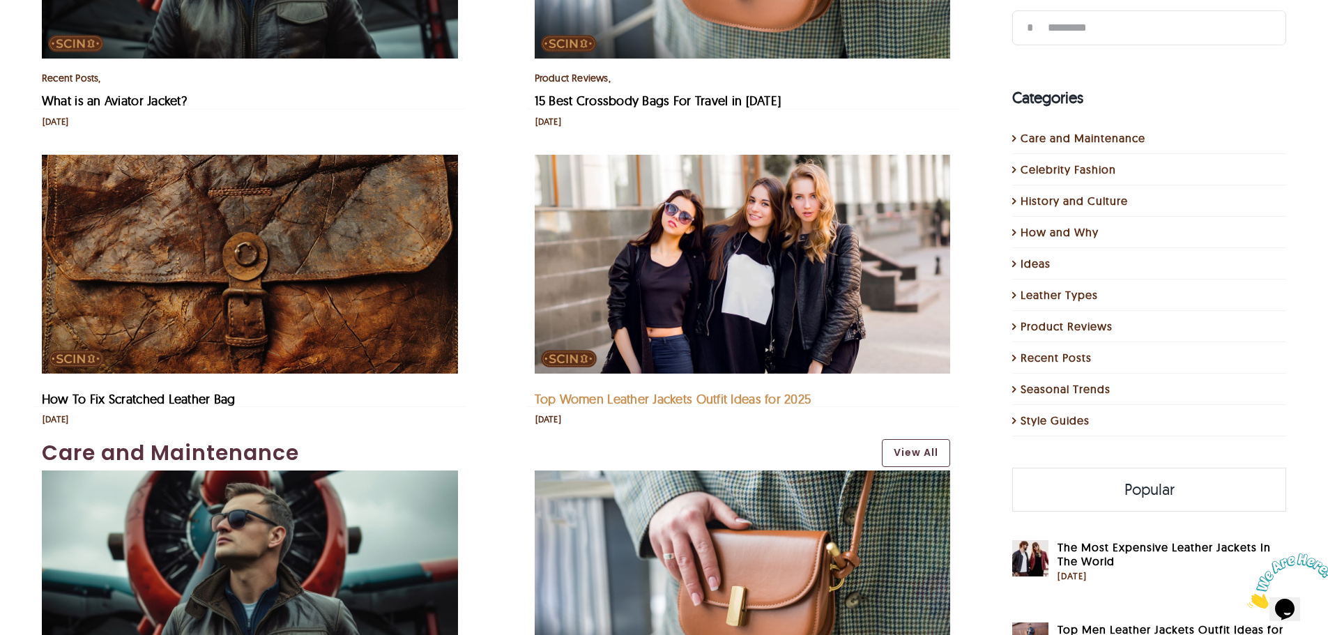
click at [621, 398] on link "Top Women Leather Jackets Outfit Ideas for 2025" at bounding box center [673, 399] width 277 height 16
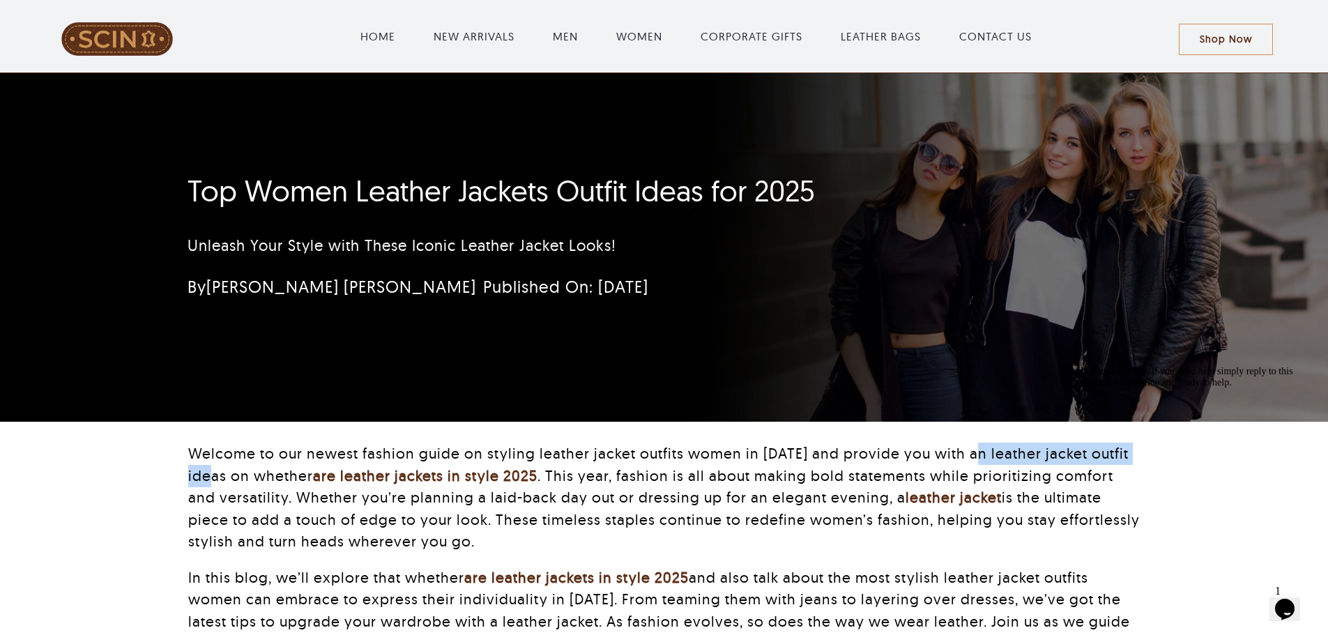
drag, startPoint x: 972, startPoint y: 448, endPoint x: 223, endPoint y: 477, distance: 749.8
click at [223, 477] on p "Welcome to our newest fashion guide on styling leather jacket outfits women in …" at bounding box center [664, 498] width 952 height 110
copy p "leather jacket outfit ideas"
click at [956, 445] on p "Welcome to our newest fashion guide on styling leather jacket outfits women in …" at bounding box center [664, 498] width 952 height 110
drag, startPoint x: 971, startPoint y: 447, endPoint x: 223, endPoint y: 471, distance: 748.3
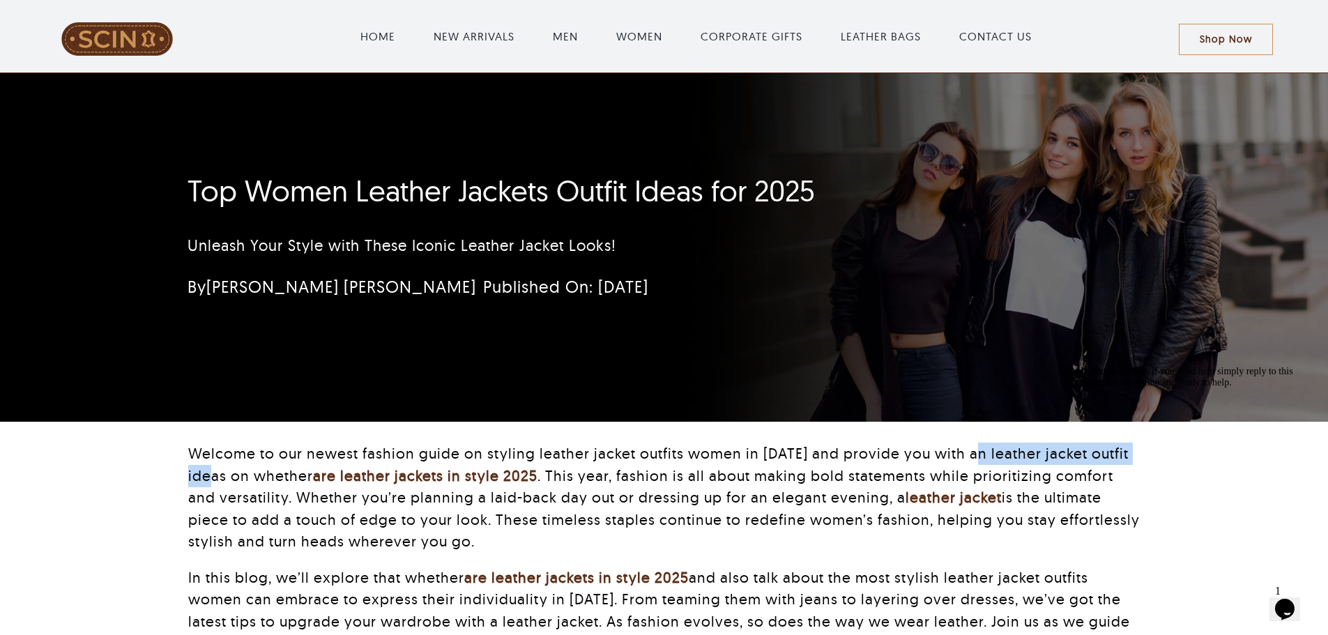
click at [223, 471] on p "Welcome to our newest fashion guide on styling leather jacket outfits women in …" at bounding box center [664, 498] width 952 height 110
copy p "leather jacket outfit ideas"
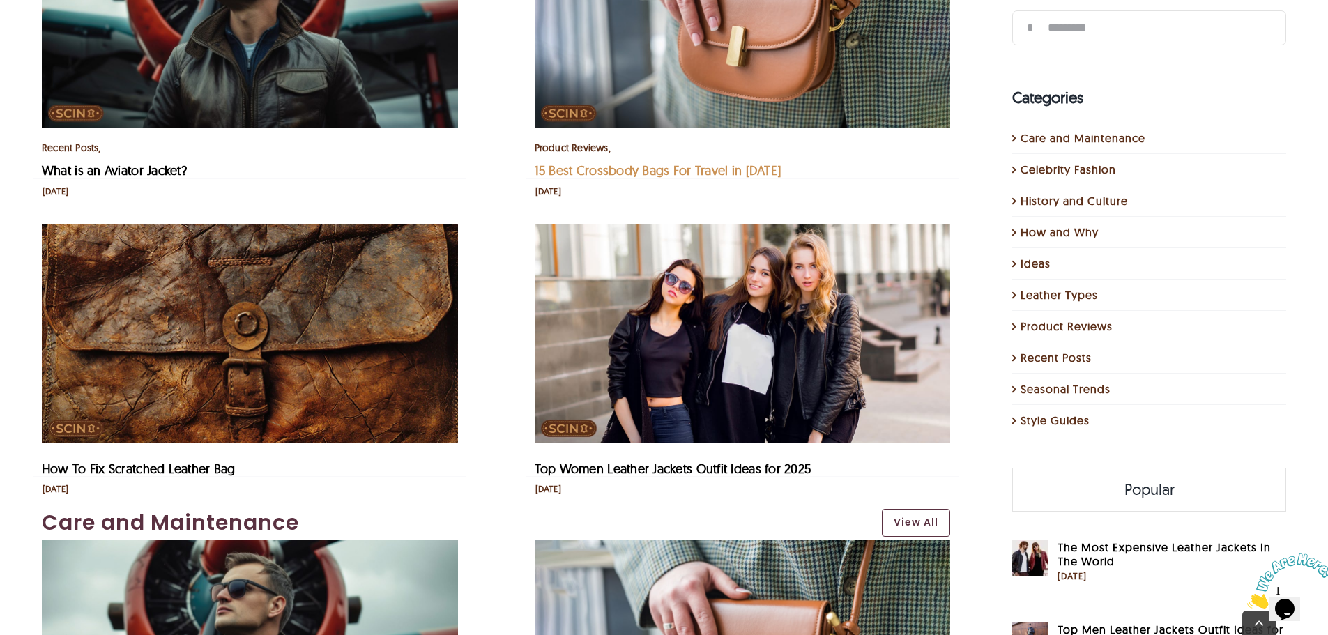
click at [673, 172] on link "15 Best Crossbody Bags For Travel in [DATE]" at bounding box center [658, 170] width 247 height 16
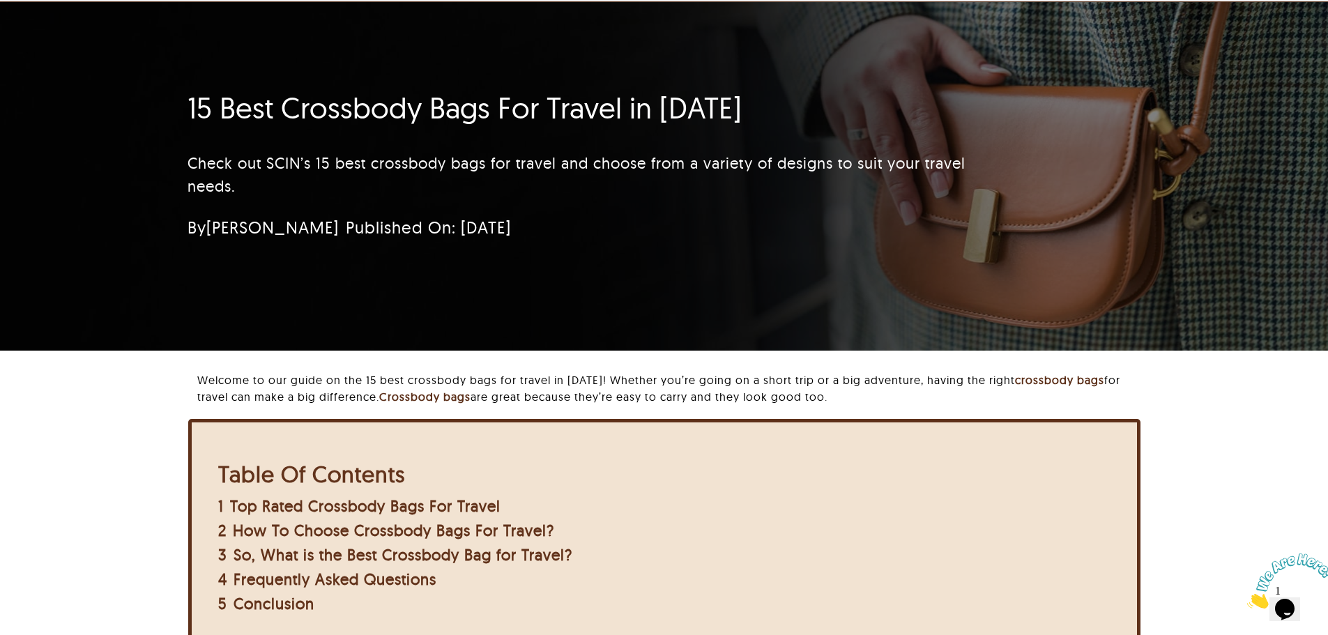
scroll to position [70, 0]
